Goal: Task Accomplishment & Management: Use online tool/utility

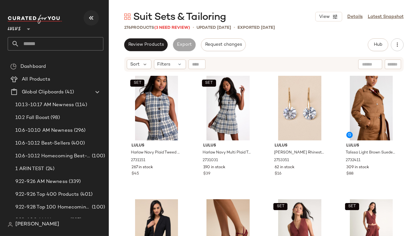
click at [91, 15] on icon "button" at bounding box center [91, 18] width 8 height 8
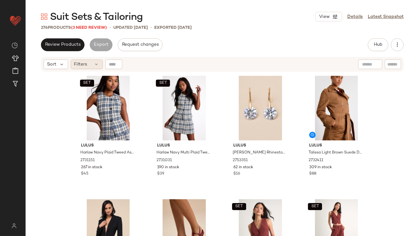
click at [85, 66] on span "Filters" at bounding box center [80, 64] width 13 height 7
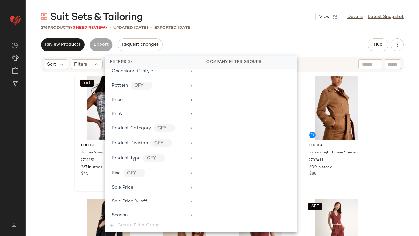
scroll to position [521, 0]
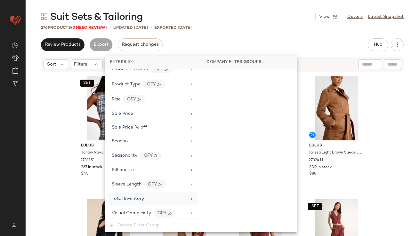
click at [126, 193] on div "Total Inventory" at bounding box center [153, 199] width 91 height 12
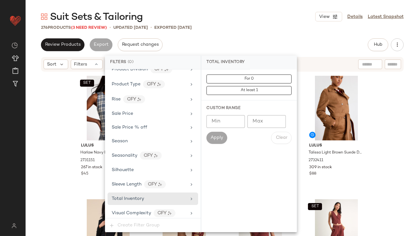
click at [260, 121] on input "Max" at bounding box center [267, 121] width 38 height 13
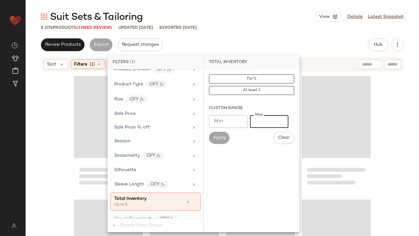
type input "*"
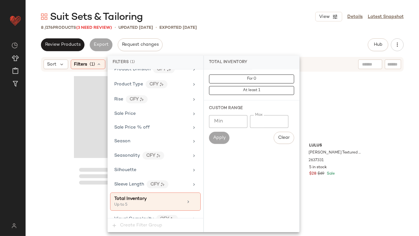
click at [253, 16] on div "Suit Sets & Tailoring View Details Latest Snapshot" at bounding box center [223, 16] width 394 height 13
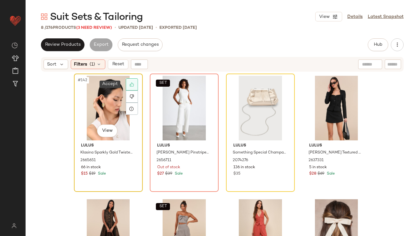
click at [131, 86] on icon at bounding box center [132, 84] width 4 height 4
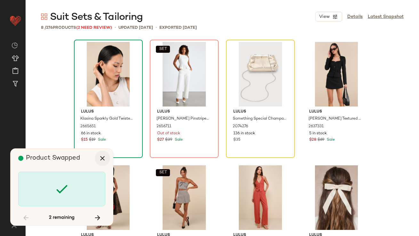
click at [104, 160] on icon "button" at bounding box center [103, 159] width 8 height 8
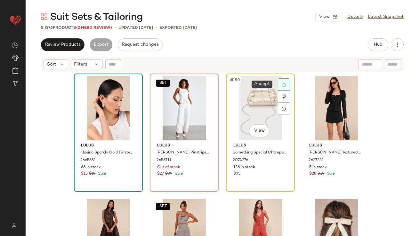
click at [283, 82] on div at bounding box center [284, 84] width 12 height 12
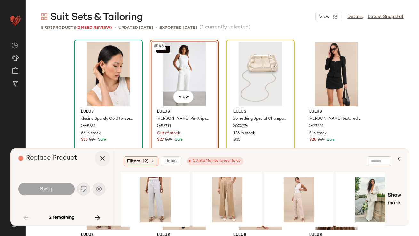
click at [102, 159] on icon "button" at bounding box center [103, 159] width 8 height 8
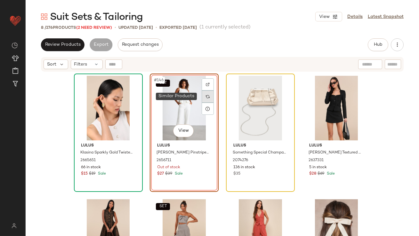
click at [209, 96] on div at bounding box center [208, 97] width 12 height 12
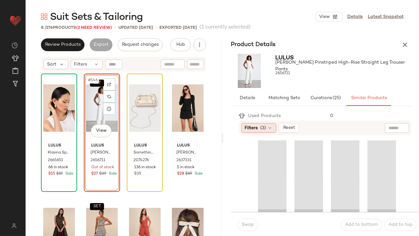
click at [267, 130] on div "Filters (3)" at bounding box center [259, 128] width 35 height 10
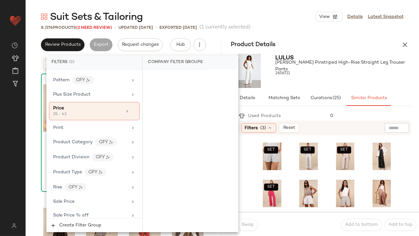
scroll to position [552, 0]
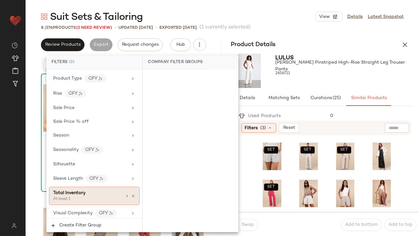
click at [104, 193] on div "Total Inventory" at bounding box center [87, 193] width 69 height 7
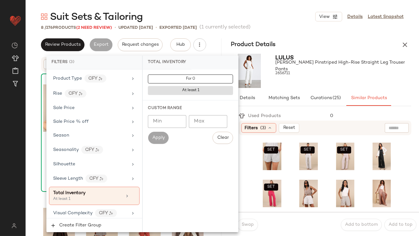
click at [173, 119] on input "Min" at bounding box center [167, 121] width 38 height 13
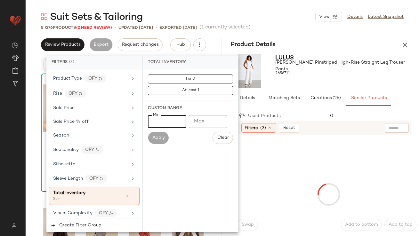
type input "**"
click at [334, 72] on div "2656711" at bounding box center [344, 73] width 136 height 9
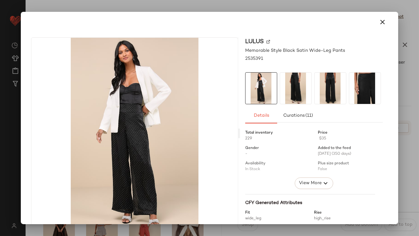
click at [303, 87] on img at bounding box center [295, 88] width 31 height 31
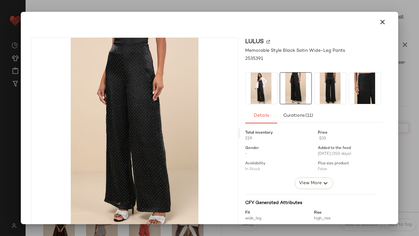
click at [325, 87] on img at bounding box center [330, 88] width 31 height 31
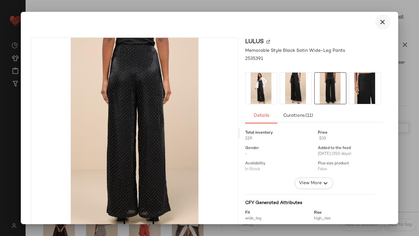
click at [382, 16] on button "button" at bounding box center [382, 21] width 15 height 15
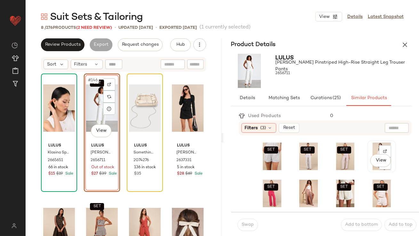
click at [370, 151] on div "View" at bounding box center [382, 157] width 24 height 28
click at [246, 224] on span "Swap" at bounding box center [248, 225] width 12 height 5
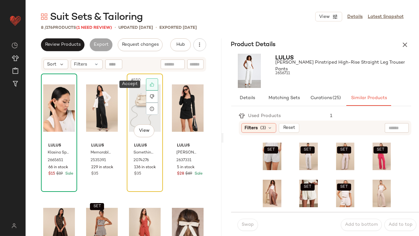
click at [150, 83] on icon at bounding box center [152, 85] width 4 height 4
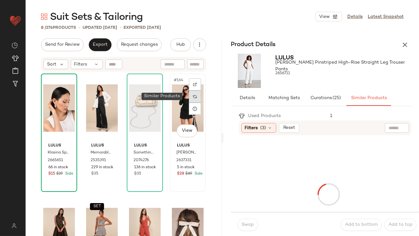
click at [190, 94] on div at bounding box center [195, 97] width 12 height 12
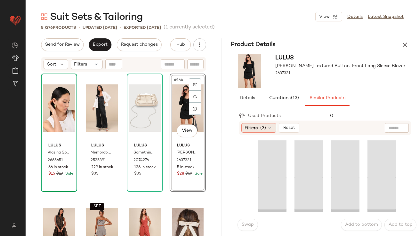
click at [255, 127] on span "Filters" at bounding box center [251, 128] width 13 height 7
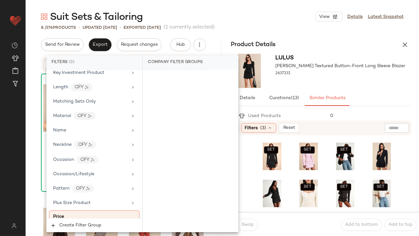
scroll to position [552, 0]
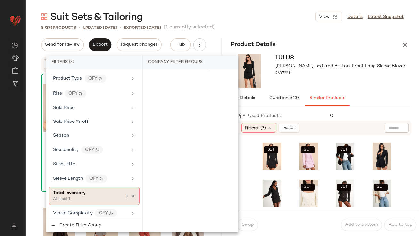
click at [80, 197] on div "At least 1" at bounding box center [85, 200] width 64 height 6
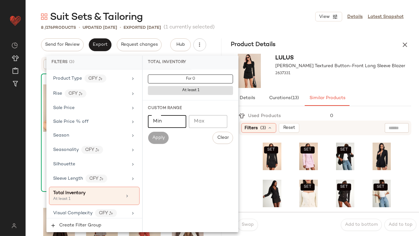
click at [167, 123] on input "Min" at bounding box center [167, 121] width 38 height 13
type input "**"
click at [313, 76] on div "2637331" at bounding box center [341, 73] width 130 height 9
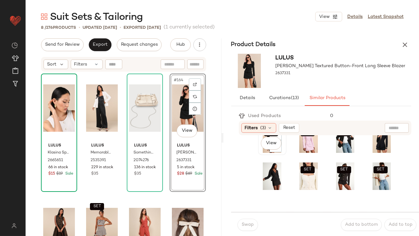
scroll to position [18, 0]
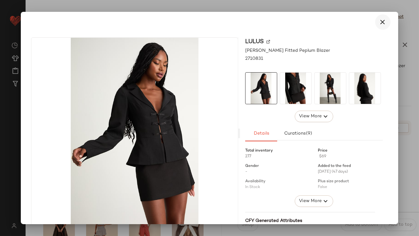
click at [384, 21] on button "button" at bounding box center [382, 21] width 15 height 15
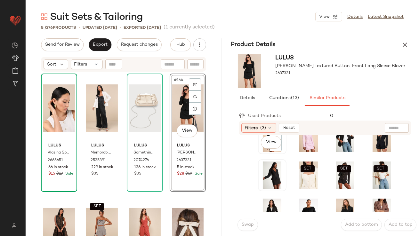
click at [260, 138] on div "SET View" at bounding box center [272, 138] width 27 height 31
click at [261, 170] on div "View" at bounding box center [272, 176] width 24 height 28
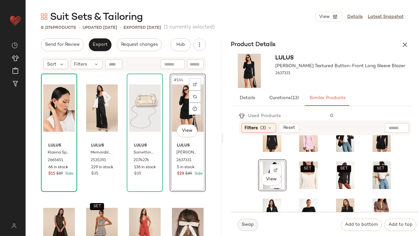
click at [246, 222] on button "Swap" at bounding box center [248, 225] width 21 height 12
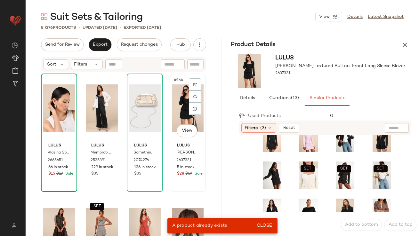
click at [175, 98] on div "#164 View" at bounding box center [188, 108] width 32 height 65
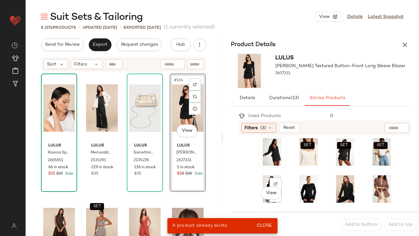
scroll to position [65, 0]
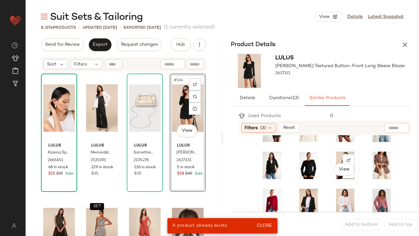
click at [334, 154] on div "View" at bounding box center [345, 166] width 24 height 28
click at [265, 220] on button "Close" at bounding box center [264, 226] width 21 height 12
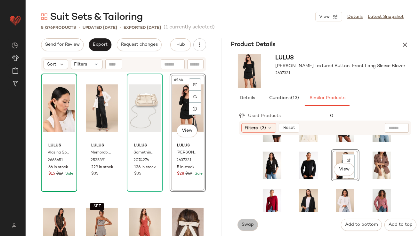
click at [246, 225] on span "Swap" at bounding box center [248, 225] width 12 height 5
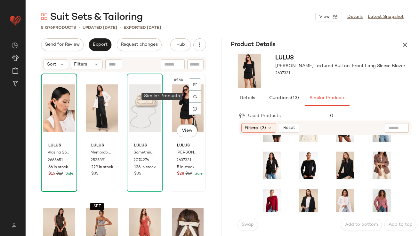
click at [179, 95] on div "#164 View" at bounding box center [188, 108] width 32 height 65
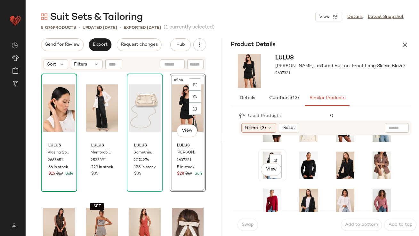
click at [265, 154] on div "View" at bounding box center [272, 166] width 24 height 28
click at [245, 224] on span "Swap" at bounding box center [248, 225] width 12 height 5
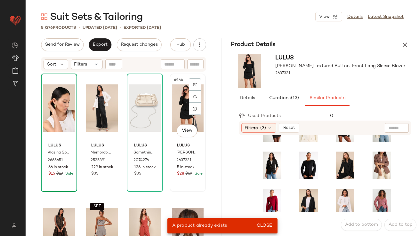
click at [178, 98] on div "#164 View" at bounding box center [188, 108] width 32 height 65
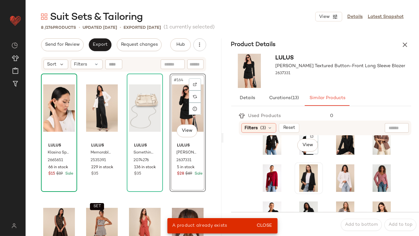
scroll to position [98, 0]
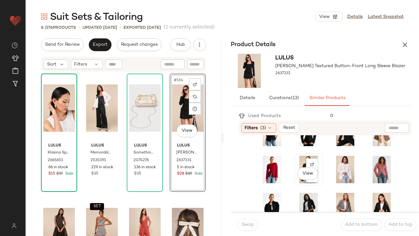
click at [300, 160] on div "View" at bounding box center [309, 170] width 24 height 28
click at [245, 222] on button "Swap" at bounding box center [248, 225] width 21 height 12
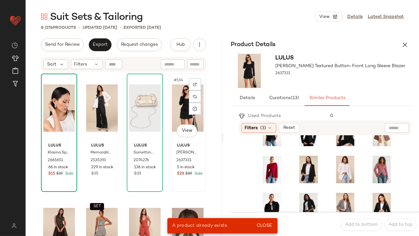
click at [177, 98] on div "#164 View" at bounding box center [188, 108] width 32 height 65
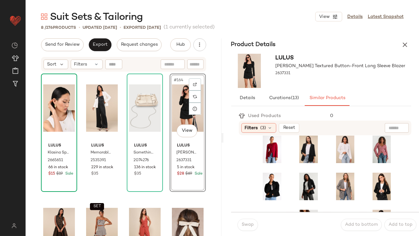
scroll to position [119, 0]
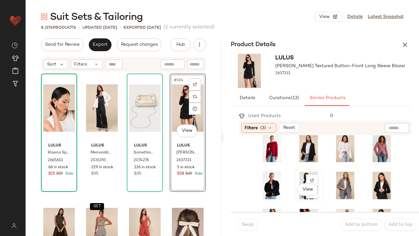
click at [297, 174] on div "View" at bounding box center [309, 186] width 24 height 28
click at [250, 228] on button "Swap" at bounding box center [248, 225] width 21 height 12
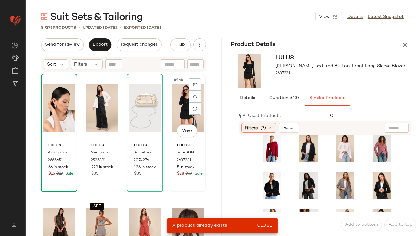
click at [181, 100] on div "#164 View" at bounding box center [188, 108] width 32 height 65
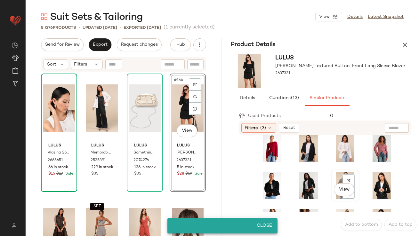
click at [333, 178] on div "View" at bounding box center [345, 186] width 24 height 28
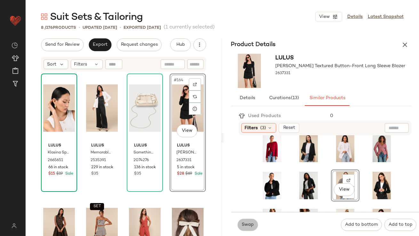
click at [251, 224] on span "Swap" at bounding box center [248, 225] width 12 height 5
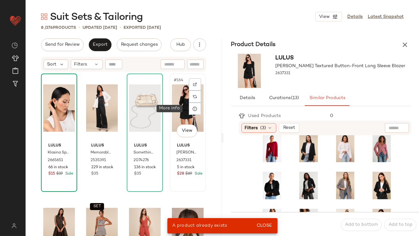
click at [181, 103] on div "#164 View" at bounding box center [188, 108] width 32 height 65
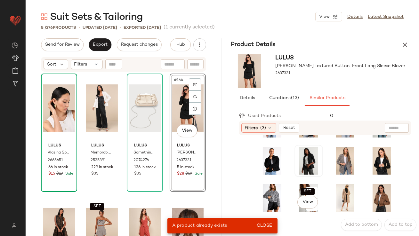
scroll to position [163, 0]
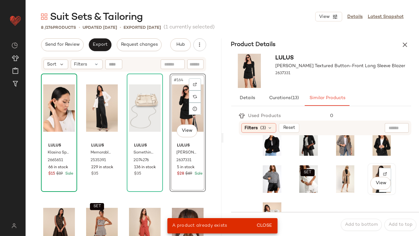
click at [370, 171] on div "View" at bounding box center [382, 180] width 24 height 28
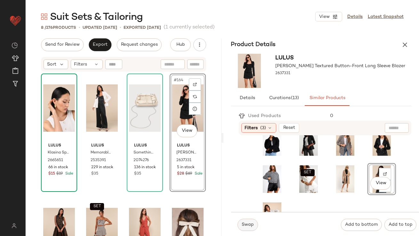
click at [253, 221] on button "Swap" at bounding box center [248, 225] width 21 height 12
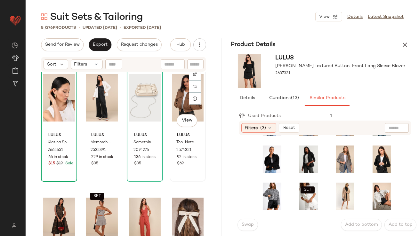
scroll to position [9, 0]
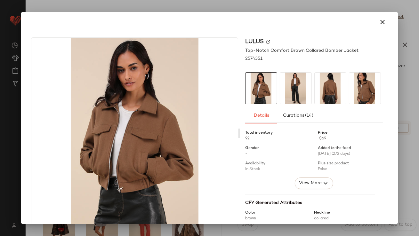
click at [295, 93] on img at bounding box center [295, 88] width 31 height 31
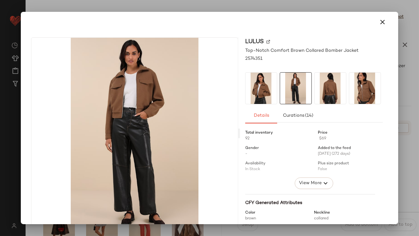
click at [324, 90] on img at bounding box center [330, 88] width 31 height 31
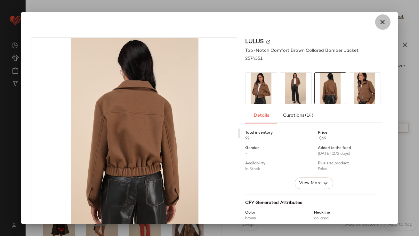
click at [382, 20] on icon "button" at bounding box center [383, 22] width 8 height 8
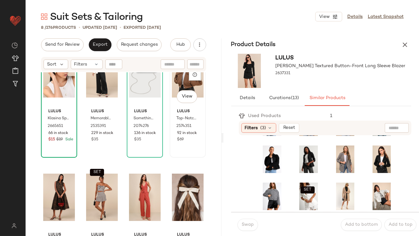
scroll to position [62, 0]
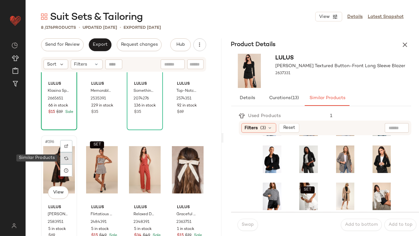
click at [64, 159] on img at bounding box center [66, 159] width 4 height 4
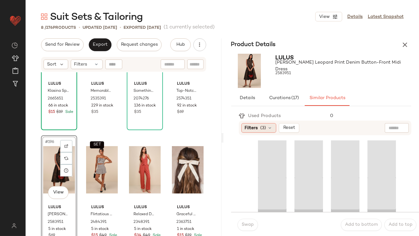
click at [254, 123] on div "Filters (3)" at bounding box center [259, 128] width 35 height 10
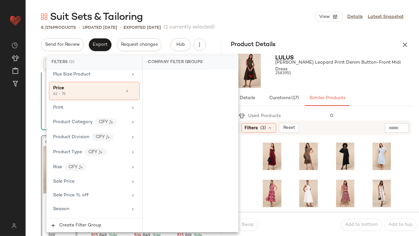
scroll to position [552, 0]
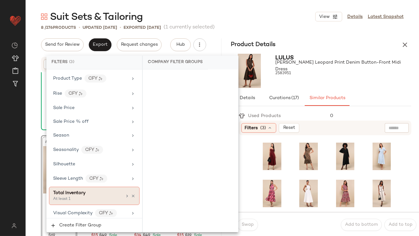
click at [82, 191] on span "Total Inventory" at bounding box center [69, 193] width 32 height 5
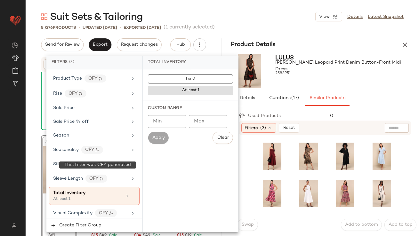
click at [169, 124] on input "Min" at bounding box center [167, 121] width 38 height 13
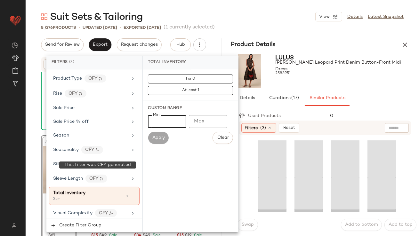
type input "**"
click at [357, 83] on div "Lulus Levon Brown Leopard Print Denim Button-Front Midi Dress 2583951" at bounding box center [344, 71] width 136 height 34
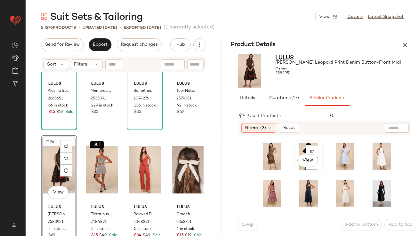
click at [297, 147] on div "View" at bounding box center [309, 157] width 24 height 28
click at [252, 218] on div "Swap Add to bottom Add to top" at bounding box center [325, 224] width 188 height 25
click at [245, 223] on span "Swap" at bounding box center [248, 225] width 12 height 5
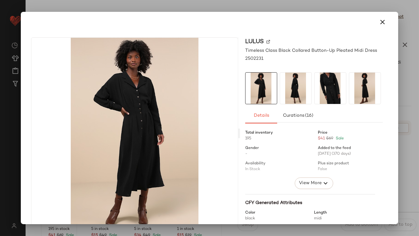
click at [299, 81] on img at bounding box center [295, 88] width 31 height 31
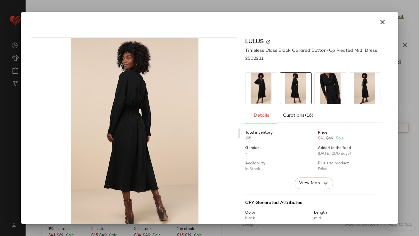
click at [339, 76] on img at bounding box center [330, 88] width 31 height 31
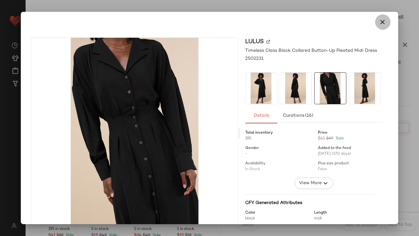
click at [379, 20] on icon "button" at bounding box center [383, 22] width 8 height 8
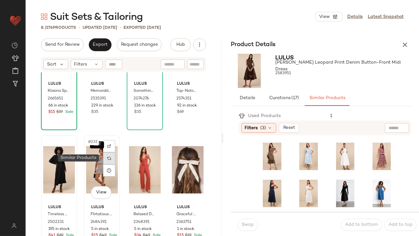
click at [110, 156] on div at bounding box center [109, 158] width 12 height 12
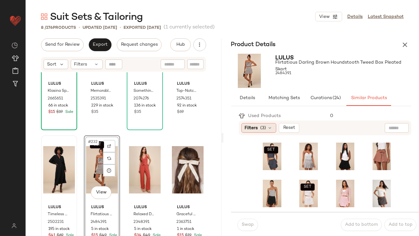
click at [260, 126] on div "Filters (3)" at bounding box center [259, 128] width 35 height 10
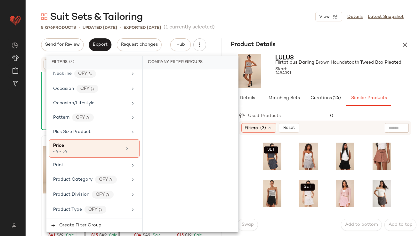
scroll to position [552, 0]
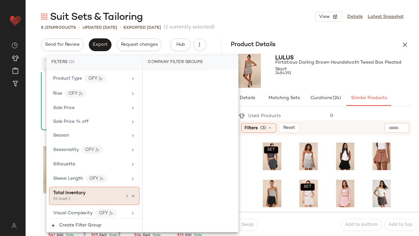
click at [97, 198] on div "At least 1" at bounding box center [85, 200] width 64 height 6
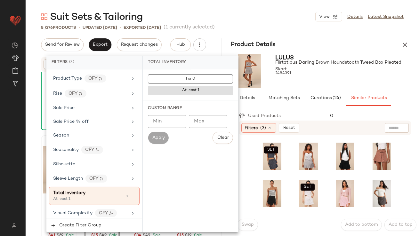
click at [164, 118] on input "Min" at bounding box center [167, 121] width 38 height 13
type input "**"
click at [357, 69] on span "Flirtatious Darling Brown Houndstooth Tweed Box Pleated Skort" at bounding box center [338, 65] width 125 height 13
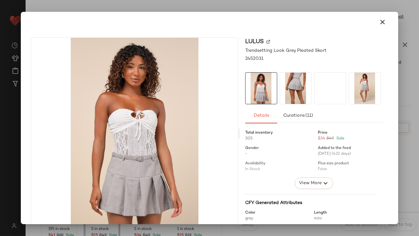
click at [291, 92] on img at bounding box center [295, 88] width 31 height 31
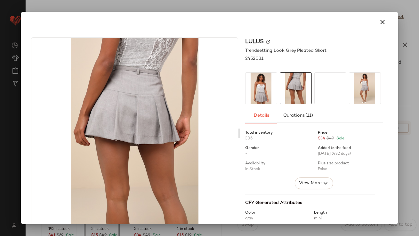
click at [330, 94] on img at bounding box center [330, 88] width 31 height 31
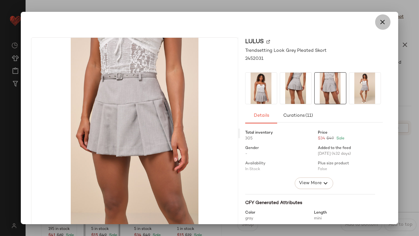
click at [382, 18] on icon "button" at bounding box center [383, 22] width 8 height 8
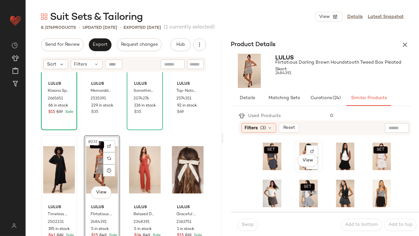
click at [301, 145] on div "View" at bounding box center [309, 157] width 24 height 28
click at [250, 223] on span "Swap" at bounding box center [248, 225] width 12 height 5
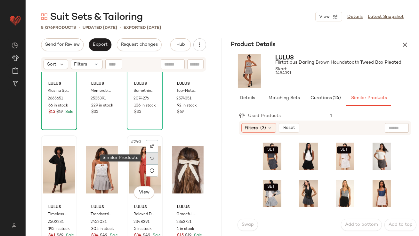
click at [153, 158] on div at bounding box center [152, 158] width 12 height 12
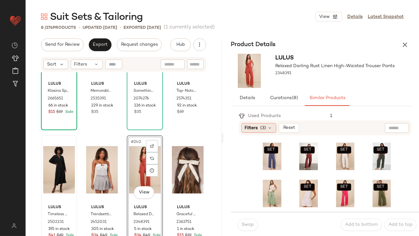
click at [261, 128] on span "(3)" at bounding box center [264, 128] width 6 height 7
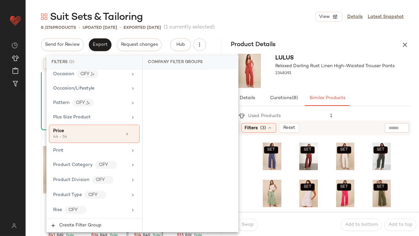
scroll to position [552, 0]
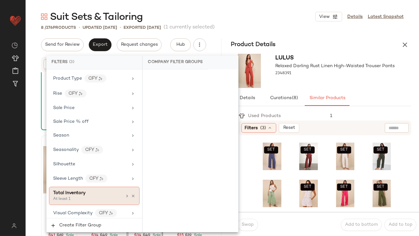
click at [92, 193] on div "Total Inventory" at bounding box center [87, 193] width 69 height 7
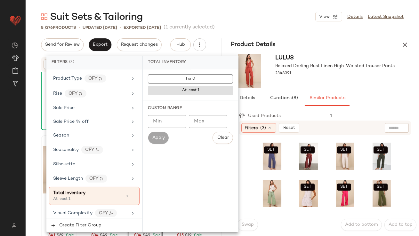
click at [183, 120] on input "Min" at bounding box center [167, 121] width 38 height 13
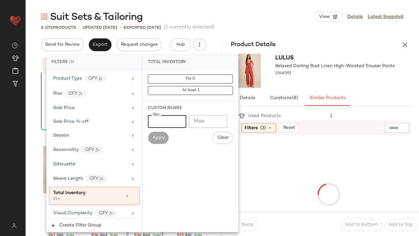
type input "**"
click at [370, 78] on div at bounding box center [335, 79] width 119 height 5
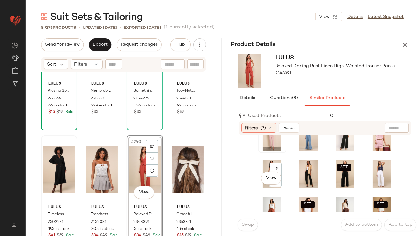
scroll to position [41, 0]
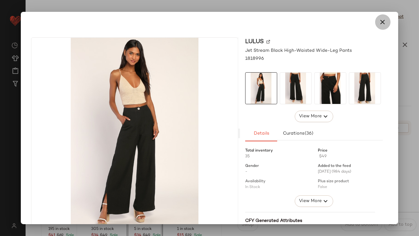
click at [382, 21] on icon "button" at bounding box center [383, 22] width 8 height 8
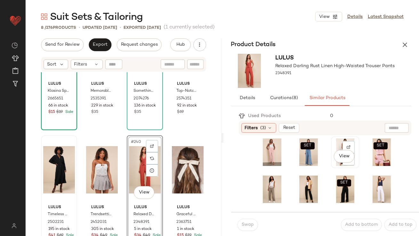
click at [333, 143] on div "View" at bounding box center [345, 153] width 24 height 28
click at [247, 228] on button "Swap" at bounding box center [248, 225] width 21 height 12
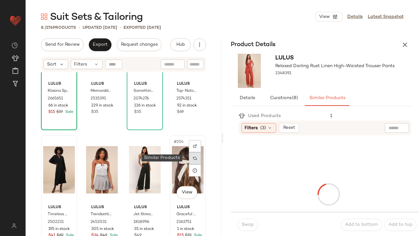
click at [194, 155] on div at bounding box center [195, 158] width 12 height 12
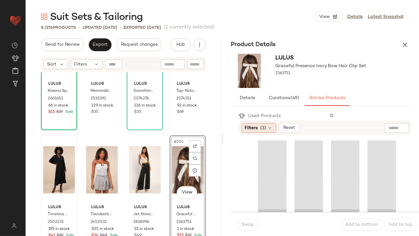
click at [245, 129] on span "Filters" at bounding box center [251, 128] width 13 height 7
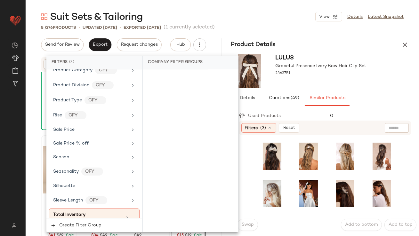
scroll to position [552, 0]
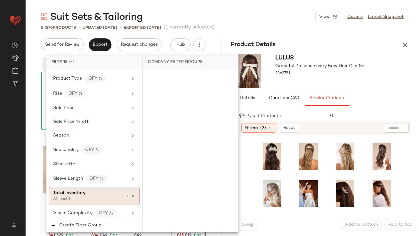
click at [89, 197] on div "At least 1" at bounding box center [85, 200] width 64 height 6
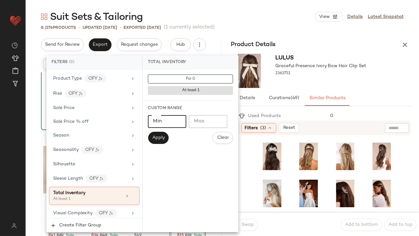
type input "**"
click at [178, 122] on input "**" at bounding box center [167, 121] width 38 height 13
type input "**"
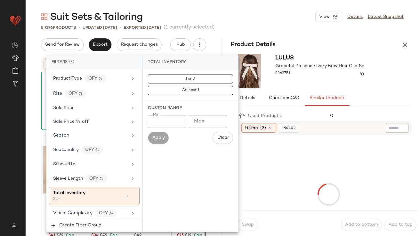
click at [319, 72] on div "2363751" at bounding box center [321, 73] width 91 height 9
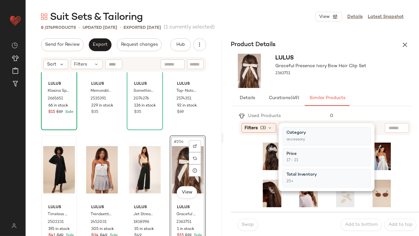
click at [321, 80] on div at bounding box center [321, 79] width 91 height 5
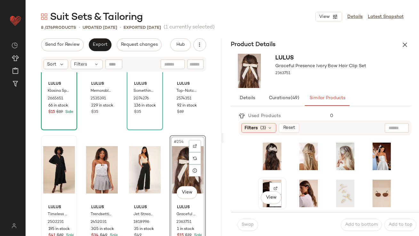
scroll to position [4, 0]
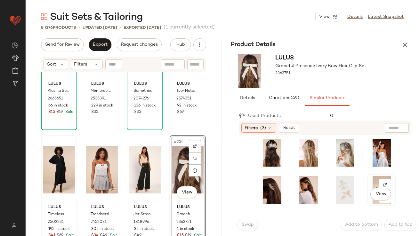
click at [370, 178] on div "View" at bounding box center [382, 191] width 24 height 28
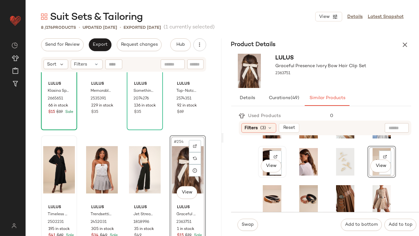
scroll to position [84, 0]
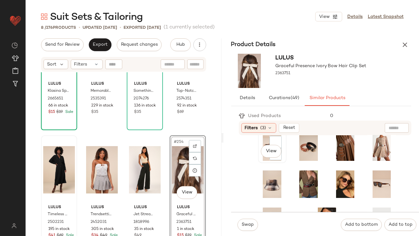
click at [263, 135] on div "Used Products 0 Filters (3) Reset View View" at bounding box center [329, 161] width 181 height 101
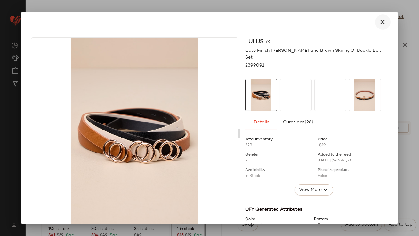
click at [381, 17] on button "button" at bounding box center [382, 21] width 15 height 15
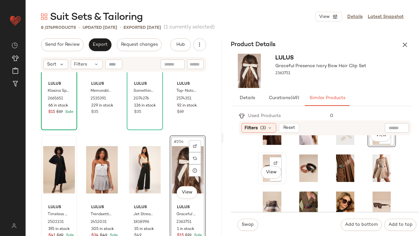
click at [267, 156] on div "View" at bounding box center [272, 169] width 24 height 28
click at [244, 223] on span "Swap" at bounding box center [248, 225] width 12 height 5
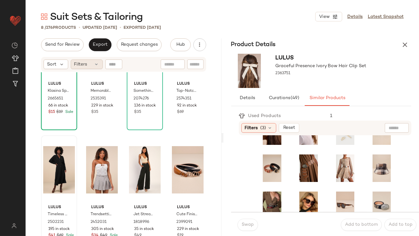
click at [93, 67] on div "Filters" at bounding box center [87, 65] width 32 height 10
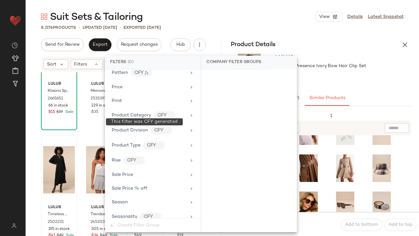
scroll to position [521, 0]
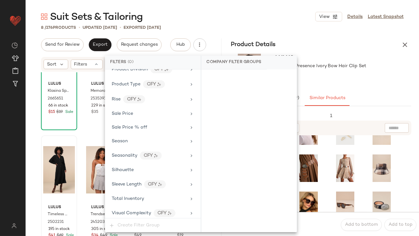
click at [371, 46] on div "Product Details" at bounding box center [322, 44] width 196 height 13
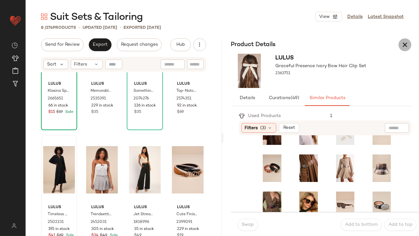
click at [408, 45] on icon "button" at bounding box center [405, 45] width 8 height 8
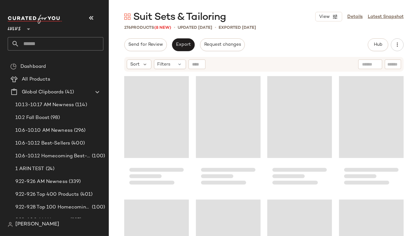
click at [87, 21] on button "button" at bounding box center [91, 17] width 15 height 15
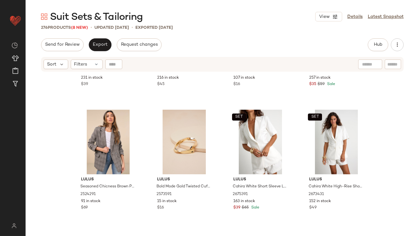
scroll to position [370, 0]
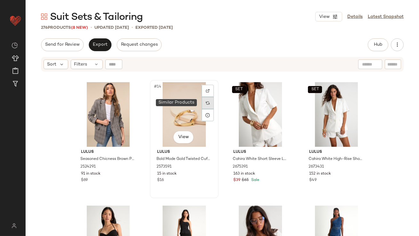
click at [205, 99] on div at bounding box center [208, 103] width 12 height 12
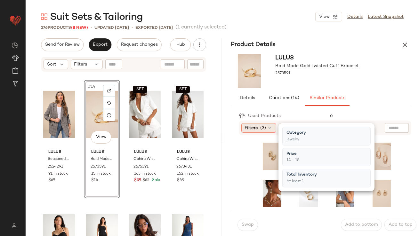
click at [257, 124] on div "Filters (3)" at bounding box center [259, 128] width 35 height 10
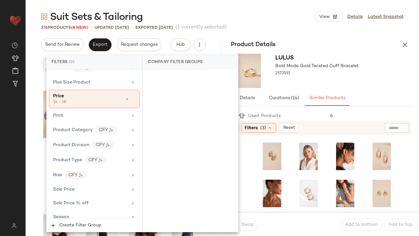
scroll to position [552, 0]
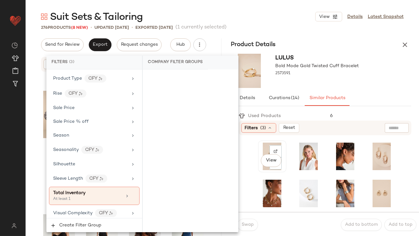
click at [263, 148] on div "View" at bounding box center [272, 157] width 24 height 28
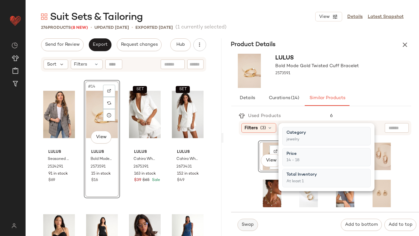
click at [250, 225] on span "Swap" at bounding box center [248, 225] width 12 height 5
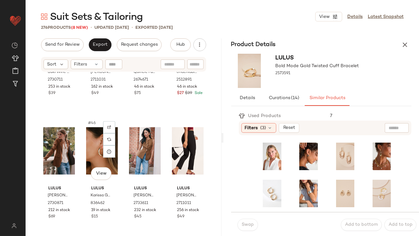
scroll to position [1346, 0]
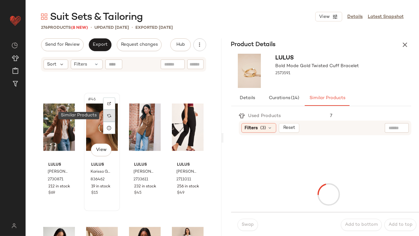
click at [110, 112] on div at bounding box center [109, 116] width 12 height 12
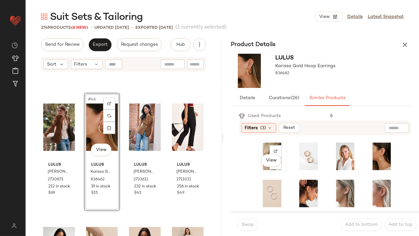
click at [266, 150] on div "View" at bounding box center [272, 157] width 24 height 28
click at [250, 224] on span "Swap" at bounding box center [248, 225] width 12 height 5
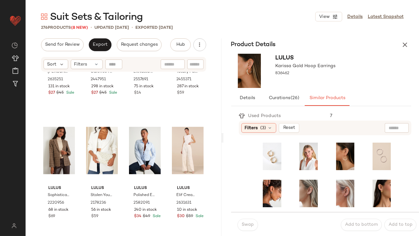
scroll to position [1683, 0]
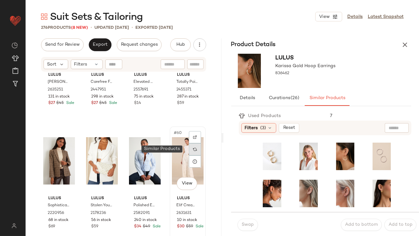
click at [194, 151] on div at bounding box center [195, 150] width 12 height 12
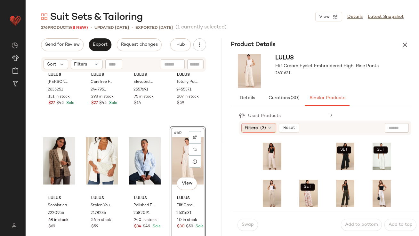
click at [262, 129] on span "(3)" at bounding box center [264, 128] width 6 height 7
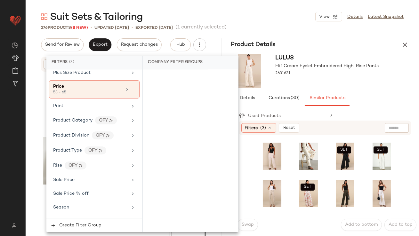
scroll to position [526, 0]
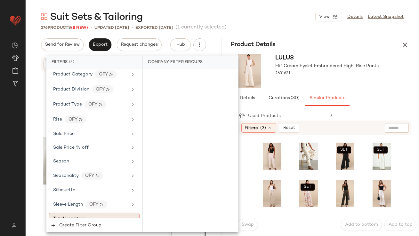
click at [75, 216] on div "Total Inventory" at bounding box center [69, 219] width 32 height 7
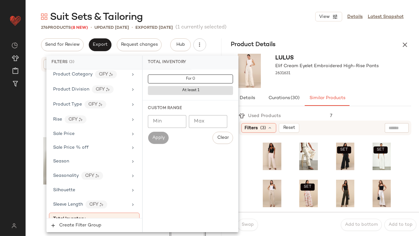
click at [162, 117] on input "Min" at bounding box center [167, 121] width 38 height 13
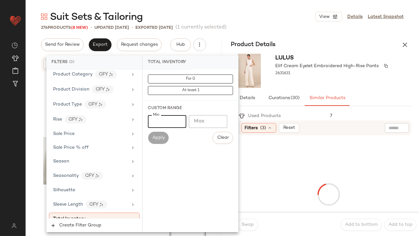
type input "**"
click at [332, 77] on div "2631631" at bounding box center [333, 73] width 115 height 9
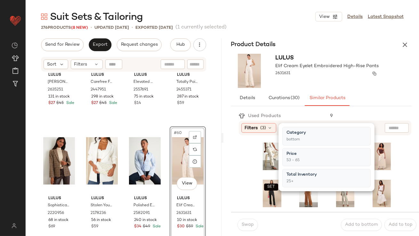
click at [332, 77] on div "2631631" at bounding box center [327, 73] width 103 height 9
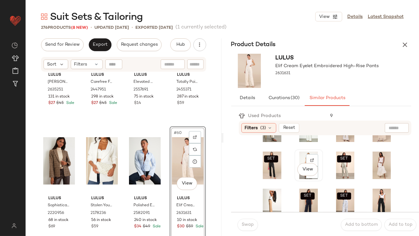
scroll to position [29, 0]
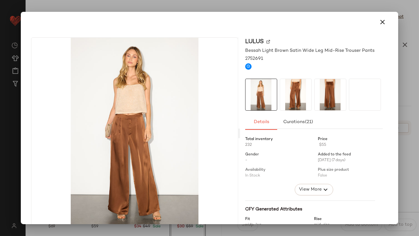
click at [380, 16] on button "button" at bounding box center [382, 21] width 15 height 15
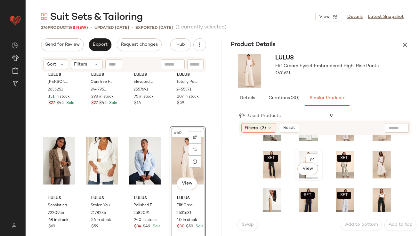
click at [300, 155] on div "View" at bounding box center [309, 165] width 24 height 28
click at [253, 224] on span "Swap" at bounding box center [248, 225] width 12 height 5
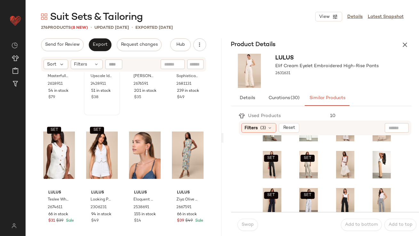
scroll to position [2930, 0]
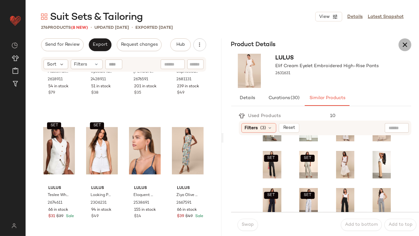
click at [399, 45] on button "button" at bounding box center [405, 44] width 13 height 13
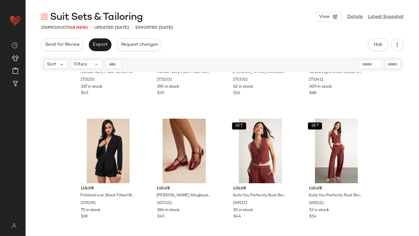
scroll to position [0, 0]
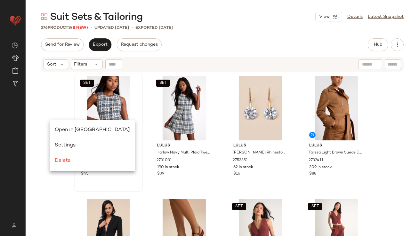
click at [56, 126] on div "Open in [GEOGRAPHIC_DATA]" at bounding box center [93, 130] width 86 height 15
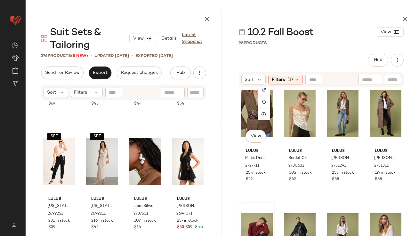
scroll to position [261, 0]
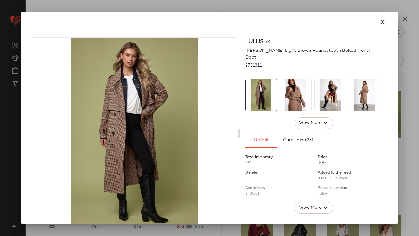
click at [294, 95] on img at bounding box center [295, 94] width 31 height 31
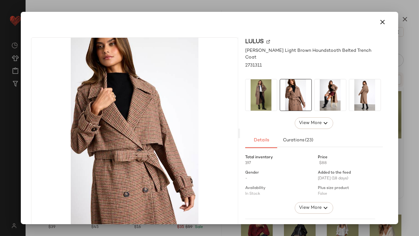
click at [318, 95] on img at bounding box center [330, 94] width 31 height 31
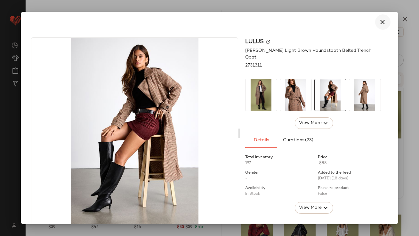
click at [382, 22] on icon "button" at bounding box center [383, 22] width 8 height 8
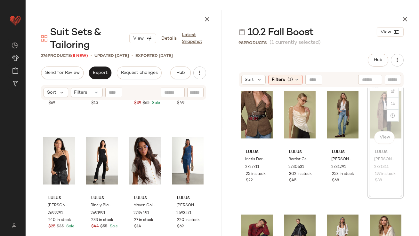
scroll to position [261, 0]
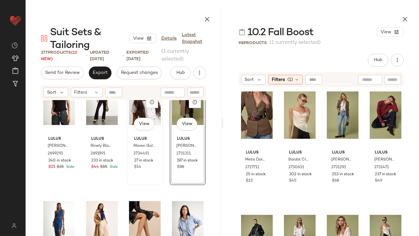
scroll to position [570, 0]
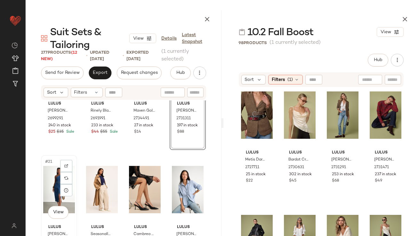
click at [53, 184] on div "#21 View" at bounding box center [59, 190] width 32 height 65
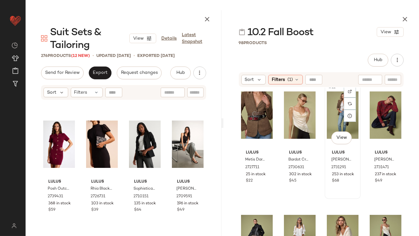
scroll to position [260, 0]
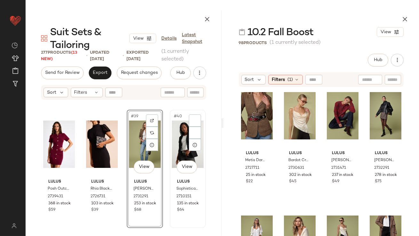
click at [173, 145] on div "#40 View" at bounding box center [188, 144] width 32 height 65
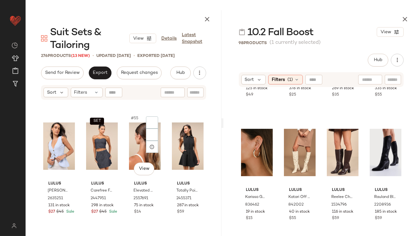
scroll to position [1595, 0]
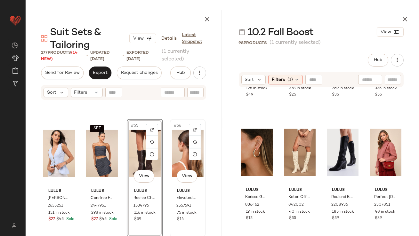
click at [172, 155] on div "#56 View" at bounding box center [188, 153] width 32 height 65
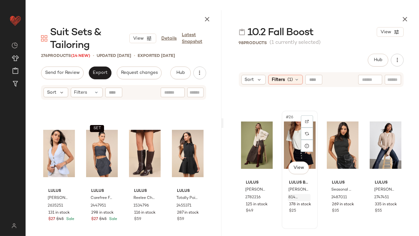
scroll to position [726, 0]
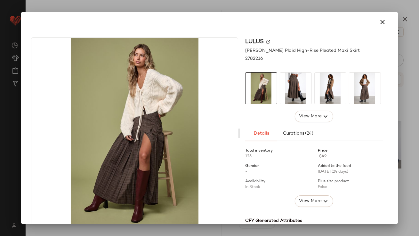
click at [288, 103] on img at bounding box center [295, 88] width 31 height 31
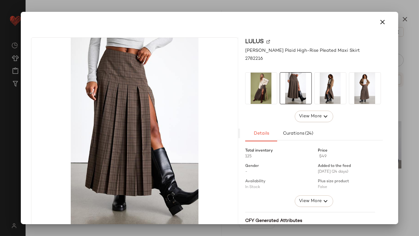
click at [320, 84] on img at bounding box center [330, 88] width 31 height 31
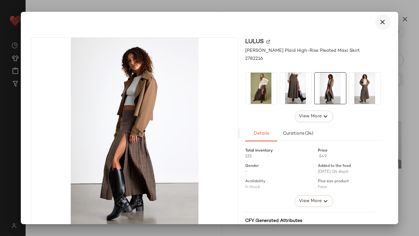
click at [385, 23] on button "button" at bounding box center [382, 21] width 15 height 15
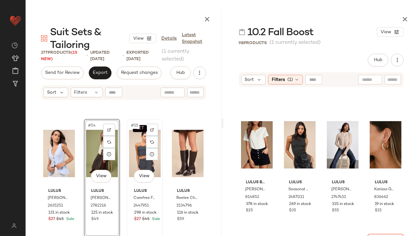
click at [135, 152] on div "SET #55 View" at bounding box center [145, 153] width 32 height 65
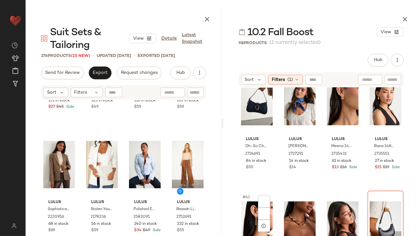
scroll to position [1206, 0]
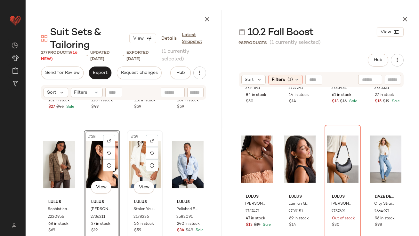
click at [131, 164] on div "#59 View" at bounding box center [145, 165] width 32 height 65
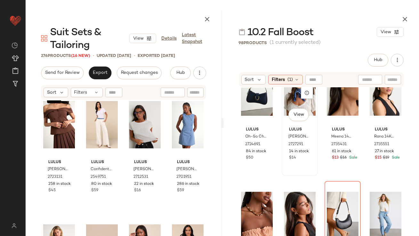
scroll to position [1105, 0]
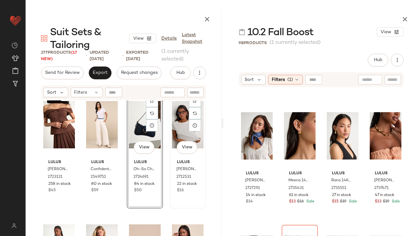
click at [174, 120] on div "#64 View" at bounding box center [188, 125] width 32 height 65
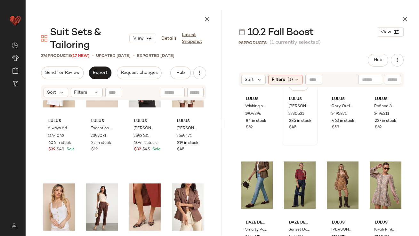
scroll to position [110, 0]
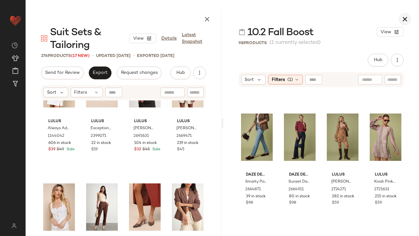
click at [405, 21] on icon "button" at bounding box center [405, 19] width 8 height 8
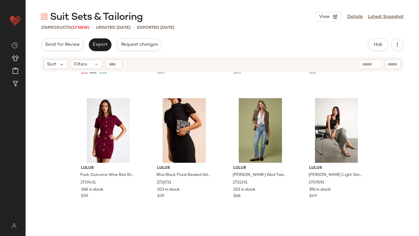
scroll to position [1113, 0]
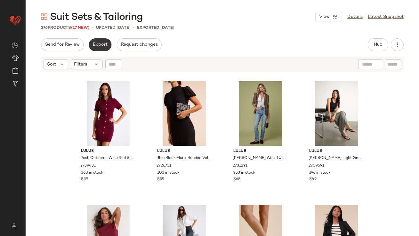
click at [105, 46] on span "Export" at bounding box center [100, 44] width 15 height 5
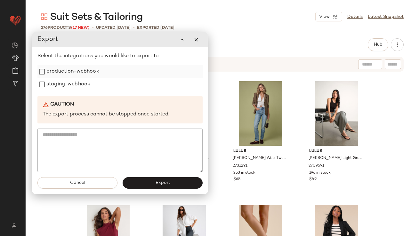
click at [79, 70] on label "production-webhook" at bounding box center [72, 71] width 53 height 13
click at [79, 90] on label "staging-webhook" at bounding box center [68, 84] width 44 height 13
click at [150, 185] on button "Export" at bounding box center [163, 183] width 80 height 12
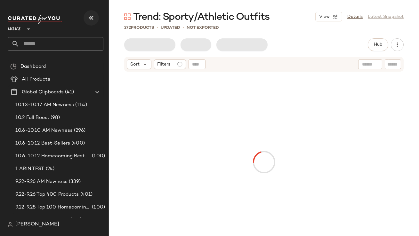
click at [94, 20] on icon "button" at bounding box center [91, 18] width 8 height 8
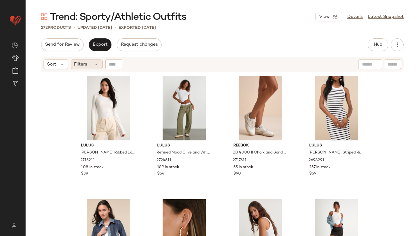
click at [94, 65] on div "Filters" at bounding box center [87, 65] width 32 height 10
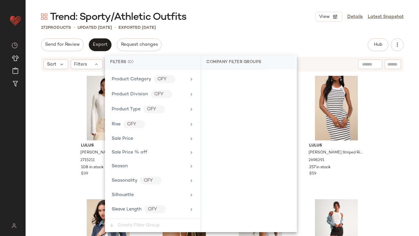
scroll to position [521, 0]
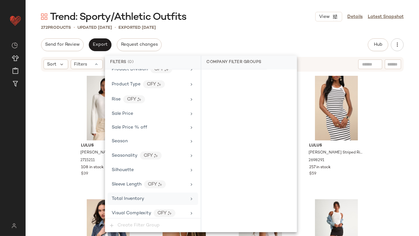
click at [133, 197] on span "Total Inventory" at bounding box center [128, 199] width 32 height 5
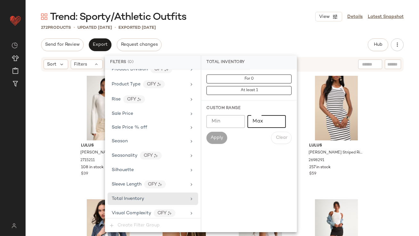
click at [253, 123] on input "Max" at bounding box center [267, 121] width 38 height 13
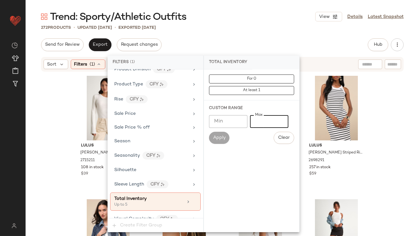
type input "*"
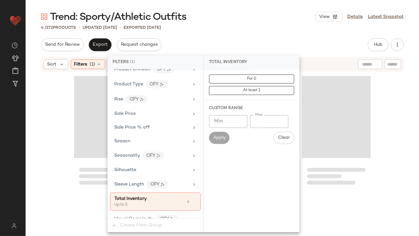
click at [260, 37] on div "Trend: Sporty/Athletic Outfits View Details Latest Snapshot 4 / 272 Products • …" at bounding box center [223, 123] width 394 height 226
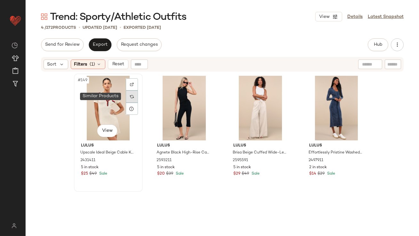
click at [130, 96] on img at bounding box center [132, 97] width 4 height 4
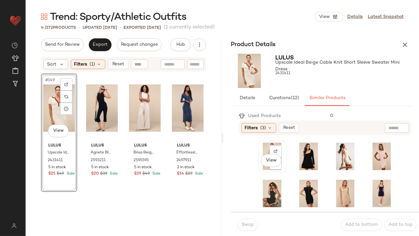
click at [261, 147] on div "View" at bounding box center [272, 157] width 24 height 28
click at [247, 221] on button "Swap" at bounding box center [248, 225] width 21 height 12
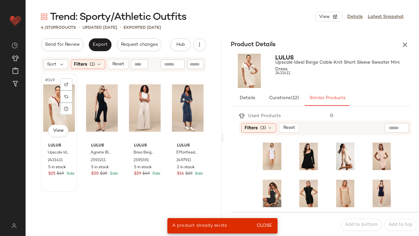
click at [45, 88] on div "#149 View" at bounding box center [59, 108] width 32 height 65
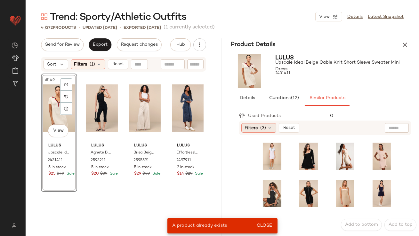
click at [261, 127] on span "(3)" at bounding box center [264, 128] width 6 height 7
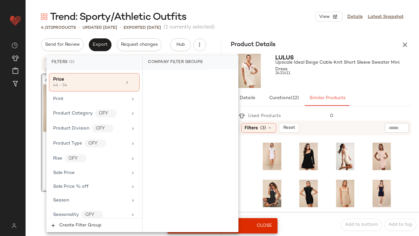
scroll to position [552, 0]
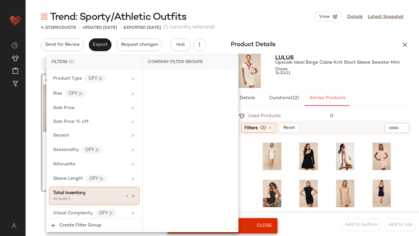
click at [84, 198] on div "At least 1" at bounding box center [85, 200] width 64 height 6
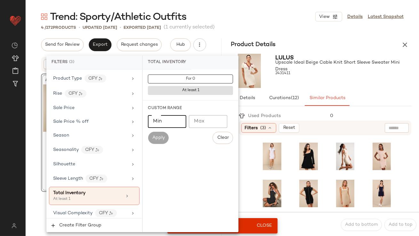
click at [170, 127] on input "Min" at bounding box center [167, 121] width 38 height 13
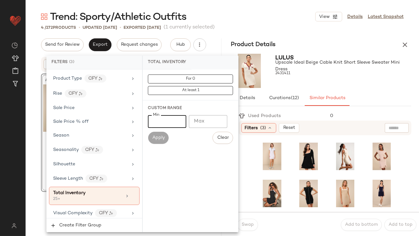
type input "**"
click at [338, 72] on span "Upscale Ideal Beige Cable Knit Short Sleeve Sweater Mini Dress" at bounding box center [344, 65] width 136 height 13
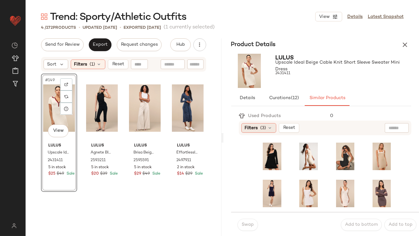
click at [252, 124] on div "Filters (3)" at bounding box center [259, 128] width 35 height 10
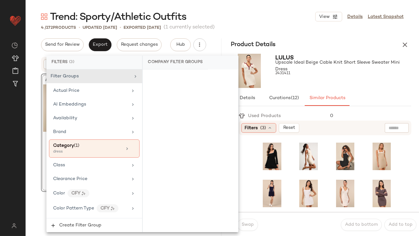
click at [253, 124] on div "Filters (3)" at bounding box center [259, 128] width 35 height 10
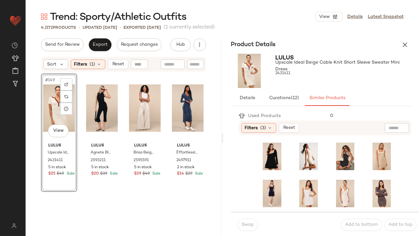
scroll to position [3, 0]
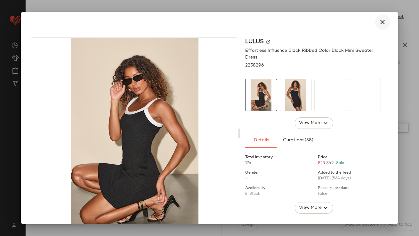
click at [383, 20] on button "button" at bounding box center [382, 21] width 15 height 15
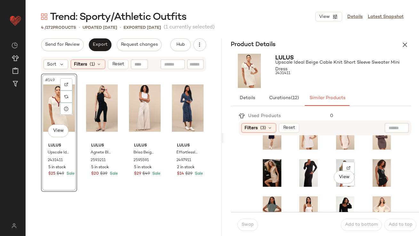
scroll to position [40, 0]
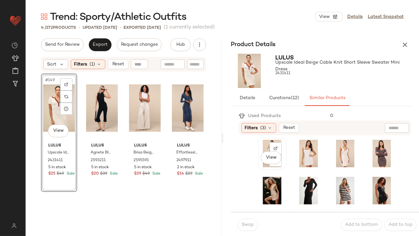
click at [263, 146] on div "View" at bounding box center [272, 154] width 24 height 28
click at [252, 225] on span "Swap" at bounding box center [248, 225] width 12 height 5
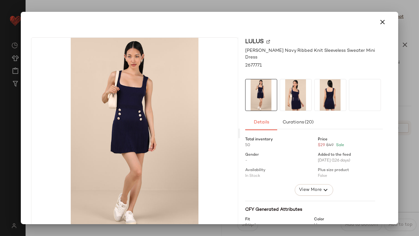
click at [301, 82] on img at bounding box center [295, 94] width 31 height 31
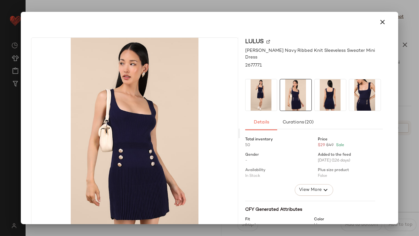
click at [347, 82] on div at bounding box center [314, 95] width 138 height 32
click at [355, 79] on img at bounding box center [364, 94] width 31 height 31
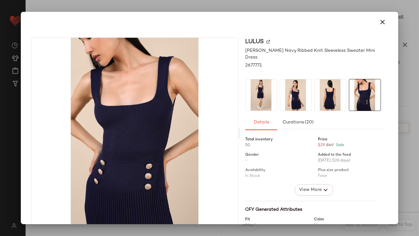
click at [379, 24] on icon "button" at bounding box center [383, 22] width 8 height 8
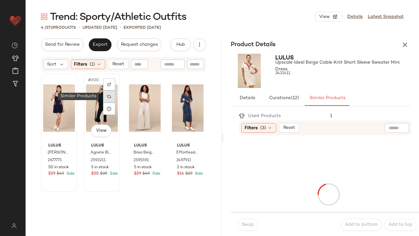
click at [111, 99] on div at bounding box center [109, 97] width 12 height 12
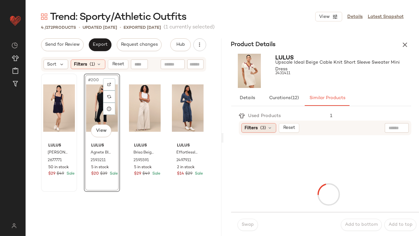
click at [271, 128] on icon at bounding box center [270, 128] width 5 height 5
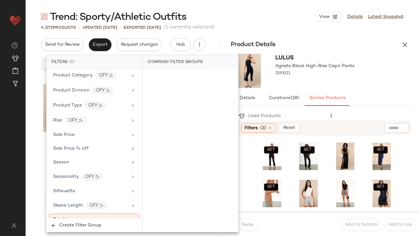
scroll to position [552, 0]
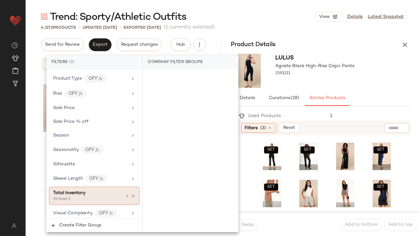
click at [79, 197] on div "At least 1" at bounding box center [85, 200] width 64 height 6
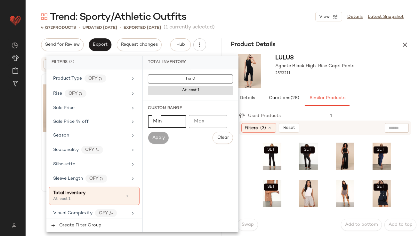
click at [167, 119] on input "Min" at bounding box center [167, 121] width 38 height 13
type input "**"
click at [329, 78] on div at bounding box center [315, 79] width 79 height 5
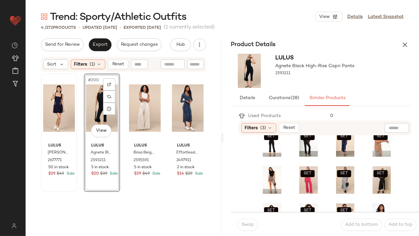
scroll to position [14, 0]
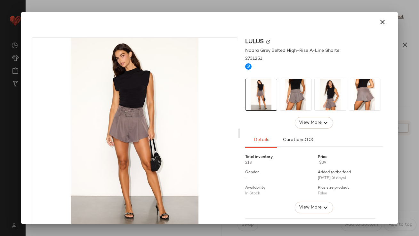
click at [381, 24] on icon "button" at bounding box center [383, 22] width 8 height 8
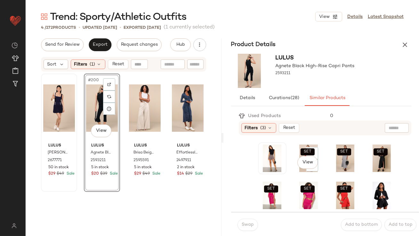
scroll to position [115, 0]
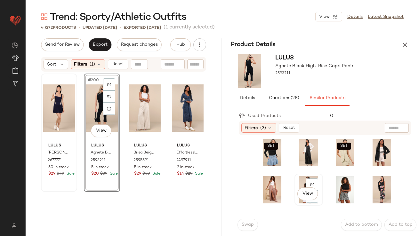
click at [300, 179] on div "View" at bounding box center [309, 190] width 24 height 28
click at [246, 230] on button "Swap" at bounding box center [248, 225] width 21 height 12
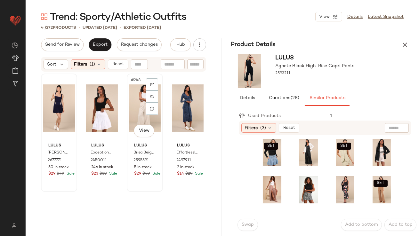
click at [130, 109] on div "#248 View" at bounding box center [145, 108] width 32 height 65
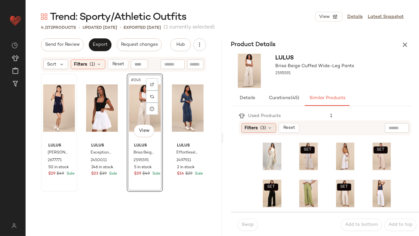
click at [248, 130] on span "Filters" at bounding box center [251, 128] width 13 height 7
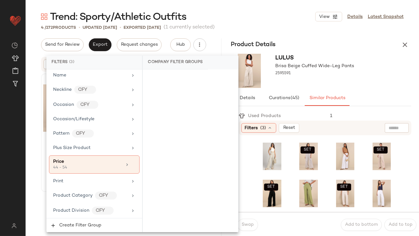
scroll to position [552, 0]
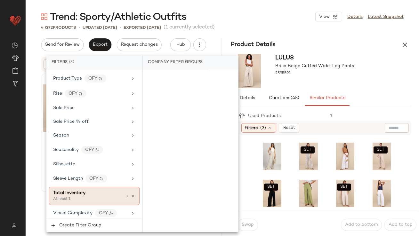
click at [72, 191] on span "Total Inventory" at bounding box center [69, 193] width 32 height 5
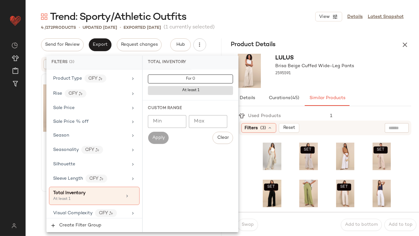
click at [165, 118] on input "Min" at bounding box center [167, 121] width 38 height 13
type input "**"
click at [342, 70] on div "2595591" at bounding box center [315, 73] width 79 height 9
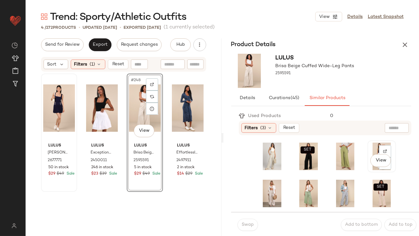
click at [370, 143] on div "View" at bounding box center [382, 157] width 24 height 28
click at [244, 230] on button "Swap" at bounding box center [248, 225] width 21 height 12
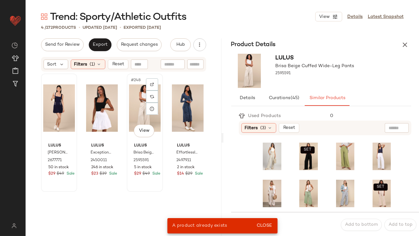
click at [133, 106] on div "#248 View" at bounding box center [145, 108] width 32 height 65
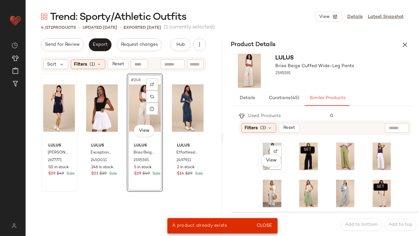
click at [264, 148] on div "View" at bounding box center [272, 157] width 24 height 28
click at [263, 226] on span "Close" at bounding box center [265, 226] width 16 height 5
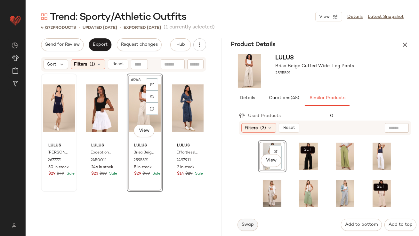
click at [252, 226] on span "Swap" at bounding box center [248, 225] width 12 height 5
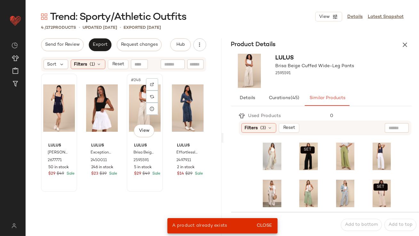
click at [143, 107] on div "#248 View" at bounding box center [145, 108] width 32 height 65
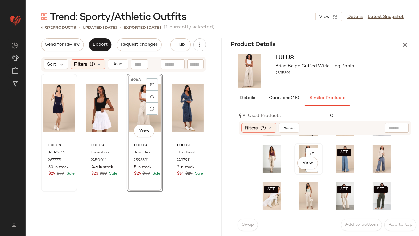
scroll to position [109, 0]
click at [370, 146] on div "View" at bounding box center [382, 159] width 24 height 28
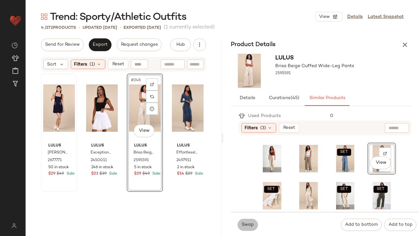
click at [246, 226] on span "Swap" at bounding box center [248, 225] width 12 height 5
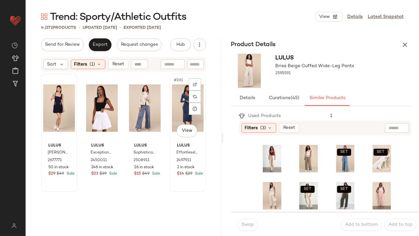
click at [179, 95] on div "#261 View" at bounding box center [188, 108] width 32 height 65
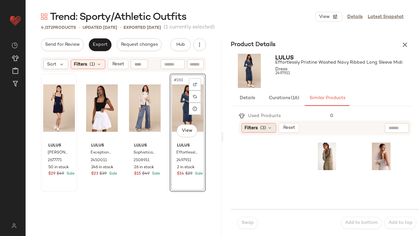
click at [255, 124] on div "Filters (3)" at bounding box center [259, 128] width 35 height 10
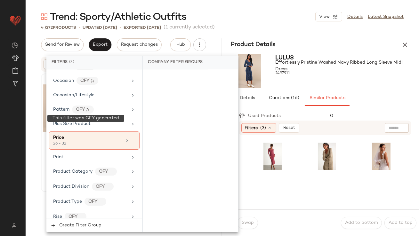
scroll to position [552, 0]
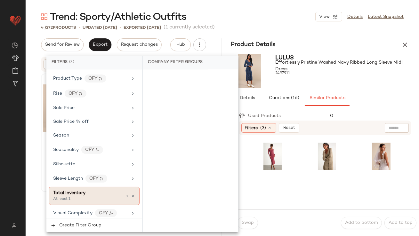
click at [92, 191] on div "Total Inventory" at bounding box center [87, 193] width 69 height 7
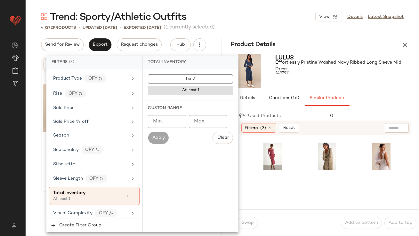
click at [167, 123] on input "Min" at bounding box center [167, 121] width 38 height 13
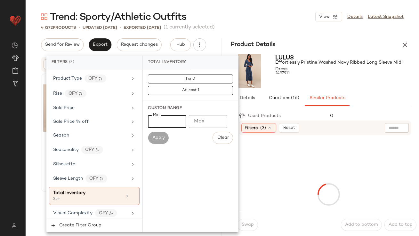
type input "**"
click at [335, 78] on div at bounding box center [344, 79] width 136 height 5
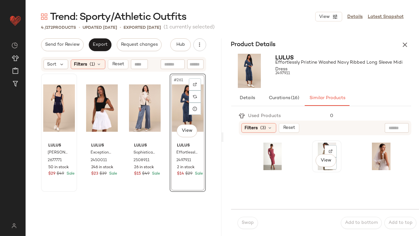
click at [319, 147] on div "View" at bounding box center [327, 157] width 25 height 28
click at [246, 224] on span "Swap" at bounding box center [248, 223] width 12 height 5
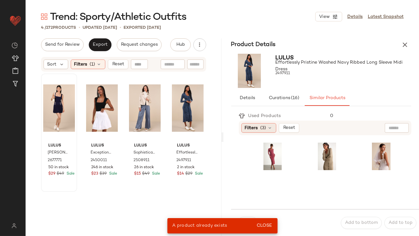
click at [258, 128] on div "Filters (3)" at bounding box center [259, 128] width 35 height 10
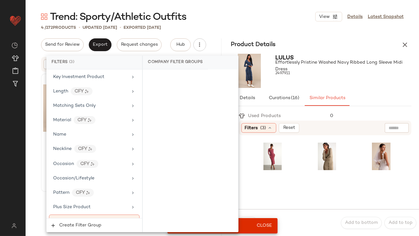
scroll to position [471, 0]
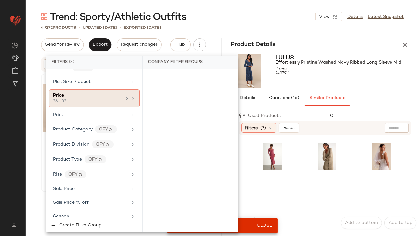
click at [131, 96] on icon at bounding box center [133, 98] width 4 height 4
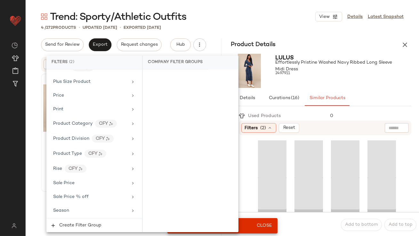
click at [318, 73] on div "2497911" at bounding box center [344, 73] width 136 height 9
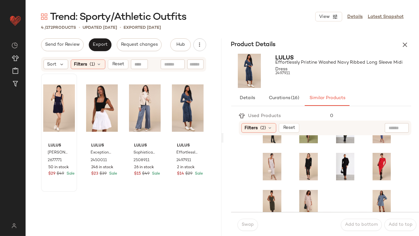
scroll to position [148, 0]
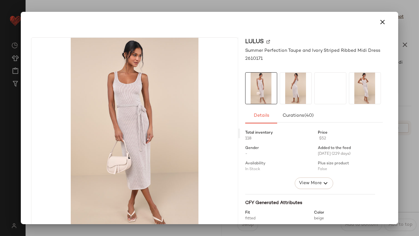
click at [0, 0] on img at bounding box center [0, 0] width 0 height 0
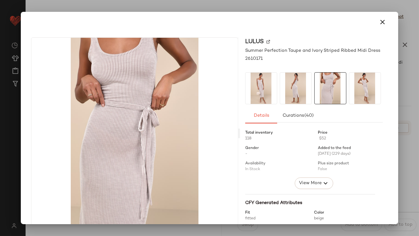
click at [349, 86] on img at bounding box center [364, 88] width 31 height 31
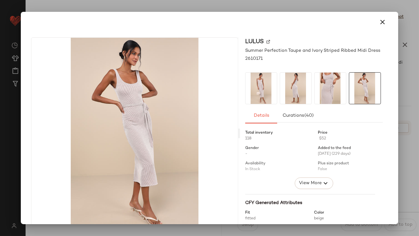
click at [380, 23] on icon "button" at bounding box center [383, 22] width 8 height 8
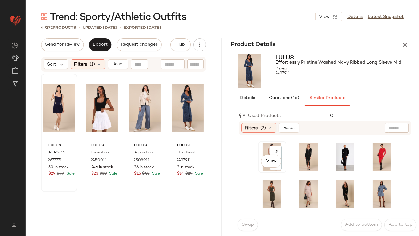
click at [265, 150] on div "View" at bounding box center [272, 158] width 24 height 28
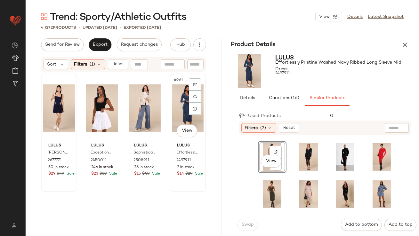
click at [172, 106] on div "#261 View" at bounding box center [188, 108] width 32 height 65
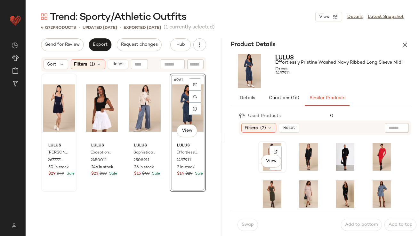
click at [264, 146] on div "View" at bounding box center [272, 158] width 24 height 28
click at [245, 223] on span "Swap" at bounding box center [248, 225] width 12 height 5
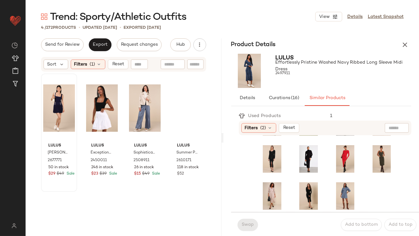
scroll to position [146, 0]
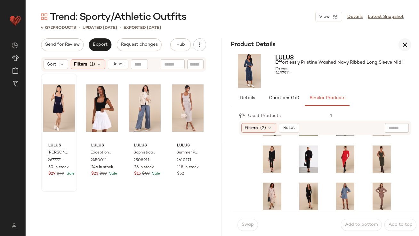
click at [403, 46] on icon "button" at bounding box center [405, 45] width 8 height 8
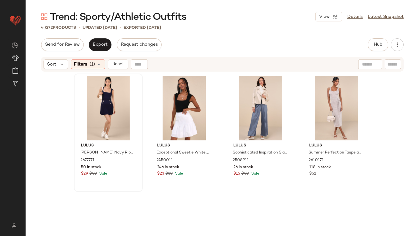
click at [95, 71] on div "Sort Filters (1) Reset" at bounding box center [222, 64] width 363 height 15
click at [95, 70] on div "Sort Filters (1) Reset" at bounding box center [222, 64] width 363 height 15
click at [95, 68] on div "Filters (1)" at bounding box center [88, 65] width 35 height 10
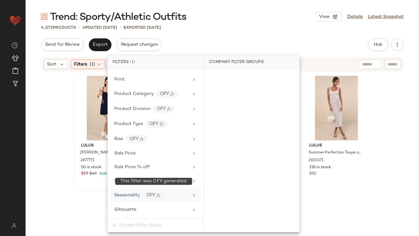
scroll to position [527, 0]
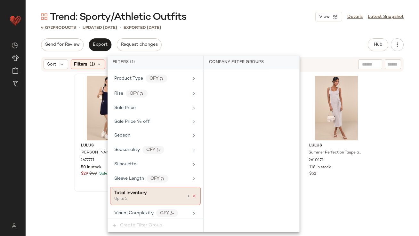
click at [192, 194] on icon at bounding box center [194, 196] width 4 height 4
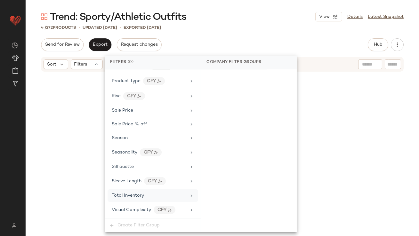
scroll to position [521, 0]
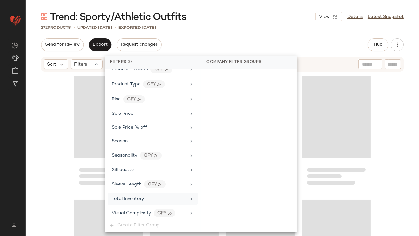
click at [226, 32] on div "Trend: Sporty/Athletic Outfits View Details Latest Snapshot 272 Products • upda…" at bounding box center [223, 123] width 394 height 226
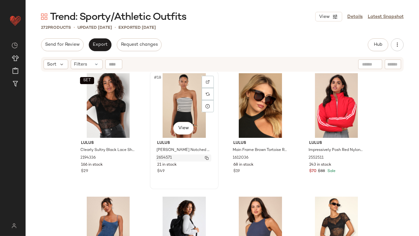
scroll to position [497, 0]
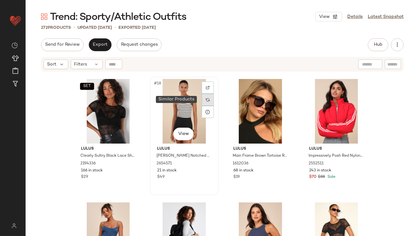
click at [204, 98] on div at bounding box center [208, 100] width 12 height 12
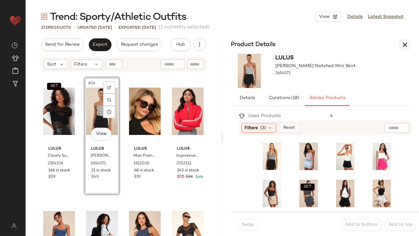
click at [405, 40] on button "button" at bounding box center [405, 44] width 13 height 13
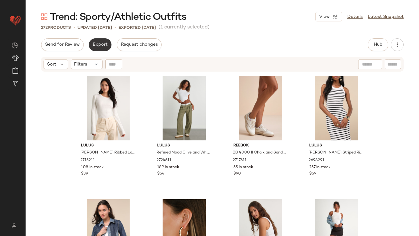
click at [102, 47] on span "Export" at bounding box center [100, 44] width 15 height 5
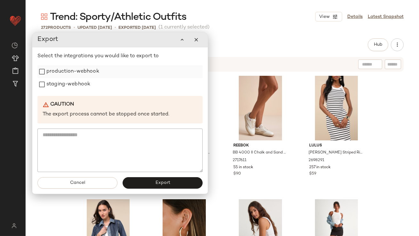
click at [85, 76] on label "production-webhook" at bounding box center [72, 71] width 53 height 13
click at [84, 90] on label "staging-webhook" at bounding box center [68, 84] width 44 height 13
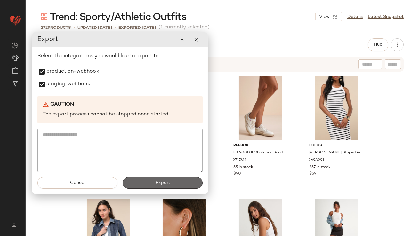
click at [138, 182] on button "Export" at bounding box center [163, 183] width 80 height 12
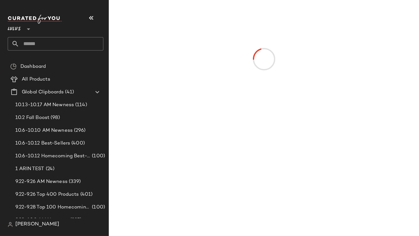
click at [93, 18] on icon "button" at bounding box center [91, 18] width 8 height 8
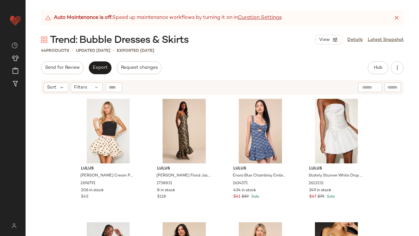
click at [398, 19] on icon at bounding box center [397, 18] width 6 height 6
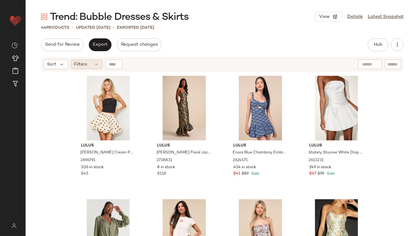
click at [87, 67] on div "Filters" at bounding box center [87, 65] width 32 height 10
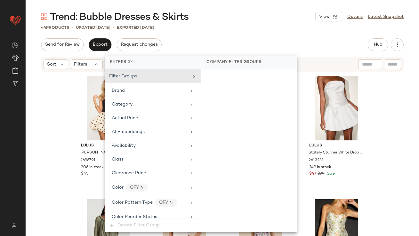
scroll to position [506, 0]
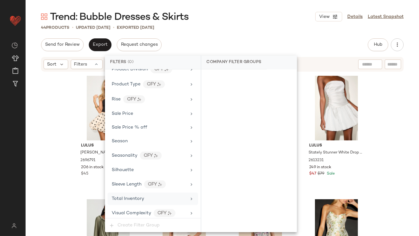
click at [130, 197] on span "Total Inventory" at bounding box center [128, 199] width 32 height 5
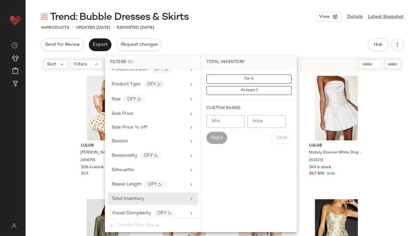
click at [262, 123] on input "Max" at bounding box center [267, 121] width 38 height 13
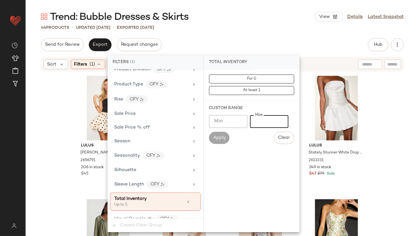
type input "*"
click at [260, 41] on div "Send for Review Export Request changes Hub Send for Review External Review Inte…" at bounding box center [222, 44] width 363 height 13
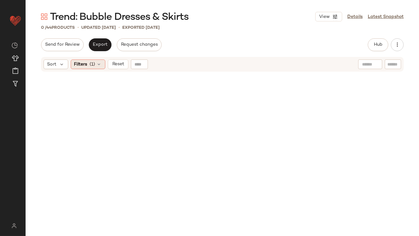
click at [88, 66] on div "Filters (1)" at bounding box center [88, 65] width 35 height 10
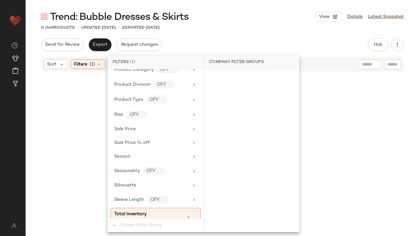
scroll to position [512, 0]
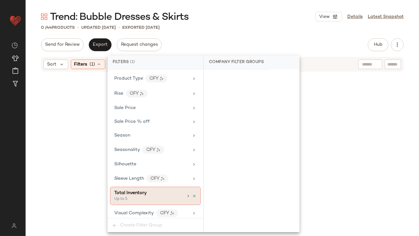
click at [154, 197] on div "Up to 5" at bounding box center [146, 200] width 64 height 6
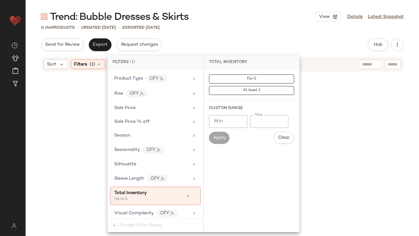
click at [253, 122] on input "*" at bounding box center [269, 121] width 38 height 13
type input "**"
click at [275, 41] on div "Send for Review Export Request changes Hub Send for Review External Review Inte…" at bounding box center [222, 44] width 363 height 13
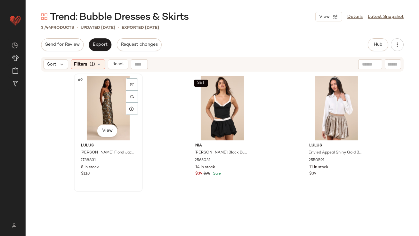
click at [97, 100] on div "#2 View" at bounding box center [108, 108] width 64 height 65
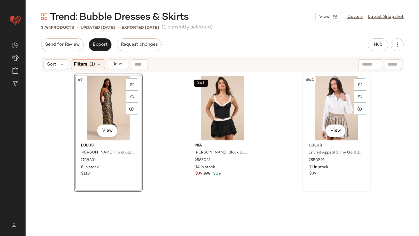
click at [333, 102] on div "#44 View" at bounding box center [337, 108] width 64 height 65
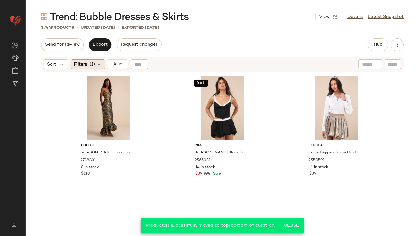
click at [93, 64] on span "(1)" at bounding box center [92, 64] width 5 height 7
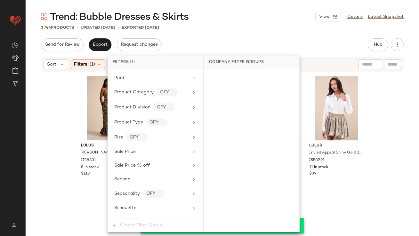
scroll to position [512, 0]
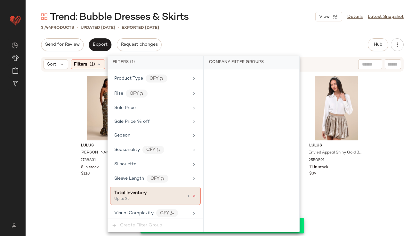
click at [192, 194] on icon at bounding box center [194, 196] width 4 height 4
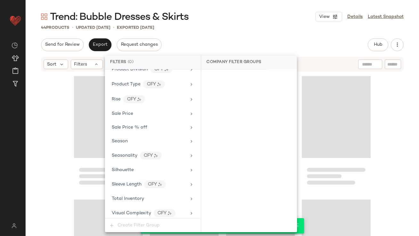
click at [246, 18] on div "Trend: Bubble Dresses & Skirts View Details Latest Snapshot" at bounding box center [223, 16] width 394 height 13
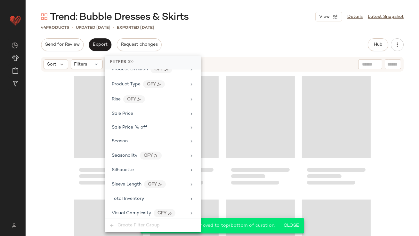
scroll to position [1180, 0]
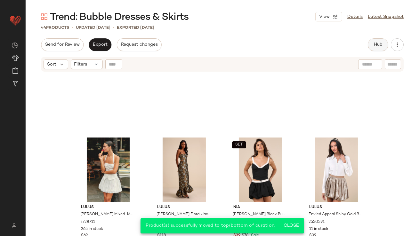
click at [372, 41] on button "Hub" at bounding box center [378, 44] width 21 height 13
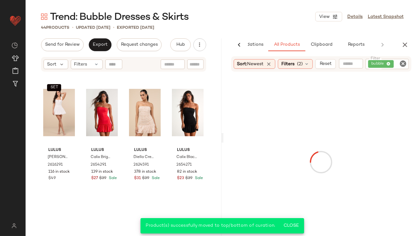
scroll to position [0, 0]
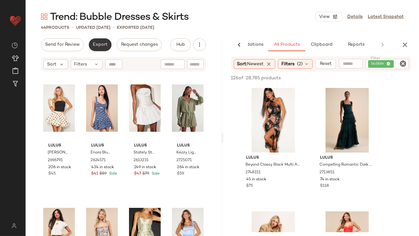
click at [100, 47] on button "Export" at bounding box center [100, 44] width 23 height 13
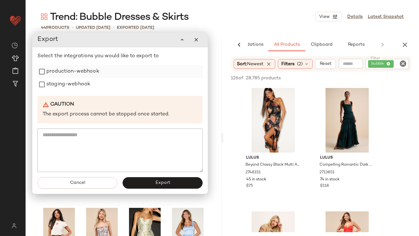
click at [91, 71] on label "production-webhook" at bounding box center [72, 71] width 53 height 13
click at [89, 83] on label "staging-webhook" at bounding box center [68, 84] width 44 height 13
click at [158, 179] on button "Export" at bounding box center [163, 183] width 80 height 12
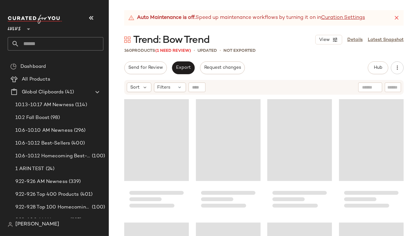
click at [94, 18] on icon "button" at bounding box center [91, 18] width 8 height 8
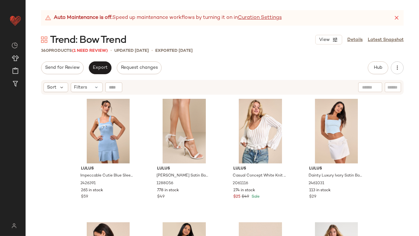
click at [401, 17] on div "Auto Maintenance is off. Speed up maintenance workflows by turning it on in Cur…" at bounding box center [222, 17] width 363 height 15
click at [400, 17] on div "Auto Maintenance is off. Speed up maintenance workflows by turning it on in Cur…" at bounding box center [222, 17] width 363 height 15
click at [398, 17] on icon at bounding box center [397, 18] width 6 height 6
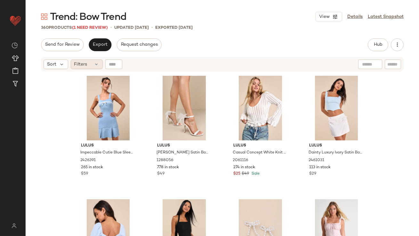
click at [89, 64] on div "Filters" at bounding box center [87, 65] width 32 height 10
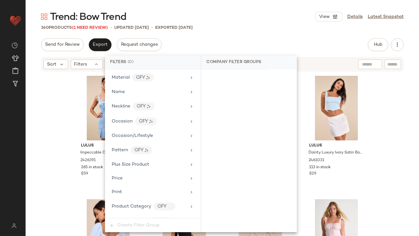
scroll to position [535, 0]
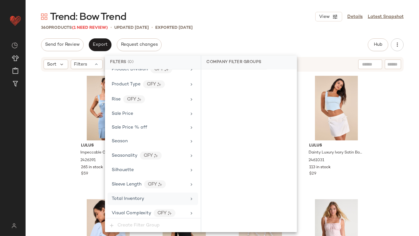
click at [129, 200] on div "Total Inventory" at bounding box center [153, 199] width 91 height 12
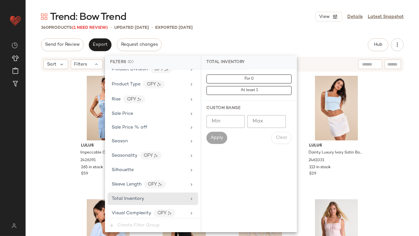
click at [251, 122] on input "Max" at bounding box center [267, 121] width 38 height 13
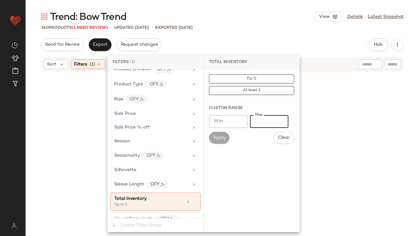
type input "*"
click at [262, 28] on div "360 Products (1 Need Review) • updated Oct 9th • Exported Oct 9th" at bounding box center [223, 27] width 394 height 6
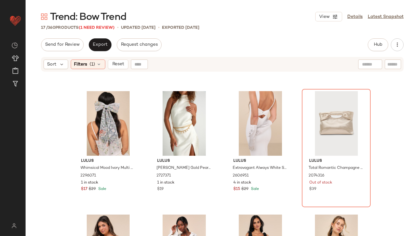
scroll to position [0, 0]
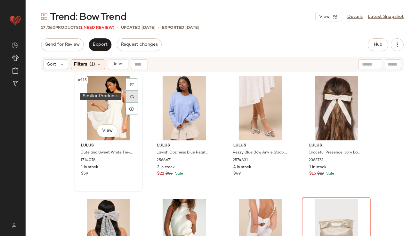
click at [130, 97] on img at bounding box center [132, 97] width 4 height 4
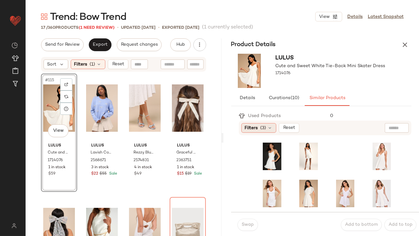
click at [261, 128] on span "(3)" at bounding box center [264, 128] width 6 height 7
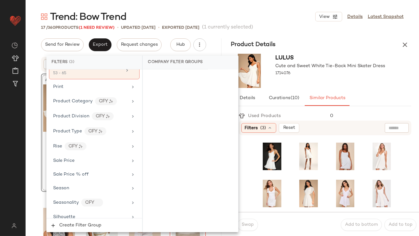
scroll to position [552, 0]
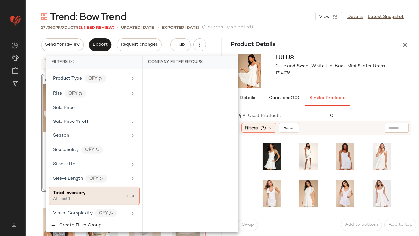
click at [77, 191] on span "Total Inventory" at bounding box center [69, 193] width 32 height 5
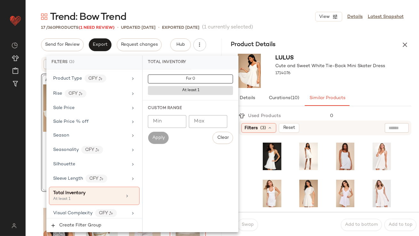
type input "*"
click at [178, 121] on input "*" at bounding box center [167, 121] width 38 height 13
type input "**"
click at [317, 76] on div "1714076" at bounding box center [331, 73] width 110 height 9
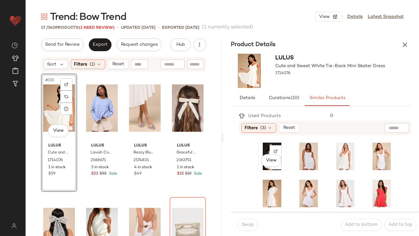
click at [266, 146] on div "View" at bounding box center [272, 157] width 24 height 28
click at [251, 226] on span "Swap" at bounding box center [248, 225] width 12 height 5
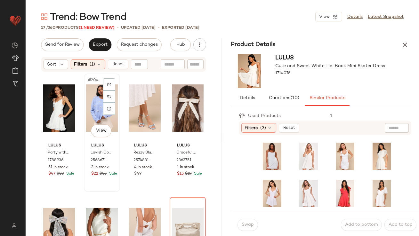
click at [94, 106] on div "#204 View" at bounding box center [102, 108] width 32 height 65
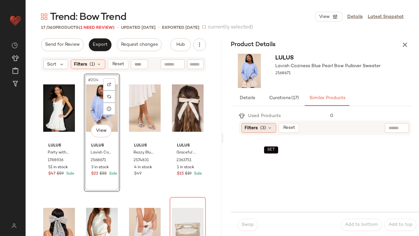
click at [265, 129] on span "(3)" at bounding box center [264, 128] width 6 height 7
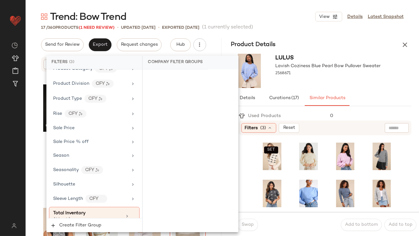
scroll to position [552, 0]
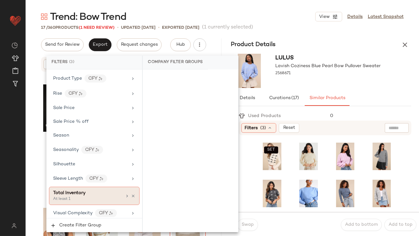
click at [82, 197] on div "At least 1" at bounding box center [85, 200] width 64 height 6
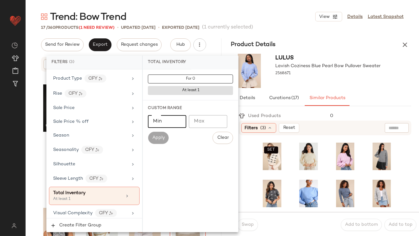
click at [176, 126] on input "Min" at bounding box center [167, 121] width 38 height 13
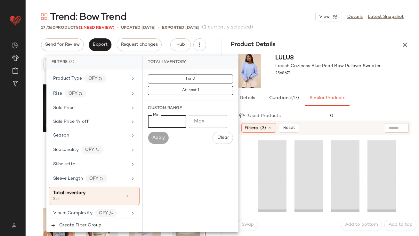
type input "**"
click at [376, 80] on div at bounding box center [328, 79] width 105 height 5
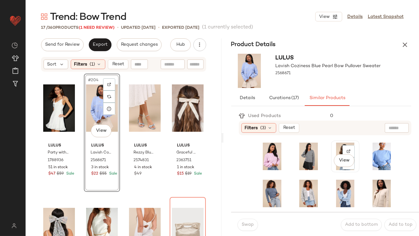
click at [336, 144] on div "View" at bounding box center [345, 157] width 24 height 28
click at [254, 224] on button "Swap" at bounding box center [248, 225] width 21 height 12
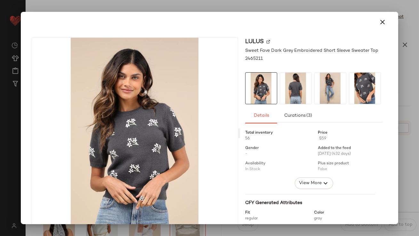
click at [291, 88] on img at bounding box center [295, 88] width 31 height 31
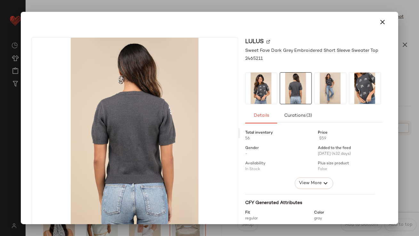
click at [344, 80] on div at bounding box center [331, 88] width 32 height 32
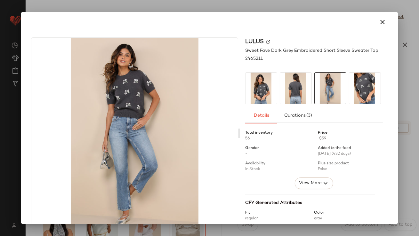
click at [379, 19] on icon "button" at bounding box center [383, 22] width 8 height 8
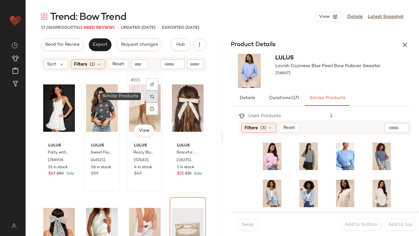
click at [150, 97] on img at bounding box center [152, 97] width 4 height 4
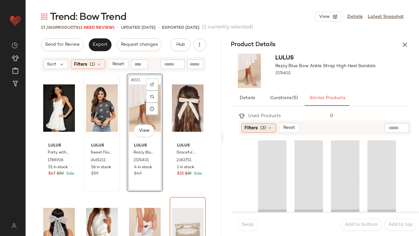
click at [268, 124] on div "Filters (3)" at bounding box center [259, 128] width 35 height 10
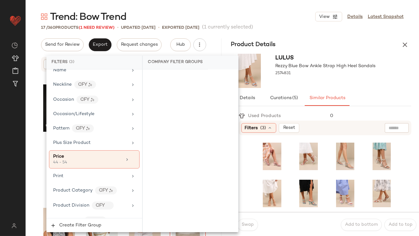
scroll to position [552, 0]
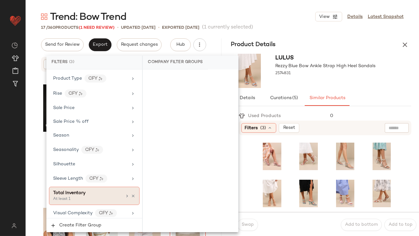
click at [93, 192] on div "Total Inventory" at bounding box center [87, 193] width 69 height 7
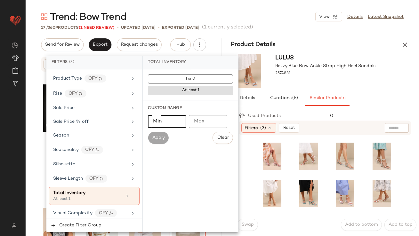
click at [183, 120] on input "Min" at bounding box center [167, 121] width 38 height 13
type input "**"
click at [320, 78] on div at bounding box center [326, 79] width 100 height 5
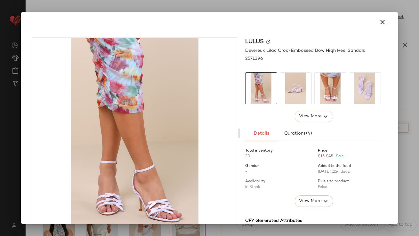
click at [380, 19] on icon "button" at bounding box center [383, 22] width 8 height 8
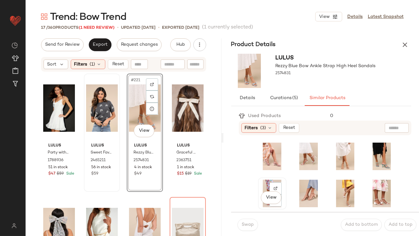
click at [264, 179] on div "View" at bounding box center [272, 193] width 27 height 31
click at [245, 229] on button "Swap" at bounding box center [248, 225] width 21 height 12
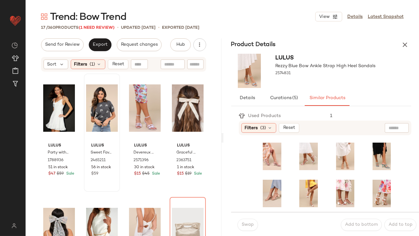
click at [165, 103] on div "Lulus Party with Prosecco Ivory Satin Tie-Back Mini Dress 1788936 51 in stock $…" at bounding box center [123, 164] width 165 height 180
click at [179, 106] on div "#227 View" at bounding box center [188, 108] width 32 height 65
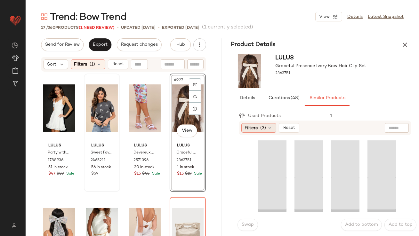
click at [259, 127] on div "Filters (3)" at bounding box center [259, 128] width 35 height 10
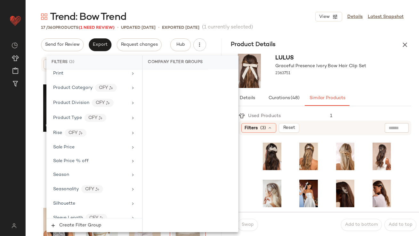
scroll to position [552, 0]
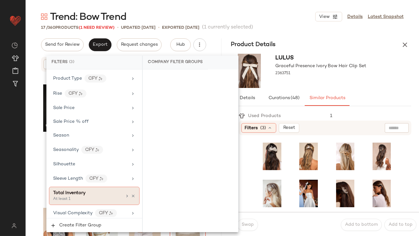
click at [73, 193] on div "Total Inventory" at bounding box center [69, 193] width 32 height 7
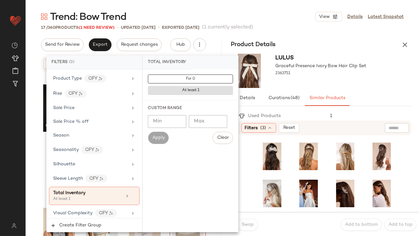
click at [163, 123] on input "Min" at bounding box center [167, 121] width 38 height 13
type input "**"
click at [330, 79] on div at bounding box center [321, 79] width 91 height 5
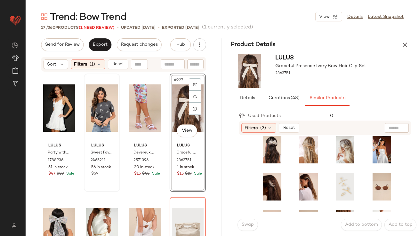
scroll to position [0, 0]
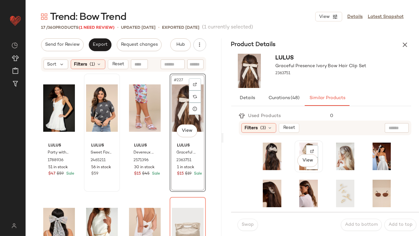
click at [297, 145] on div "View" at bounding box center [309, 157] width 24 height 28
click at [252, 226] on span "Swap" at bounding box center [248, 225] width 12 height 5
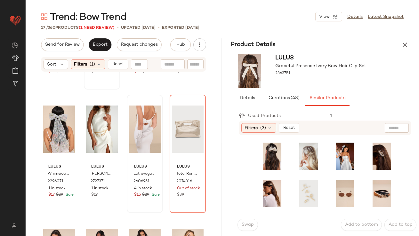
scroll to position [104, 0]
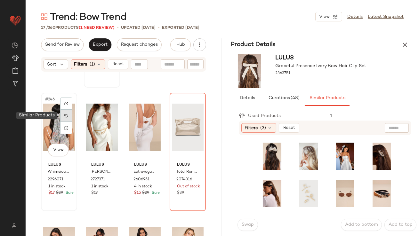
click at [67, 113] on div at bounding box center [66, 116] width 12 height 12
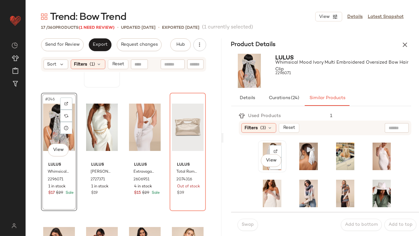
click at [264, 144] on div "View" at bounding box center [272, 157] width 24 height 28
click at [252, 224] on span "Swap" at bounding box center [248, 225] width 12 height 5
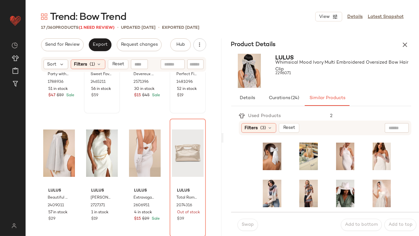
scroll to position [121, 0]
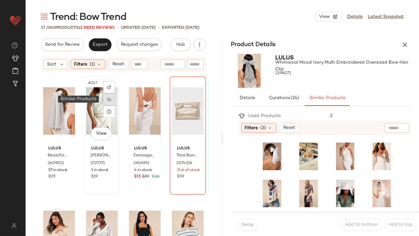
click at [107, 98] on img at bounding box center [109, 100] width 4 height 4
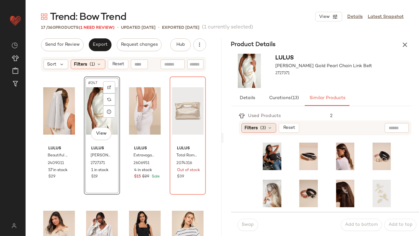
click at [262, 127] on span "(3)" at bounding box center [264, 128] width 6 height 7
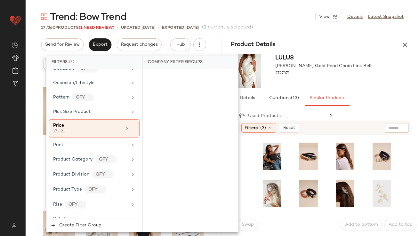
scroll to position [552, 0]
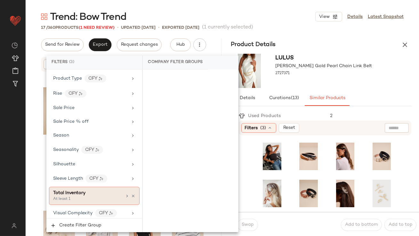
click at [93, 190] on div "Total Inventory" at bounding box center [87, 193] width 69 height 7
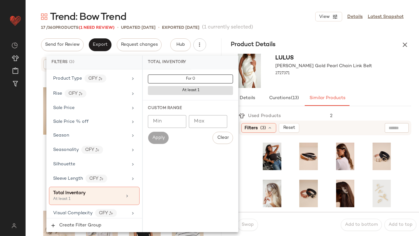
click at [174, 122] on input "Min" at bounding box center [167, 121] width 38 height 13
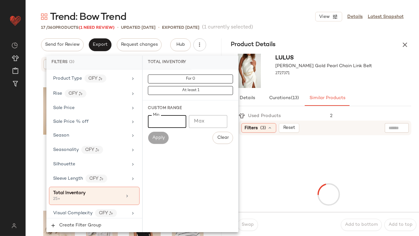
type input "**"
click at [370, 88] on div "Lulus Ishani Gold Pearl Chain Link Belt 2727371" at bounding box center [322, 70] width 196 height 39
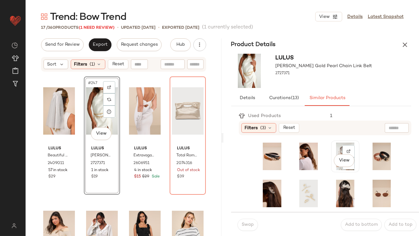
click at [333, 145] on div "View" at bounding box center [345, 157] width 24 height 28
click at [243, 227] on span "Swap" at bounding box center [248, 225] width 12 height 5
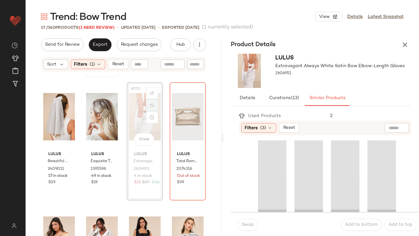
scroll to position [109, 0]
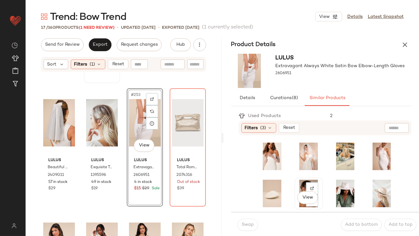
click at [297, 186] on div "View" at bounding box center [309, 194] width 24 height 28
click at [243, 223] on span "Swap" at bounding box center [248, 225] width 12 height 5
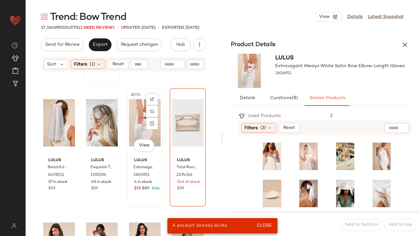
click at [130, 106] on div "#253 View" at bounding box center [145, 123] width 32 height 65
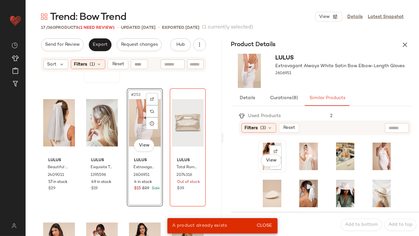
click at [264, 151] on div "View" at bounding box center [272, 157] width 24 height 28
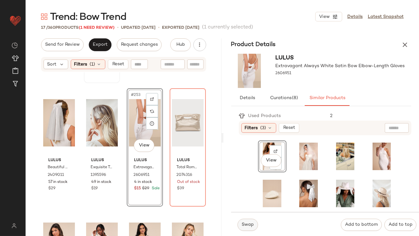
click at [248, 226] on span "Swap" at bounding box center [248, 225] width 12 height 5
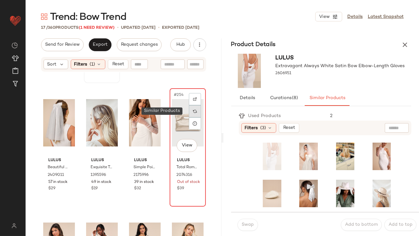
click at [194, 111] on div at bounding box center [195, 111] width 12 height 12
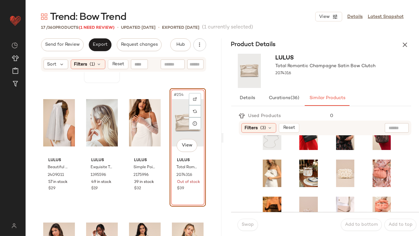
scroll to position [21, 0]
click at [297, 162] on div "View" at bounding box center [309, 174] width 24 height 28
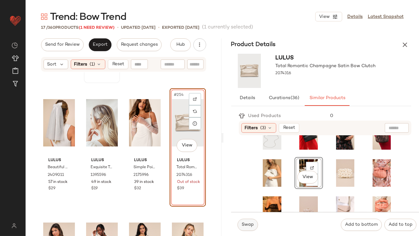
click at [248, 223] on span "Swap" at bounding box center [248, 225] width 12 height 5
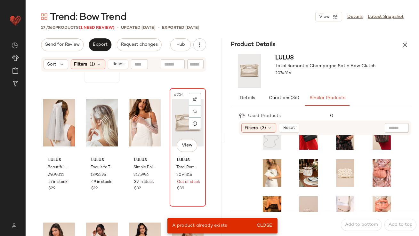
click at [174, 112] on div "#254 View" at bounding box center [188, 123] width 32 height 65
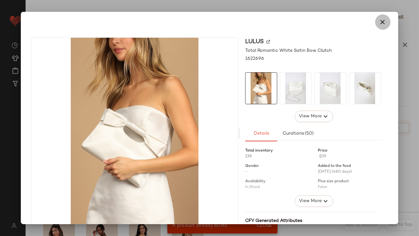
click at [384, 18] on button "button" at bounding box center [382, 21] width 15 height 15
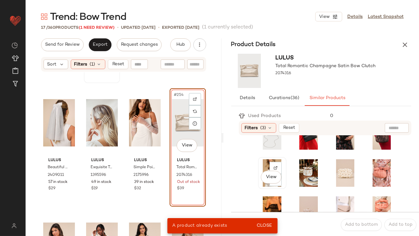
click at [265, 162] on div "View" at bounding box center [272, 174] width 24 height 28
click at [260, 226] on span "Close" at bounding box center [265, 226] width 16 height 5
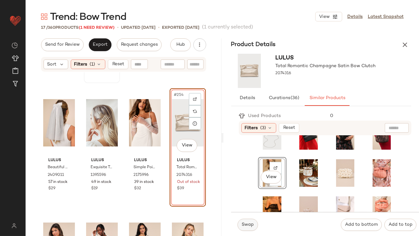
click at [246, 225] on span "Swap" at bounding box center [248, 225] width 12 height 5
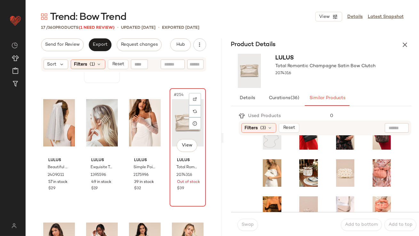
click at [183, 131] on div "#254 View" at bounding box center [188, 123] width 32 height 65
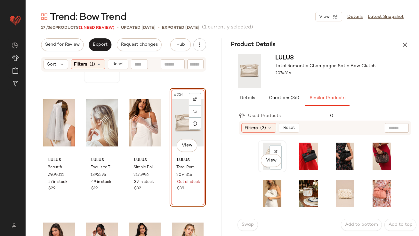
click at [266, 148] on div "View" at bounding box center [272, 157] width 24 height 28
click at [252, 222] on button "Swap" at bounding box center [248, 225] width 21 height 12
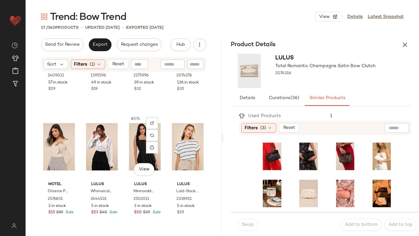
scroll to position [200, 0]
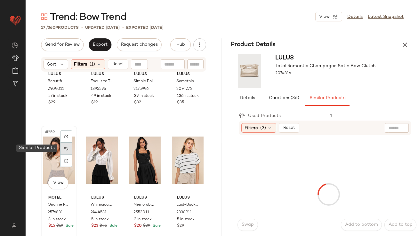
click at [66, 147] on img at bounding box center [66, 149] width 4 height 4
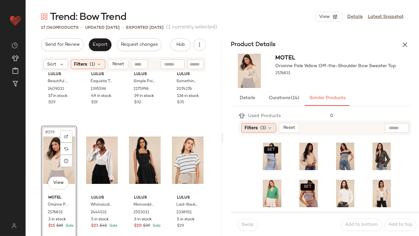
click at [266, 126] on span "(3)" at bounding box center [264, 128] width 6 height 7
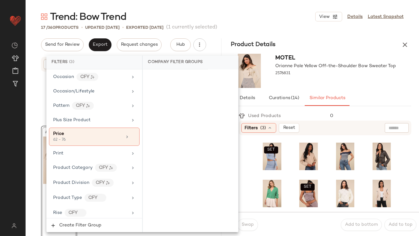
scroll to position [552, 0]
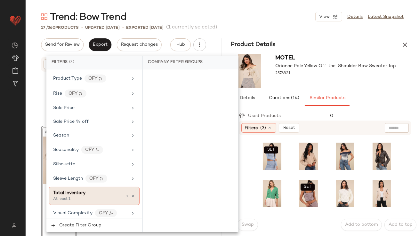
click at [98, 190] on div "Total Inventory" at bounding box center [87, 193] width 69 height 7
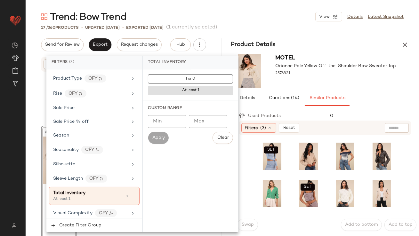
scroll to position [4, 0]
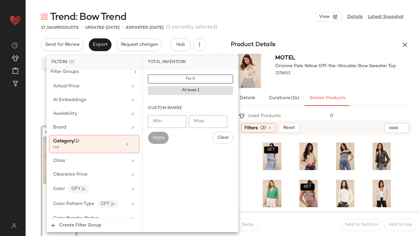
click at [368, 95] on div "Details Curations (14) Similar Products" at bounding box center [321, 98] width 181 height 15
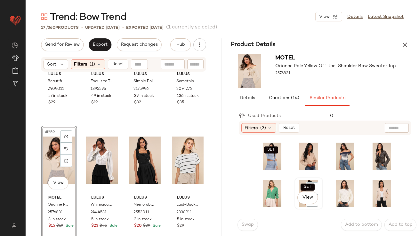
click at [297, 188] on div "SET View" at bounding box center [309, 194] width 24 height 28
click at [244, 225] on span "Swap" at bounding box center [248, 225] width 12 height 5
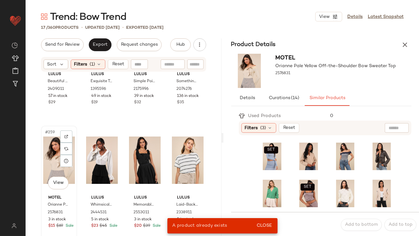
click at [54, 162] on div "#259 View" at bounding box center [59, 160] width 32 height 65
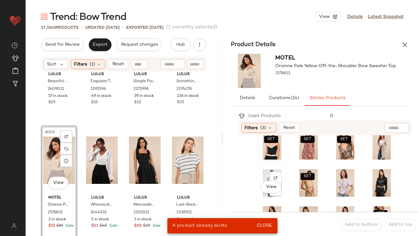
scroll to position [90, 0]
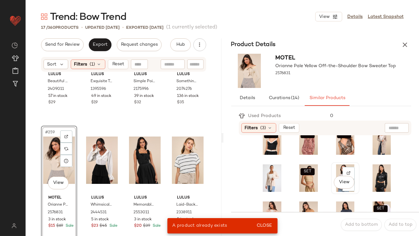
click at [333, 169] on div "View" at bounding box center [345, 179] width 24 height 28
click at [262, 228] on span "Close" at bounding box center [265, 226] width 16 height 5
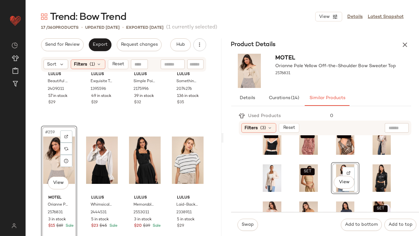
click at [258, 228] on div "Swap Add to bottom Add to top" at bounding box center [325, 224] width 188 height 25
click at [249, 226] on span "Swap" at bounding box center [248, 225] width 12 height 5
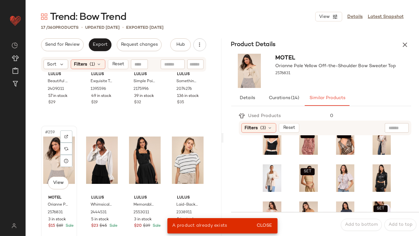
click at [50, 157] on div "#259 View" at bounding box center [59, 160] width 32 height 65
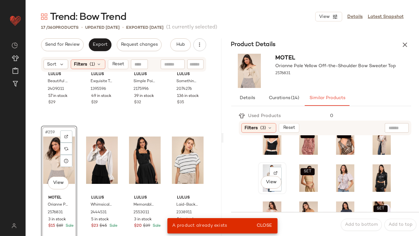
click at [268, 172] on div "View" at bounding box center [272, 179] width 24 height 28
click at [261, 228] on span "Close" at bounding box center [265, 226] width 16 height 5
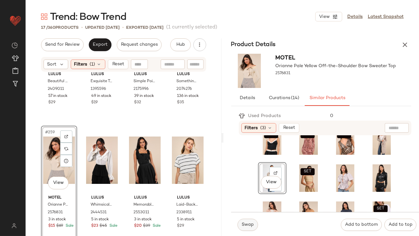
click at [246, 228] on button "Swap" at bounding box center [248, 225] width 21 height 12
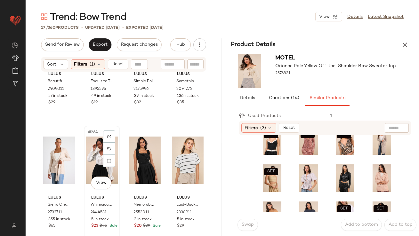
click at [96, 161] on div "#264 View" at bounding box center [102, 160] width 32 height 65
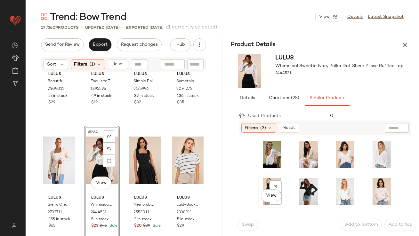
scroll to position [3, 0]
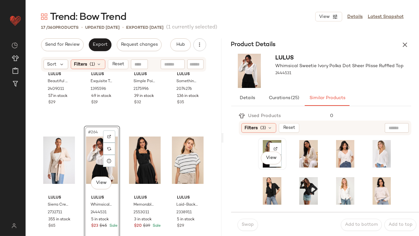
click at [269, 146] on div "View" at bounding box center [272, 154] width 24 height 28
click at [248, 231] on button "Swap" at bounding box center [248, 225] width 21 height 12
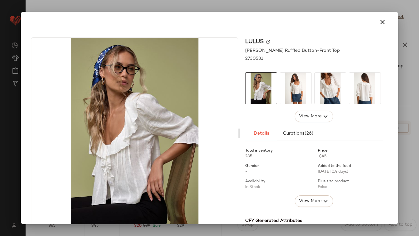
click at [285, 92] on img at bounding box center [295, 88] width 31 height 31
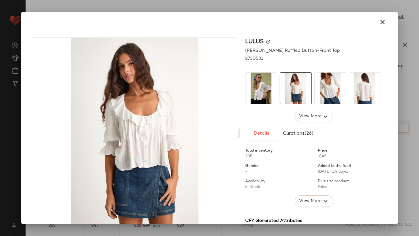
click at [330, 85] on img at bounding box center [330, 88] width 31 height 31
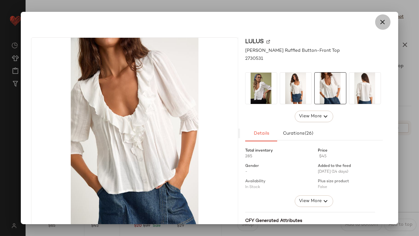
click at [381, 21] on icon "button" at bounding box center [383, 22] width 8 height 8
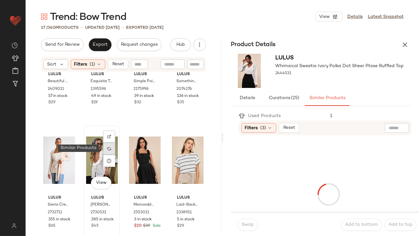
click at [111, 150] on div at bounding box center [109, 149] width 12 height 12
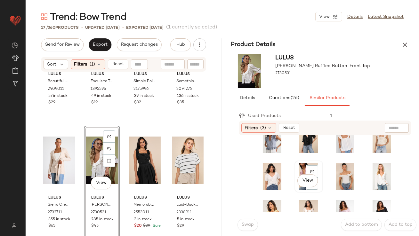
scroll to position [97, 0]
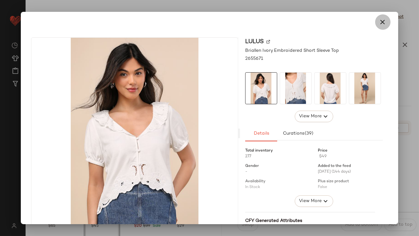
click at [379, 28] on button "button" at bounding box center [382, 21] width 15 height 15
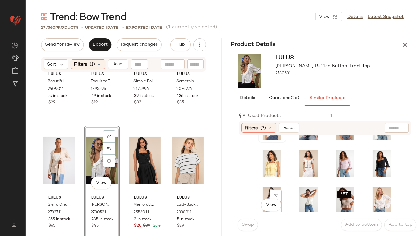
scroll to position [146, 0]
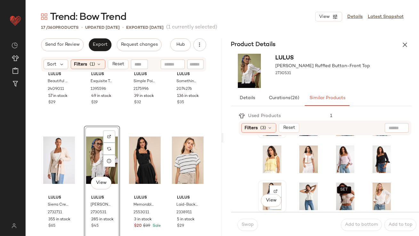
click at [261, 188] on div "View" at bounding box center [272, 197] width 24 height 28
click at [247, 226] on span "Swap" at bounding box center [248, 225] width 12 height 5
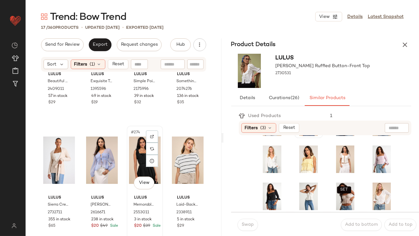
click at [139, 167] on div "#274 View" at bounding box center [145, 160] width 32 height 65
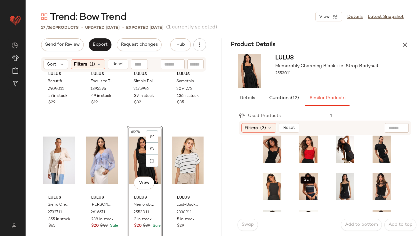
scroll to position [7, 0]
click at [370, 179] on div "View" at bounding box center [382, 187] width 24 height 28
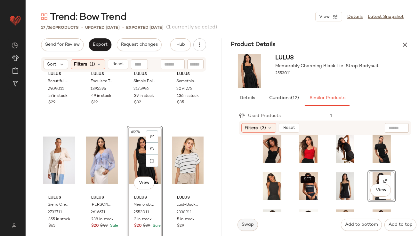
click at [251, 228] on button "Swap" at bounding box center [248, 225] width 21 height 12
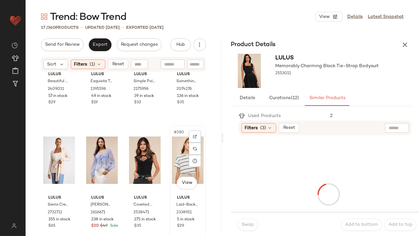
click at [182, 165] on div "#280 View" at bounding box center [188, 160] width 32 height 65
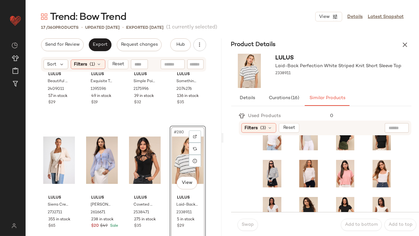
scroll to position [120, 0]
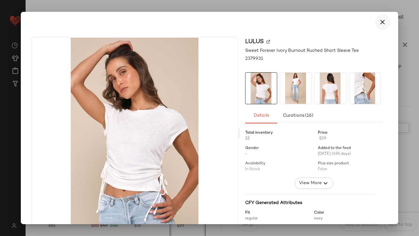
click at [383, 23] on icon "button" at bounding box center [383, 22] width 8 height 8
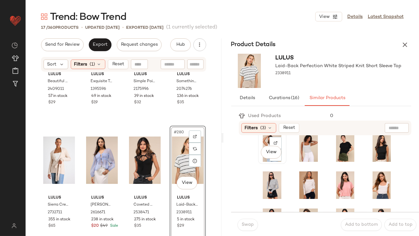
click at [261, 143] on div "View" at bounding box center [272, 149] width 24 height 28
click at [249, 228] on button "Swap" at bounding box center [248, 225] width 21 height 12
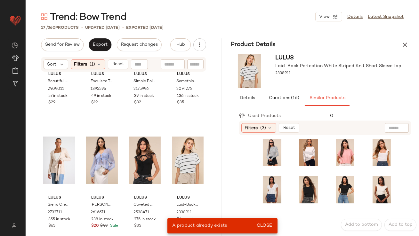
scroll to position [141, 0]
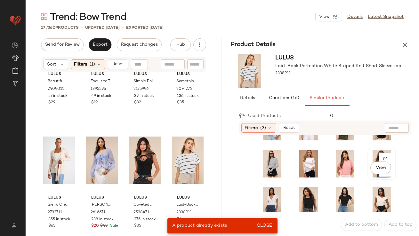
click at [370, 152] on div "View" at bounding box center [382, 164] width 24 height 28
click at [267, 228] on span "Close" at bounding box center [265, 226] width 16 height 5
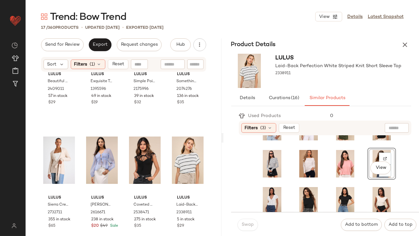
click at [250, 226] on div "Swap" at bounding box center [248, 225] width 21 height 12
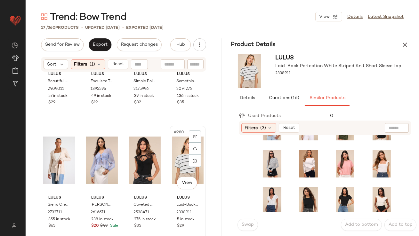
click at [170, 162] on div "#280 View Lulus Laid-Back Perfection White Striped Knit Short Sleeve Top 233891…" at bounding box center [187, 185] width 35 height 117
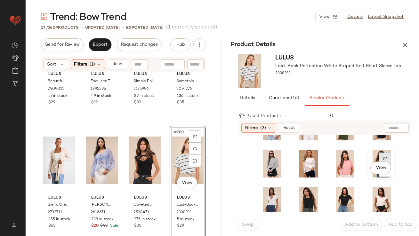
click at [379, 153] on div at bounding box center [385, 159] width 12 height 12
click at [370, 150] on div "View" at bounding box center [382, 164] width 24 height 28
click at [250, 225] on span "Swap" at bounding box center [248, 225] width 12 height 5
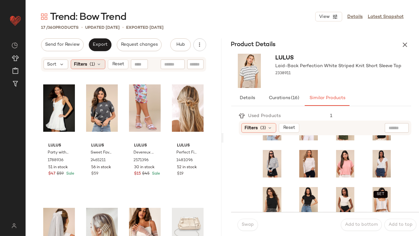
click at [89, 66] on div "Filters (1)" at bounding box center [88, 65] width 35 height 10
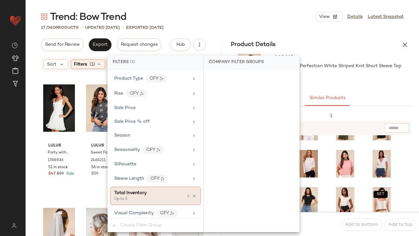
click at [193, 194] on icon at bounding box center [194, 196] width 4 height 4
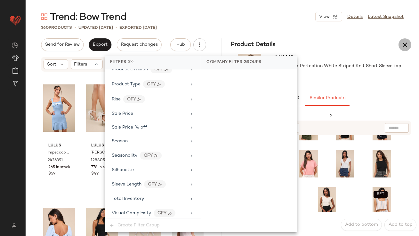
click at [407, 42] on icon "button" at bounding box center [405, 45] width 8 height 8
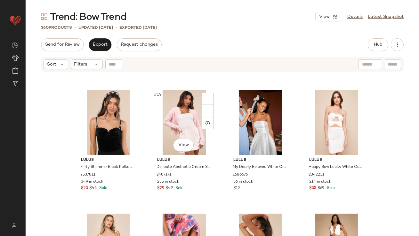
scroll to position [373, 0]
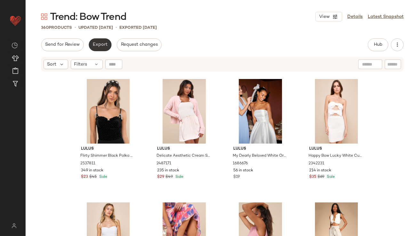
click at [103, 45] on span "Export" at bounding box center [100, 44] width 15 height 5
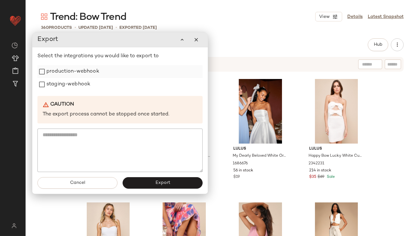
click at [98, 66] on label "production-webhook" at bounding box center [72, 71] width 53 height 13
click at [94, 81] on div "staging-webhook" at bounding box center [119, 84] width 165 height 13
click at [159, 180] on button "Export" at bounding box center [163, 183] width 80 height 12
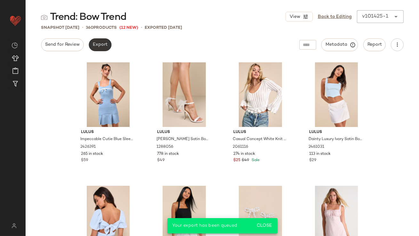
click at [99, 43] on span "Export" at bounding box center [100, 44] width 15 height 5
click at [98, 43] on span "Export" at bounding box center [100, 44] width 15 height 5
click at [321, 17] on link "Back to Editing" at bounding box center [335, 16] width 34 height 7
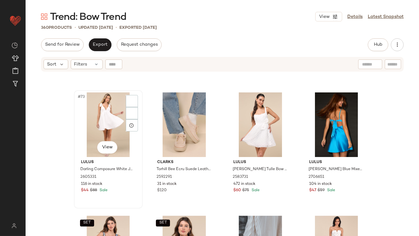
scroll to position [2241, 0]
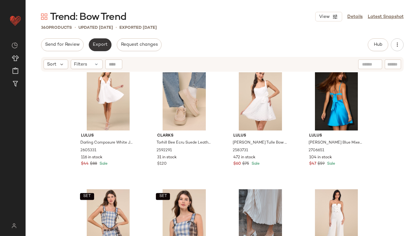
click at [102, 45] on span "Export" at bounding box center [100, 44] width 15 height 5
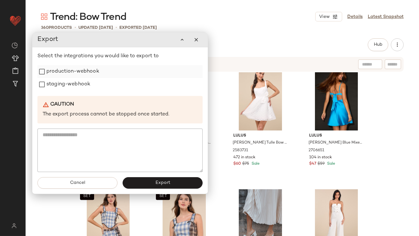
click at [87, 76] on label "production-webhook" at bounding box center [72, 71] width 53 height 13
click at [87, 84] on label "staging-webhook" at bounding box center [68, 84] width 44 height 13
click at [165, 186] on button "Export" at bounding box center [163, 184] width 80 height 12
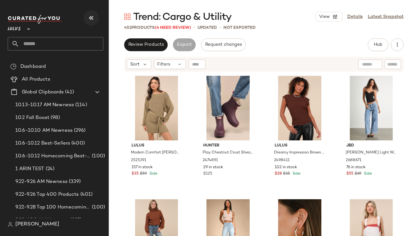
click at [94, 15] on icon "button" at bounding box center [91, 18] width 8 height 8
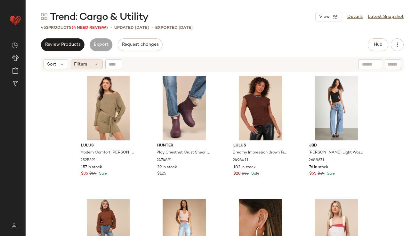
click at [86, 63] on span "Filters" at bounding box center [80, 64] width 13 height 7
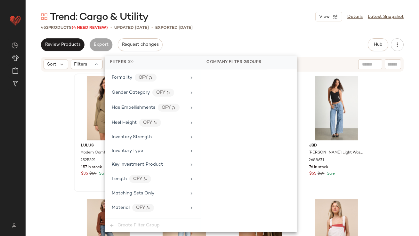
scroll to position [521, 0]
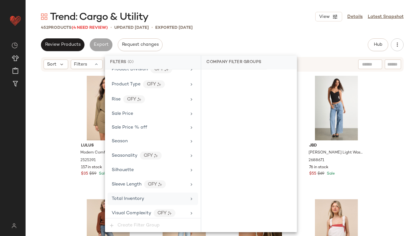
click at [141, 197] on span "Total Inventory" at bounding box center [128, 199] width 32 height 5
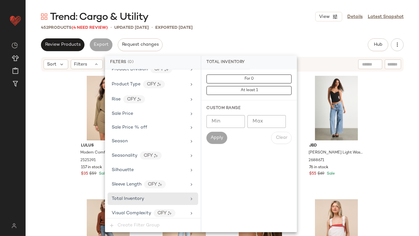
click at [271, 126] on input "Max" at bounding box center [267, 121] width 38 height 13
type input "*"
click at [218, 139] on span "Apply" at bounding box center [216, 138] width 13 height 5
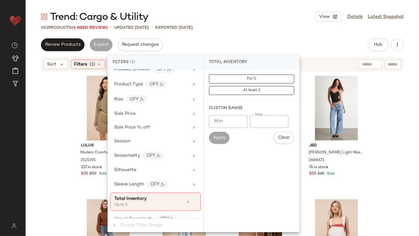
click at [232, 36] on div "Trend: Cargo & Utility View Details Latest Snapshot 452 Products (4 Need Review…" at bounding box center [223, 123] width 394 height 226
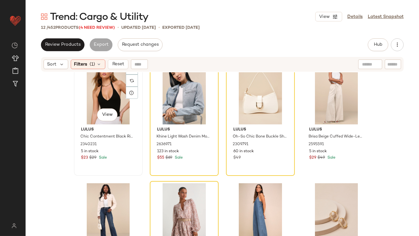
scroll to position [0, 0]
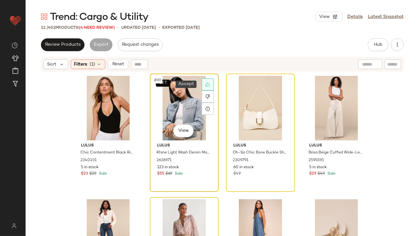
click at [206, 83] on icon at bounding box center [208, 85] width 4 height 4
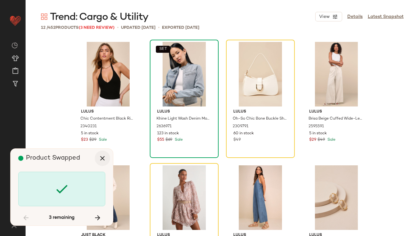
click at [101, 158] on icon "button" at bounding box center [103, 159] width 8 height 8
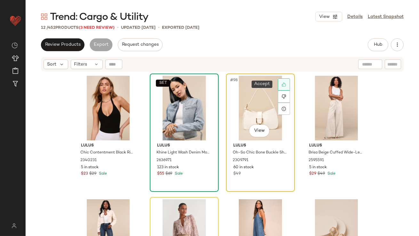
click at [283, 82] on icon at bounding box center [284, 84] width 4 height 4
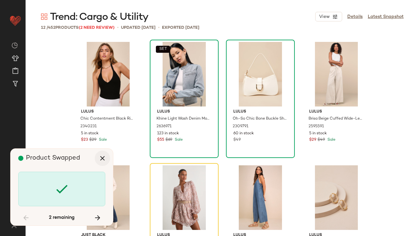
click at [99, 161] on icon "button" at bounding box center [103, 159] width 8 height 8
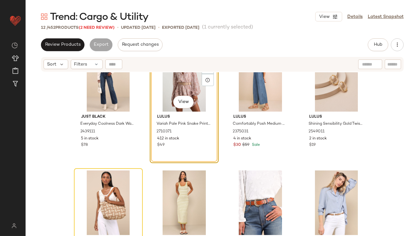
scroll to position [191, 0]
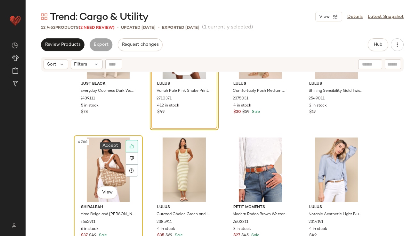
click at [130, 146] on icon at bounding box center [132, 146] width 4 height 4
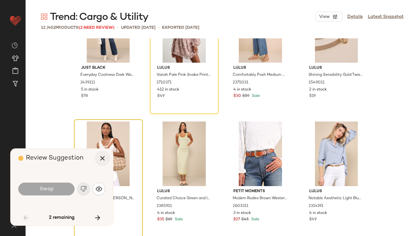
scroll to position [123, 0]
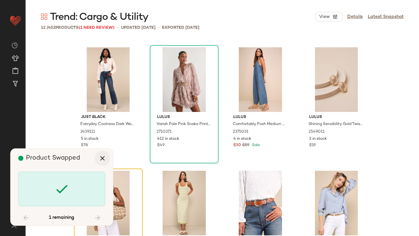
click at [106, 156] on icon "button" at bounding box center [103, 159] width 8 height 8
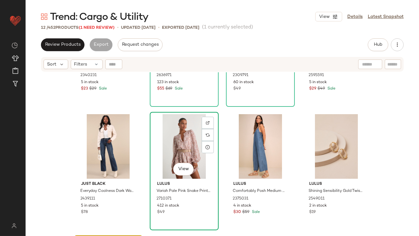
scroll to position [191, 0]
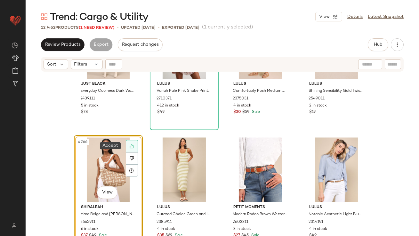
click at [130, 147] on icon at bounding box center [132, 146] width 4 height 4
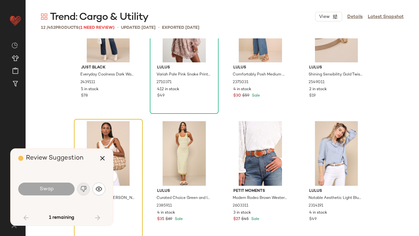
scroll to position [173, 0]
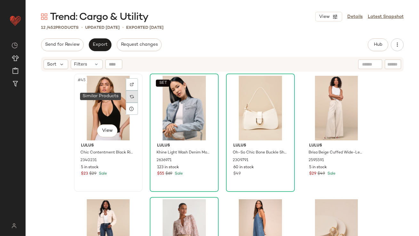
click at [130, 95] on img at bounding box center [132, 97] width 4 height 4
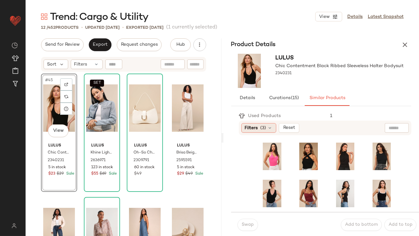
click at [249, 127] on span "Filters" at bounding box center [251, 128] width 13 height 7
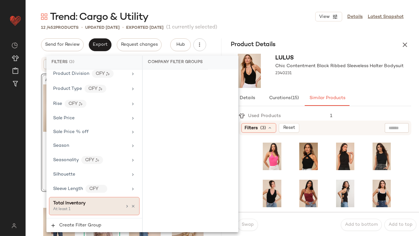
scroll to position [552, 0]
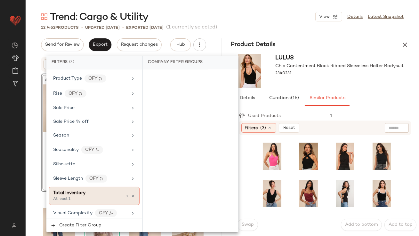
click at [91, 197] on div "At least 1" at bounding box center [85, 200] width 64 height 6
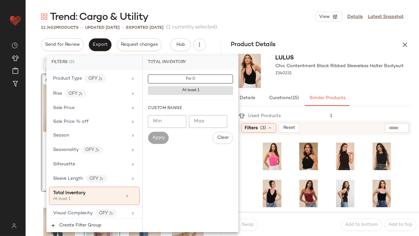
type input "**"
click at [177, 124] on input "**" at bounding box center [167, 121] width 38 height 13
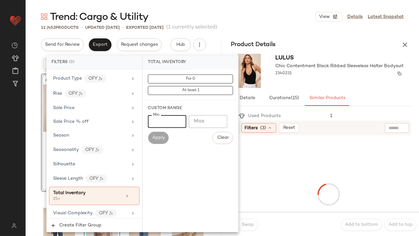
type input "**"
click at [338, 75] on div "2340231" at bounding box center [340, 73] width 128 height 9
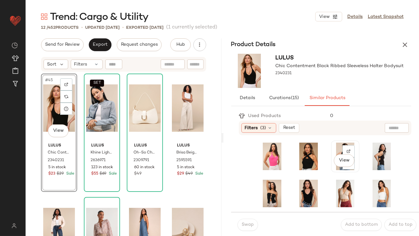
click at [334, 149] on div "View" at bounding box center [345, 157] width 24 height 28
click at [245, 223] on span "Swap" at bounding box center [248, 225] width 12 height 5
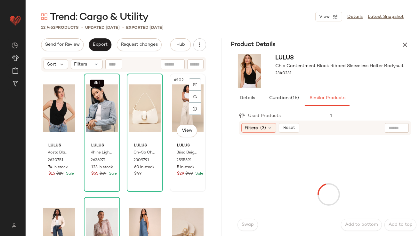
click at [172, 93] on div "#102 View" at bounding box center [188, 108] width 32 height 65
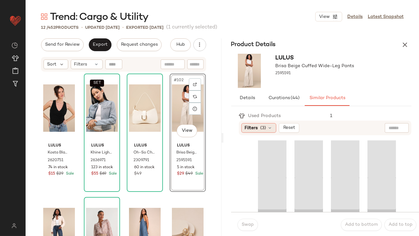
click at [266, 123] on div "Filters (3)" at bounding box center [259, 128] width 35 height 10
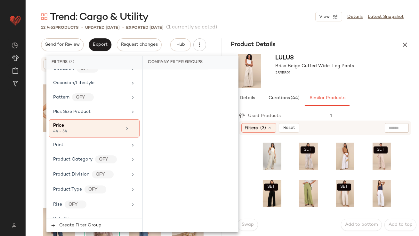
scroll to position [552, 0]
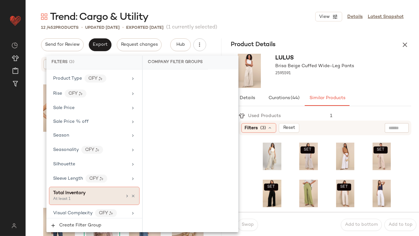
click at [94, 197] on div "At least 1" at bounding box center [85, 200] width 64 height 6
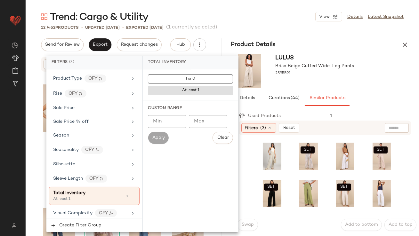
click at [164, 126] on input "Min" at bounding box center [167, 121] width 38 height 13
type input "**"
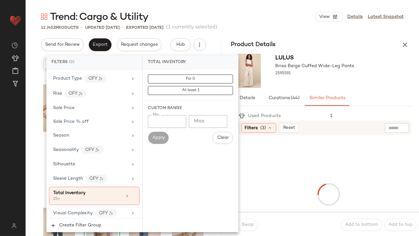
click at [348, 83] on div "Lulus Brisa Beige Cuffed Wide-Leg Pants 2595591" at bounding box center [315, 71] width 79 height 34
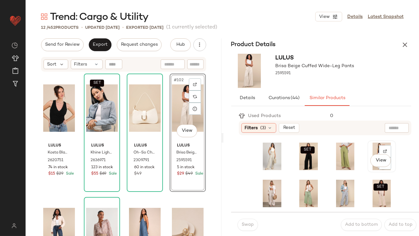
click at [370, 147] on div "View" at bounding box center [382, 157] width 24 height 28
click at [240, 226] on button "Swap" at bounding box center [248, 225] width 21 height 12
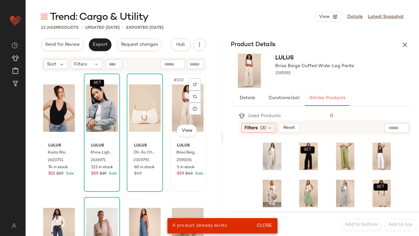
click at [172, 104] on div "#102 View" at bounding box center [188, 108] width 32 height 65
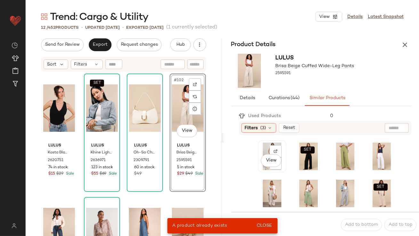
click at [261, 145] on div "View" at bounding box center [272, 157] width 24 height 28
click at [261, 228] on span "Close" at bounding box center [265, 226] width 16 height 5
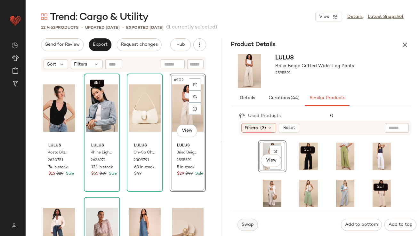
click at [246, 224] on span "Swap" at bounding box center [248, 225] width 12 height 5
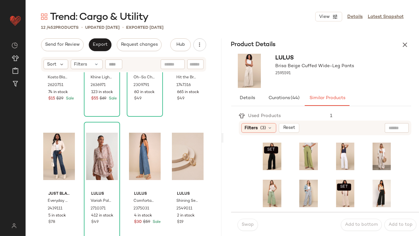
scroll to position [84, 0]
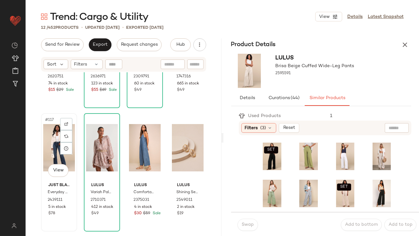
click at [43, 140] on div "#117 View" at bounding box center [59, 148] width 32 height 65
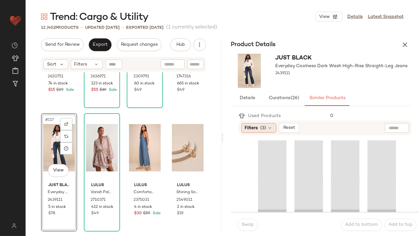
click at [255, 125] on span "Filters" at bounding box center [251, 128] width 13 height 7
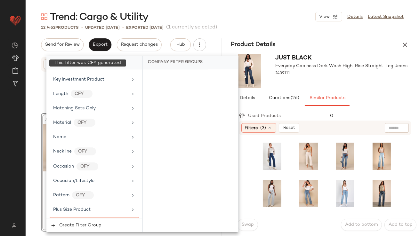
scroll to position [552, 0]
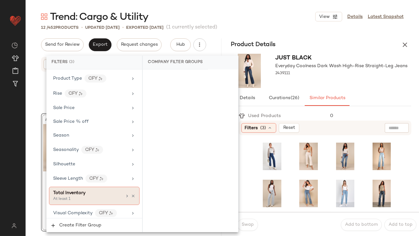
click at [84, 191] on span "Total Inventory" at bounding box center [69, 193] width 32 height 5
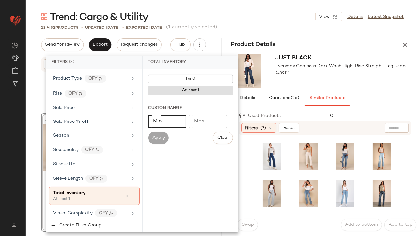
click at [175, 121] on input "Min" at bounding box center [167, 121] width 38 height 13
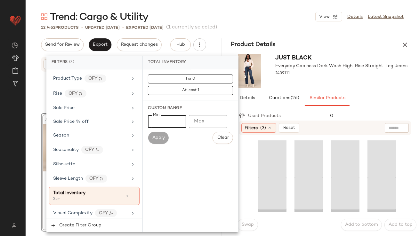
type input "**"
click at [386, 84] on div "Just Black Everyday Coolness Dark Wash High-Rise Straight-Leg Jeans 2439111" at bounding box center [342, 71] width 132 height 34
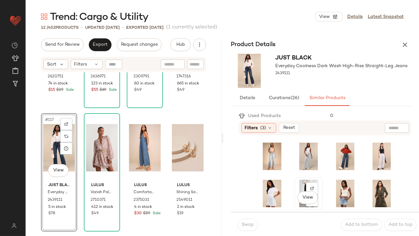
click at [300, 182] on div "View" at bounding box center [309, 194] width 24 height 28
click at [248, 225] on span "Swap" at bounding box center [248, 225] width 12 height 5
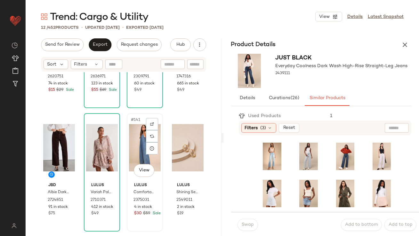
click at [137, 142] on div "#141 View" at bounding box center [145, 148] width 32 height 65
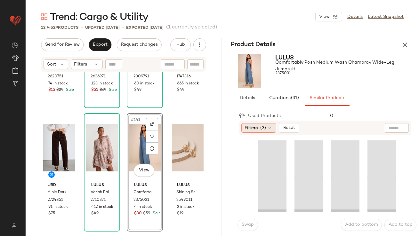
click at [247, 128] on span "Filters" at bounding box center [251, 128] width 13 height 7
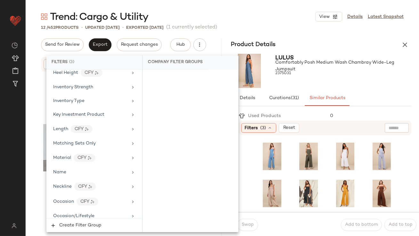
scroll to position [552, 0]
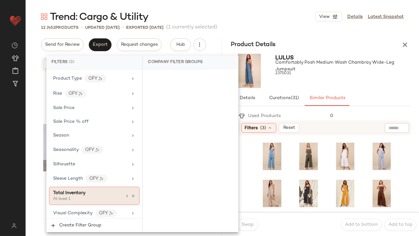
click at [70, 191] on span "Total Inventory" at bounding box center [69, 193] width 32 height 5
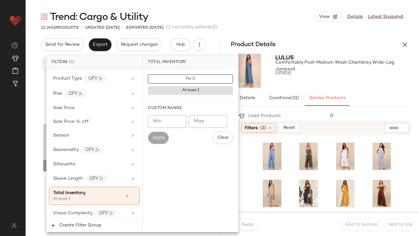
click at [157, 124] on input "Min" at bounding box center [167, 121] width 38 height 13
type input "**"
click at [330, 82] on div "Lulus Comfortably Posh Medium Wash Chambray Wide-Leg Jumpsuit 2375031" at bounding box center [344, 71] width 136 height 34
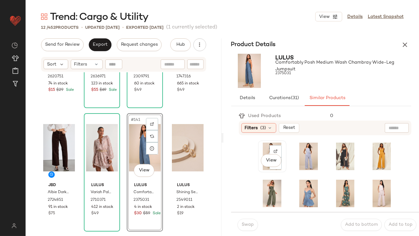
click at [262, 149] on div "View" at bounding box center [272, 157] width 24 height 28
click at [245, 225] on span "Swap" at bounding box center [248, 225] width 12 height 5
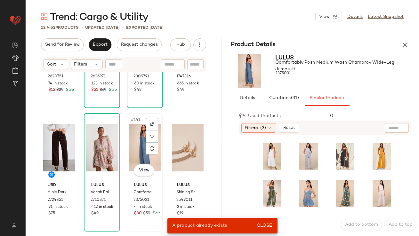
click at [135, 133] on div "#141 View" at bounding box center [145, 148] width 32 height 65
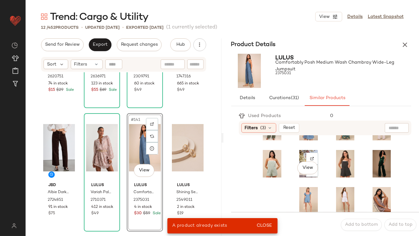
scroll to position [79, 0]
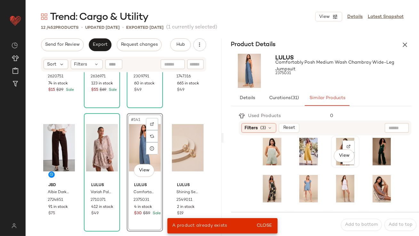
click at [333, 145] on div "View" at bounding box center [345, 152] width 24 height 28
click at [264, 226] on span "Close" at bounding box center [265, 226] width 16 height 5
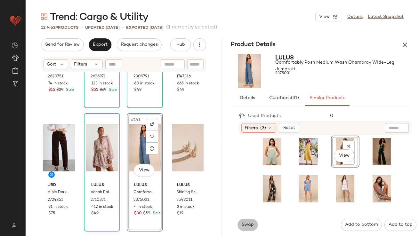
click at [245, 224] on span "Swap" at bounding box center [248, 225] width 12 height 5
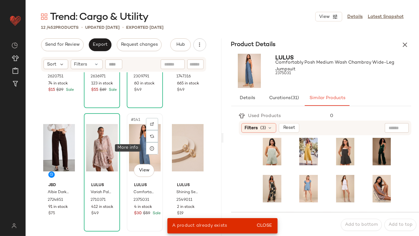
click at [141, 149] on div "#141 View" at bounding box center [145, 148] width 32 height 65
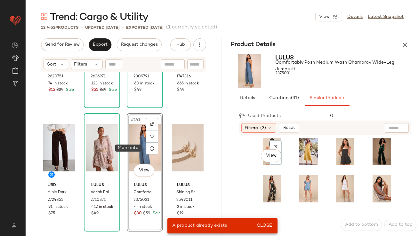
click at [266, 145] on div "View" at bounding box center [272, 152] width 24 height 28
click at [260, 222] on button "Close" at bounding box center [264, 226] width 21 height 12
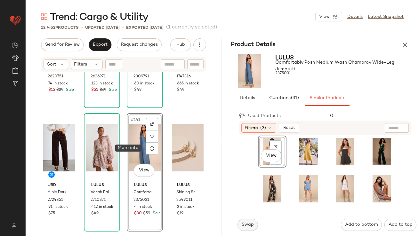
click at [250, 224] on span "Swap" at bounding box center [248, 225] width 12 height 5
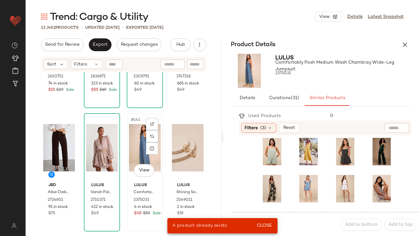
click at [134, 146] on div "#141 View" at bounding box center [145, 148] width 32 height 65
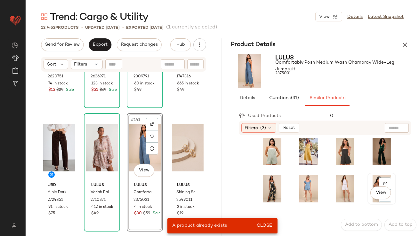
click at [370, 181] on div "View" at bounding box center [382, 189] width 24 height 28
click at [270, 226] on span "Close" at bounding box center [265, 226] width 16 height 5
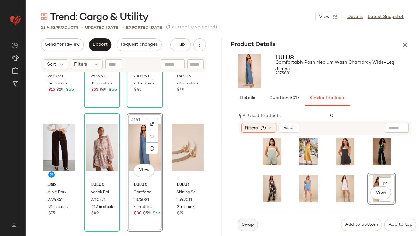
click at [249, 226] on span "Swap" at bounding box center [248, 225] width 12 height 5
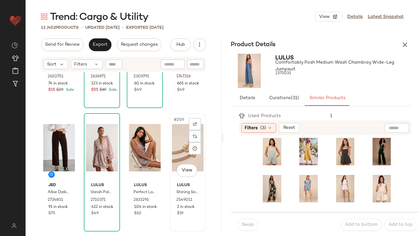
click at [181, 153] on div "#209 View" at bounding box center [188, 148] width 32 height 65
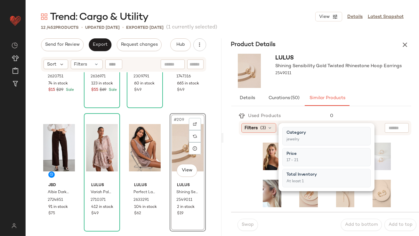
click at [257, 128] on span "Filters" at bounding box center [251, 128] width 13 height 7
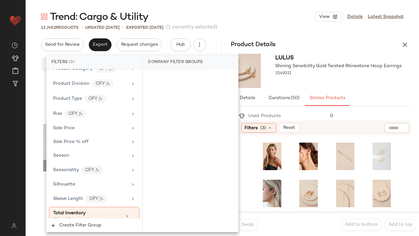
scroll to position [552, 0]
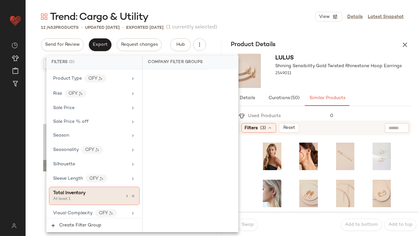
click at [83, 197] on div "At least 1" at bounding box center [85, 200] width 64 height 6
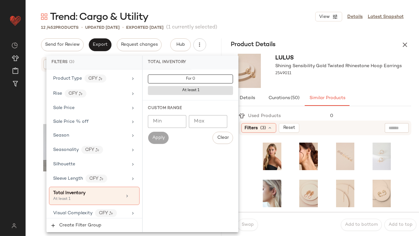
click at [162, 127] on input "Min" at bounding box center [167, 121] width 38 height 13
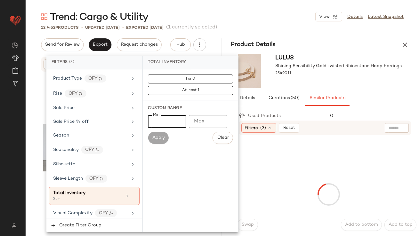
type input "**"
click at [350, 85] on div "Lulus Shining Sensibility Gold Twisted Rhinestone Hoop Earrings 2549011" at bounding box center [339, 71] width 127 height 34
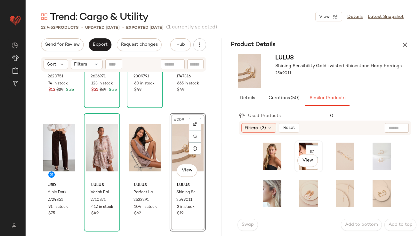
click at [297, 151] on div "View" at bounding box center [309, 157] width 24 height 28
click at [246, 226] on span "Swap" at bounding box center [248, 225] width 12 height 5
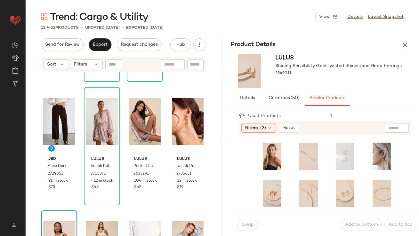
scroll to position [191, 0]
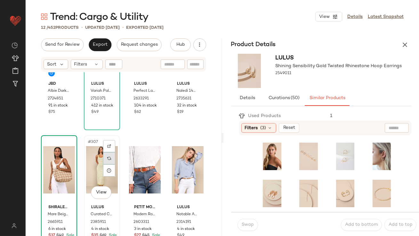
click at [109, 152] on div at bounding box center [109, 158] width 12 height 12
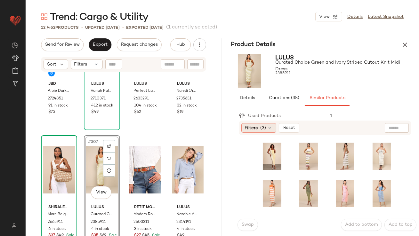
click at [255, 126] on span "Filters" at bounding box center [251, 128] width 13 height 7
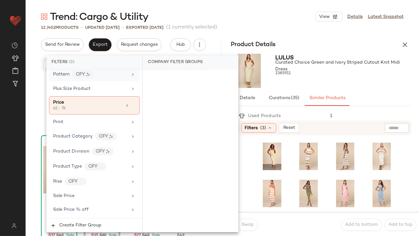
scroll to position [552, 0]
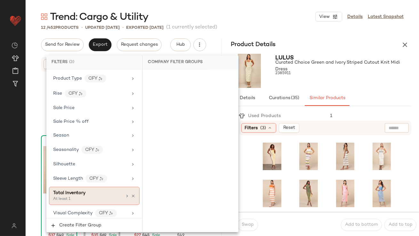
click at [69, 193] on div "Total Inventory" at bounding box center [69, 193] width 32 height 7
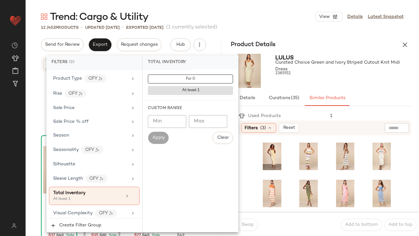
click at [163, 120] on input "Min" at bounding box center [167, 121] width 38 height 13
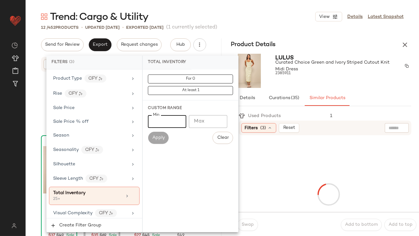
type input "**"
click at [341, 69] on span "Curated Choice Green and Ivory Striped Cutout Knit Midi Dress" at bounding box center [338, 65] width 125 height 13
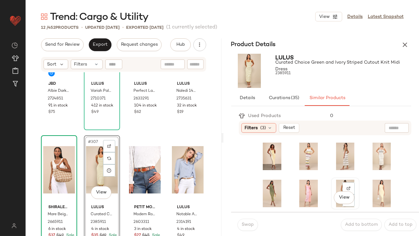
click at [333, 185] on div "View" at bounding box center [345, 194] width 24 height 28
click at [242, 225] on span "Swap" at bounding box center [248, 225] width 12 height 5
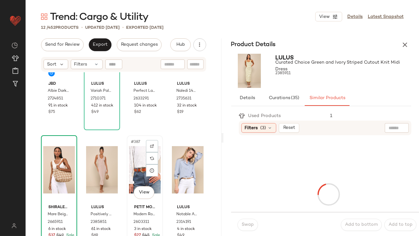
click at [136, 171] on div "#387 View" at bounding box center [145, 170] width 32 height 65
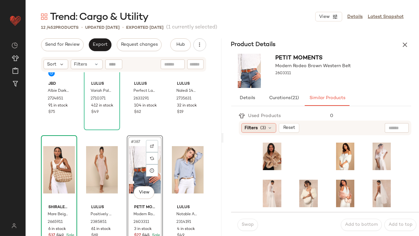
click at [261, 129] on span "(3)" at bounding box center [264, 128] width 6 height 7
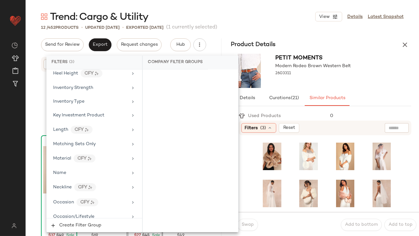
scroll to position [552, 0]
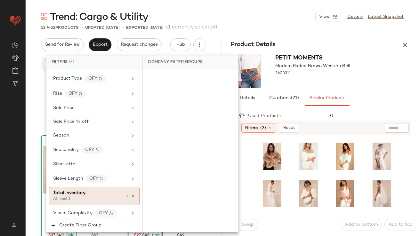
click at [93, 197] on div "At least 1" at bounding box center [85, 200] width 64 height 6
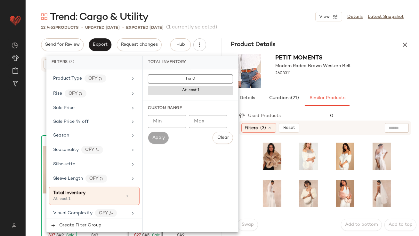
click at [172, 120] on input "Min" at bounding box center [167, 121] width 38 height 13
type input "**"
click at [382, 83] on div "Petit Moments Modern Rodeo Brown Western Belt 2603311" at bounding box center [322, 70] width 196 height 39
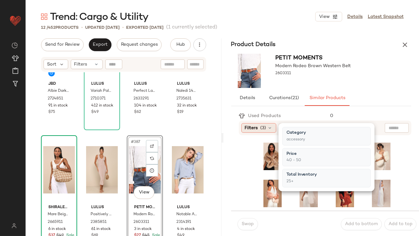
click at [258, 125] on span "Filters" at bounding box center [251, 128] width 13 height 7
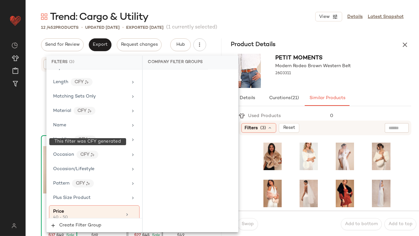
scroll to position [387, 0]
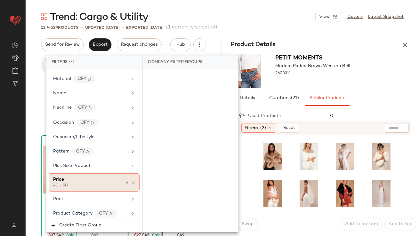
click at [132, 181] on icon at bounding box center [133, 183] width 4 height 4
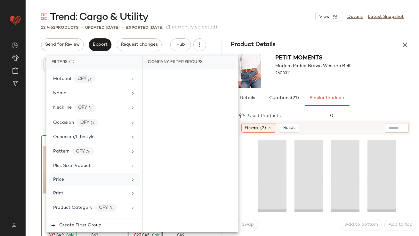
click at [376, 76] on div "Petit Moments Modern Rodeo Brown Western Belt 2603311" at bounding box center [322, 70] width 196 height 39
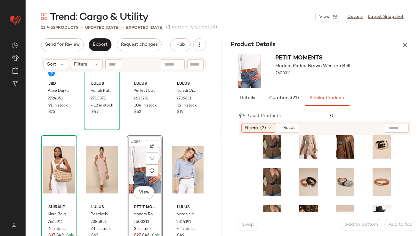
scroll to position [14, 0]
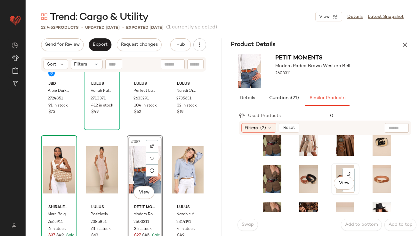
click at [334, 169] on div "View" at bounding box center [345, 180] width 24 height 28
click at [243, 224] on span "Swap" at bounding box center [248, 225] width 12 height 5
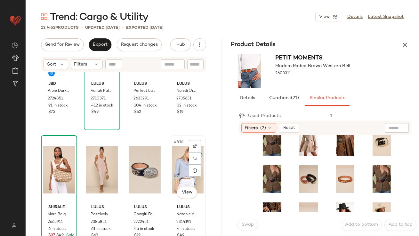
click at [172, 166] on div "#416 View" at bounding box center [188, 170] width 32 height 65
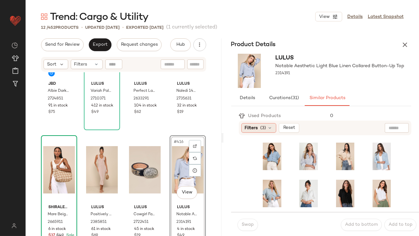
click at [268, 129] on icon at bounding box center [270, 128] width 5 height 5
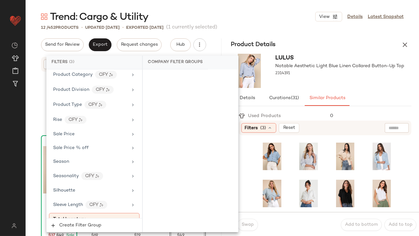
scroll to position [552, 0]
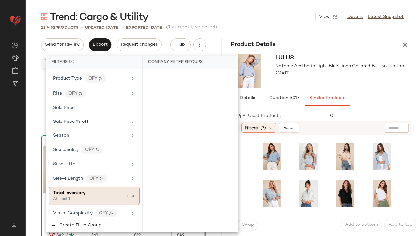
click at [82, 193] on span "Total Inventory" at bounding box center [69, 193] width 32 height 5
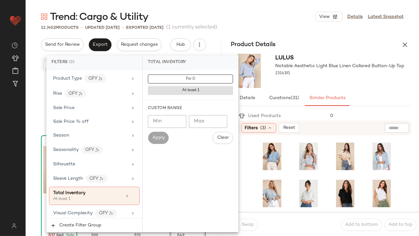
click at [166, 119] on input "Min" at bounding box center [167, 121] width 38 height 13
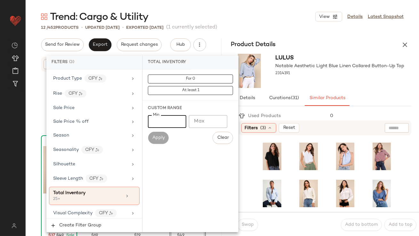
type input "**"
click at [308, 83] on div "Lulus Notable Aesthetic Light Blue Linen Collared Button-Up Top 2314191" at bounding box center [340, 71] width 129 height 34
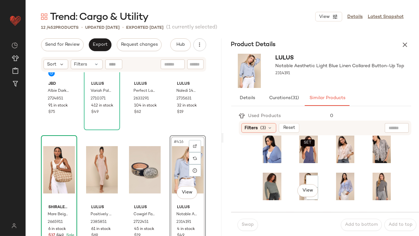
scroll to position [123, 0]
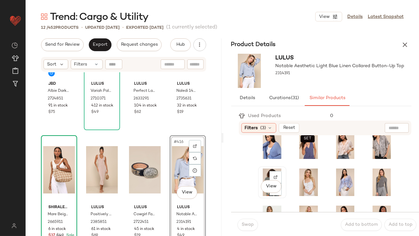
click at [269, 178] on div "View" at bounding box center [272, 183] width 24 height 28
click at [247, 223] on span "Swap" at bounding box center [248, 225] width 12 height 5
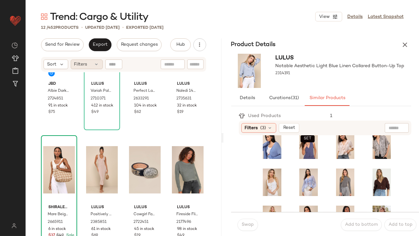
click at [89, 63] on div "Filters" at bounding box center [87, 65] width 32 height 10
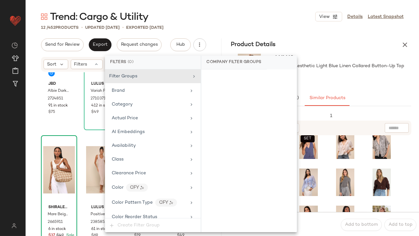
click at [406, 44] on icon "button" at bounding box center [405, 45] width 8 height 8
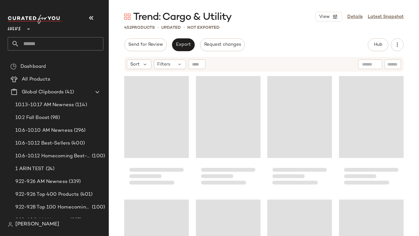
click at [97, 17] on button "button" at bounding box center [91, 17] width 15 height 15
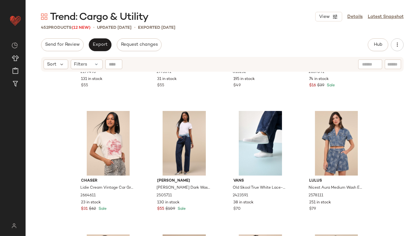
scroll to position [886, 0]
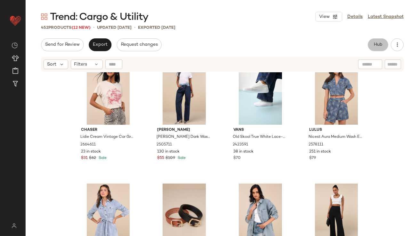
click at [382, 45] on span "Hub" at bounding box center [378, 44] width 9 height 5
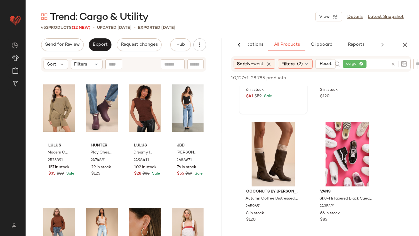
scroll to position [131, 0]
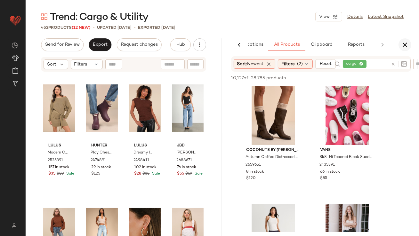
click at [407, 44] on icon "button" at bounding box center [405, 45] width 8 height 8
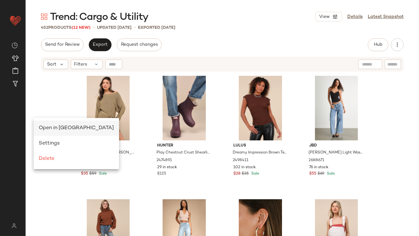
click at [44, 125] on div "Open in [GEOGRAPHIC_DATA]" at bounding box center [76, 129] width 75 height 8
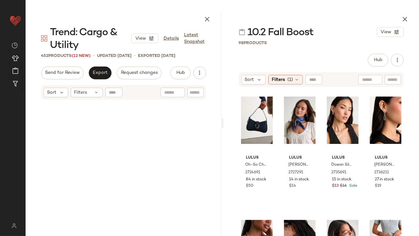
scroll to position [2272, 0]
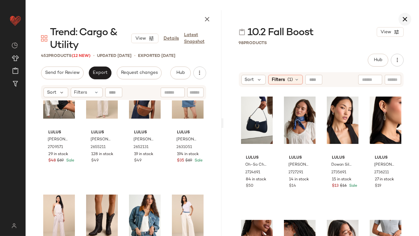
click at [407, 21] on icon "button" at bounding box center [405, 19] width 8 height 8
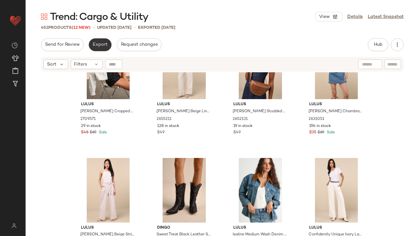
click at [101, 47] on span "Export" at bounding box center [100, 44] width 15 height 5
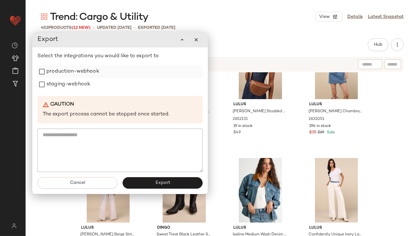
drag, startPoint x: 94, startPoint y: 73, endPoint x: 94, endPoint y: 76, distance: 3.5
click at [94, 73] on label "production-webhook" at bounding box center [72, 71] width 53 height 13
click at [91, 83] on div "staging-webhook" at bounding box center [119, 84] width 165 height 13
click at [73, 85] on label "staging-webhook" at bounding box center [68, 84] width 44 height 13
click at [167, 181] on span "Export" at bounding box center [162, 183] width 15 height 5
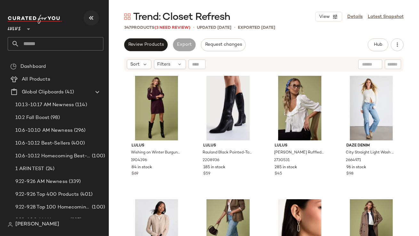
click at [88, 15] on icon "button" at bounding box center [91, 18] width 8 height 8
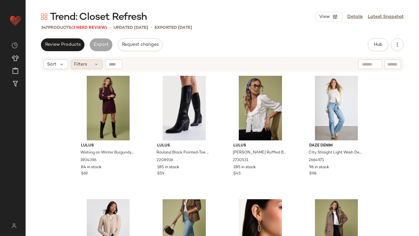
click at [91, 63] on div "Filters" at bounding box center [87, 65] width 32 height 10
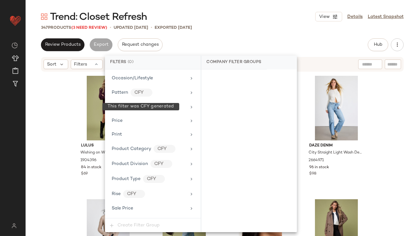
scroll to position [535, 0]
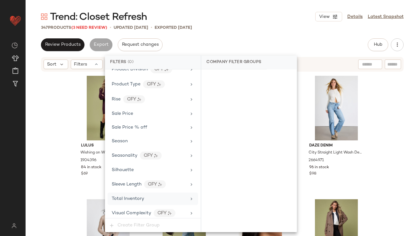
click at [127, 199] on div "Total Inventory" at bounding box center [128, 199] width 32 height 7
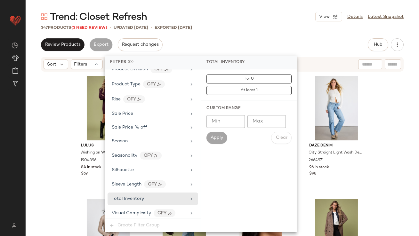
click at [273, 121] on input "Max" at bounding box center [267, 121] width 38 height 13
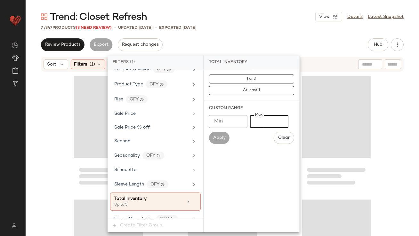
type input "*"
click at [243, 30] on div "7 / 347 Products (3 Need Review) • updated [DATE] • Exported [DATE]" at bounding box center [223, 27] width 394 height 6
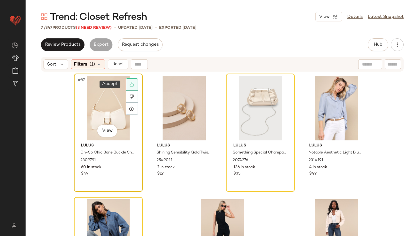
click at [130, 82] on icon at bounding box center [132, 84] width 4 height 4
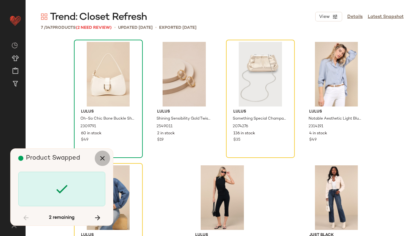
click at [104, 160] on icon "button" at bounding box center [103, 159] width 8 height 8
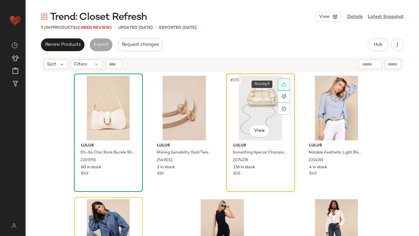
click at [283, 83] on icon at bounding box center [284, 84] width 4 height 4
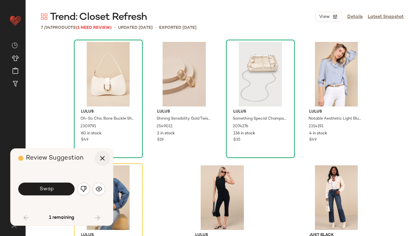
click at [101, 161] on icon "button" at bounding box center [103, 159] width 8 height 8
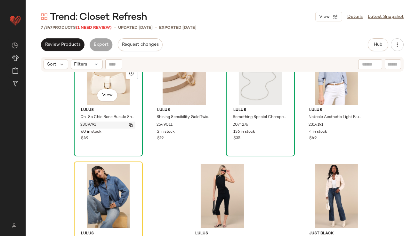
scroll to position [62, 0]
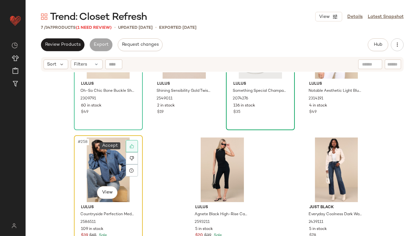
click at [129, 142] on div at bounding box center [132, 146] width 12 height 12
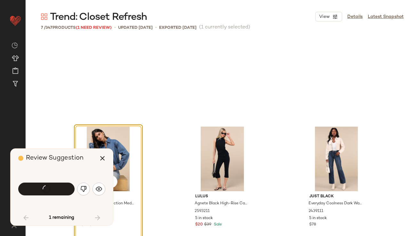
scroll to position [44, 0]
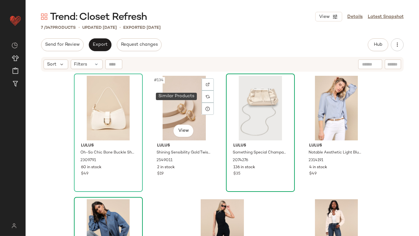
click at [204, 94] on div at bounding box center [208, 97] width 12 height 12
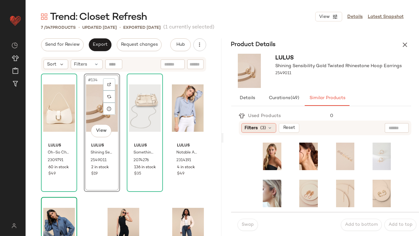
click at [262, 127] on span "(3)" at bounding box center [264, 128] width 6 height 7
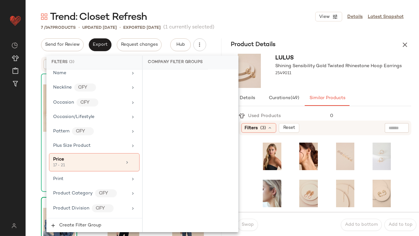
scroll to position [552, 0]
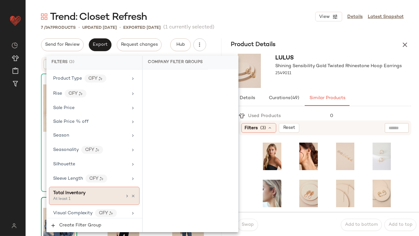
click at [89, 197] on div "At least 1" at bounding box center [85, 200] width 64 height 6
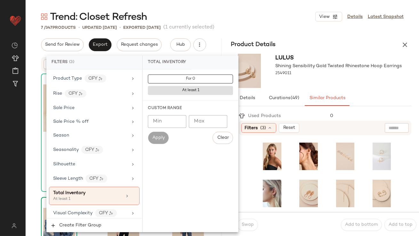
click at [174, 123] on input "Min" at bounding box center [167, 121] width 38 height 13
type input "**"
click at [344, 78] on div at bounding box center [339, 79] width 127 height 5
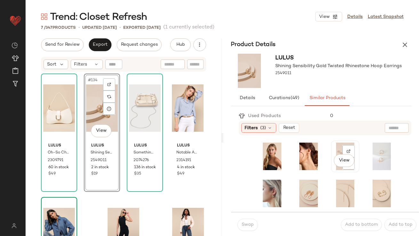
click at [335, 148] on div "View" at bounding box center [345, 157] width 24 height 28
click at [246, 226] on span "Swap" at bounding box center [248, 225] width 12 height 5
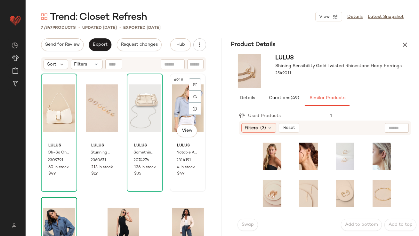
click at [179, 95] on div "#218 View" at bounding box center [188, 108] width 32 height 65
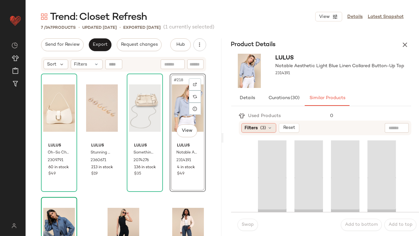
click at [264, 125] on span "(3)" at bounding box center [264, 128] width 6 height 7
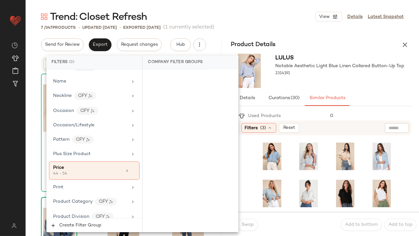
scroll to position [552, 0]
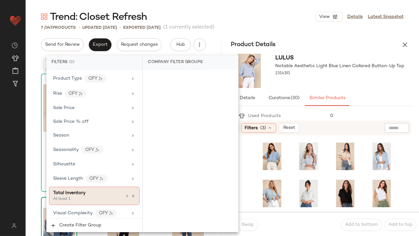
click at [78, 191] on span "Total Inventory" at bounding box center [69, 193] width 32 height 5
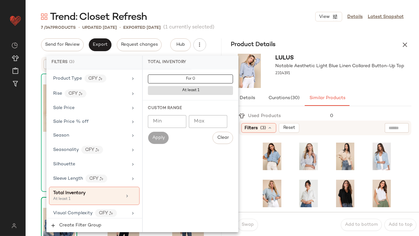
click at [174, 125] on input "Min" at bounding box center [167, 121] width 38 height 13
type input "**"
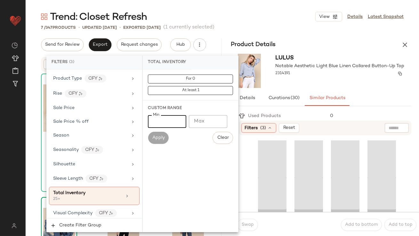
click at [362, 77] on div at bounding box center [340, 79] width 129 height 5
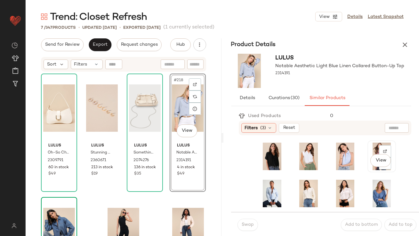
click at [370, 149] on div "View" at bounding box center [382, 157] width 24 height 28
click at [255, 227] on button "Swap" at bounding box center [248, 225] width 21 height 12
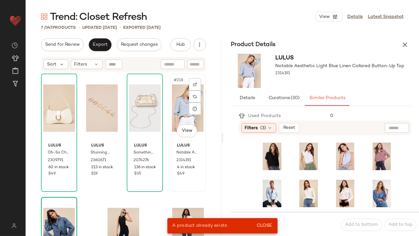
click at [177, 96] on div "#218 View" at bounding box center [188, 108] width 32 height 65
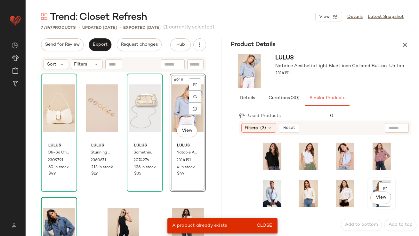
click at [370, 183] on div "View" at bounding box center [382, 194] width 24 height 28
click at [264, 227] on span "Close" at bounding box center [265, 226] width 16 height 5
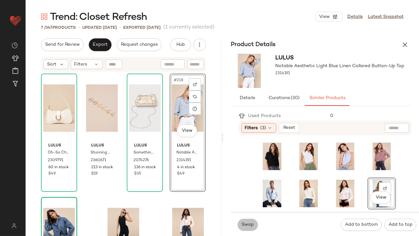
click at [248, 224] on span "Swap" at bounding box center [248, 225] width 12 height 5
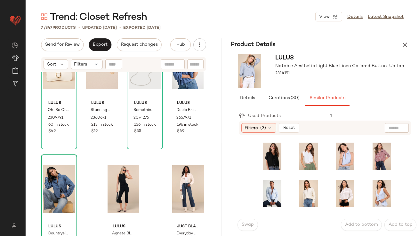
scroll to position [62, 0]
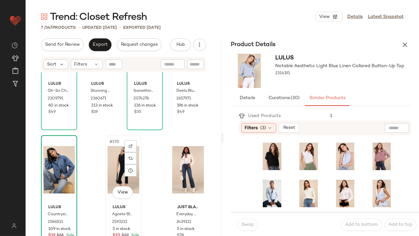
click at [108, 160] on div "#270 View" at bounding box center [124, 170] width 32 height 65
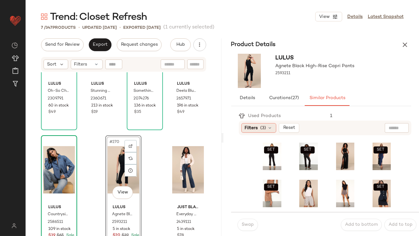
click at [264, 125] on span "(3)" at bounding box center [264, 128] width 6 height 7
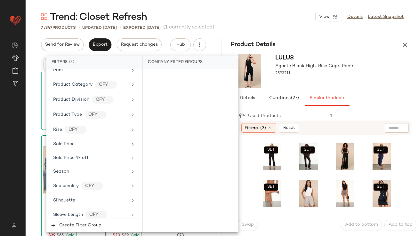
scroll to position [552, 0]
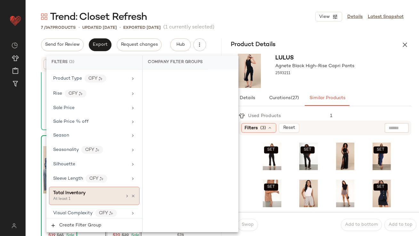
click at [67, 197] on div "At least 1" at bounding box center [85, 200] width 64 height 6
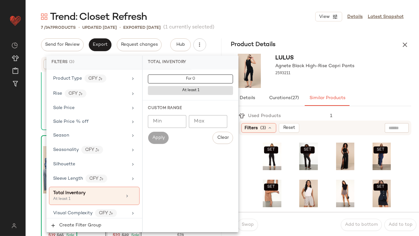
click at [170, 121] on input "Min" at bounding box center [167, 121] width 38 height 13
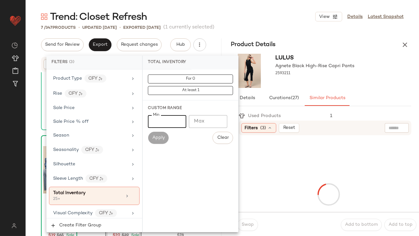
type input "**"
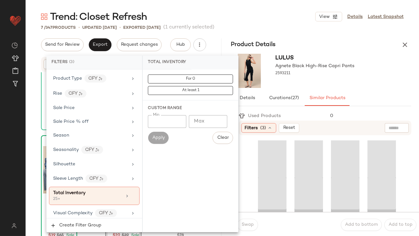
click at [349, 81] on div at bounding box center [315, 79] width 79 height 5
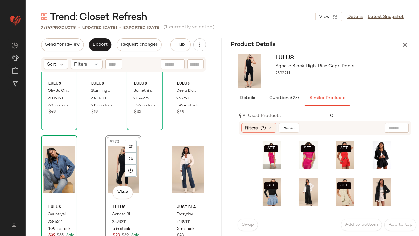
scroll to position [102, 0]
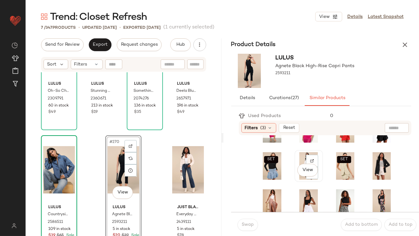
click at [297, 153] on div "View" at bounding box center [309, 166] width 24 height 28
click at [245, 224] on span "Swap" at bounding box center [248, 225] width 12 height 5
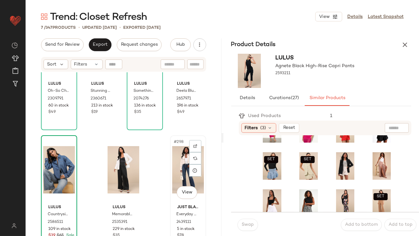
click at [182, 171] on div "#298 View" at bounding box center [188, 170] width 32 height 65
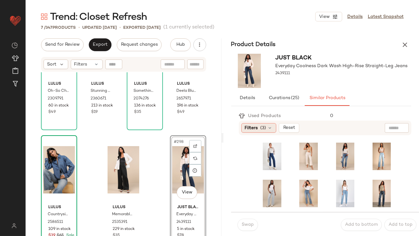
click at [264, 124] on div "Filters (3)" at bounding box center [259, 128] width 35 height 10
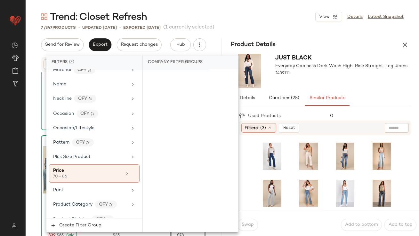
scroll to position [552, 0]
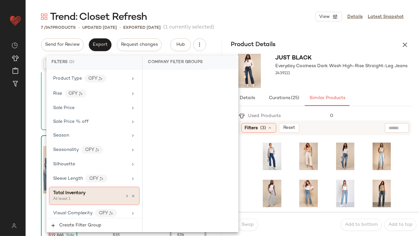
click at [91, 197] on div "At least 1" at bounding box center [85, 200] width 64 height 6
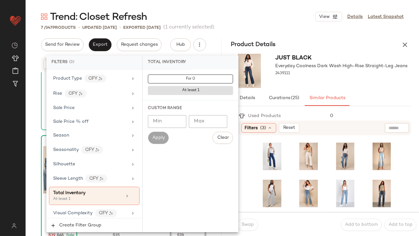
click at [159, 122] on input "Min" at bounding box center [167, 121] width 38 height 13
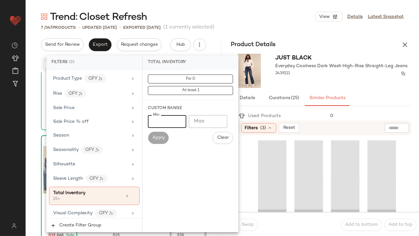
type input "**"
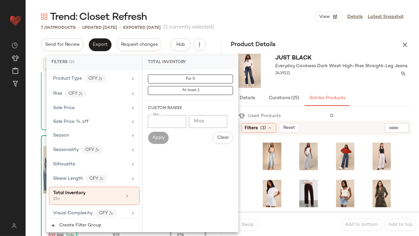
click at [331, 76] on div "2439111" at bounding box center [342, 73] width 132 height 9
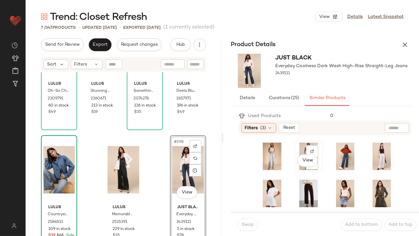
click at [298, 146] on div "View" at bounding box center [309, 157] width 24 height 28
click at [242, 224] on span "Swap" at bounding box center [248, 225] width 12 height 5
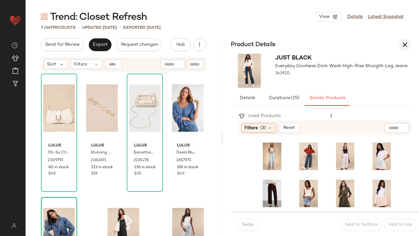
click at [410, 43] on button "button" at bounding box center [405, 44] width 13 height 13
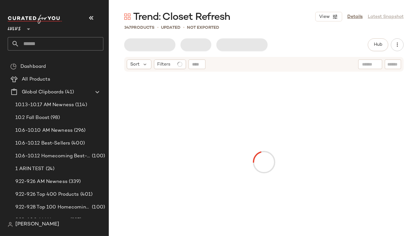
click at [92, 16] on icon "button" at bounding box center [91, 18] width 8 height 8
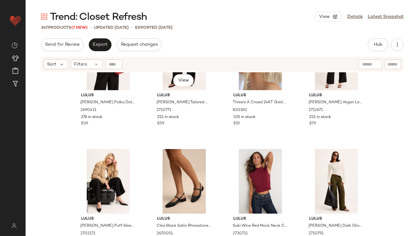
scroll to position [930, 0]
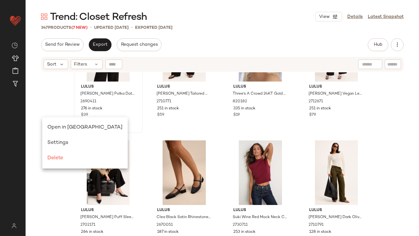
click at [55, 125] on span "Open in [GEOGRAPHIC_DATA]" at bounding box center [84, 127] width 75 height 5
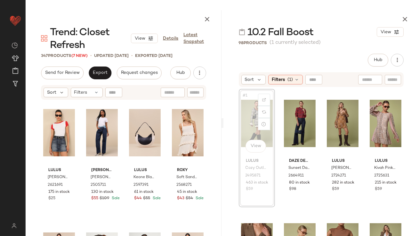
scroll to position [378, 0]
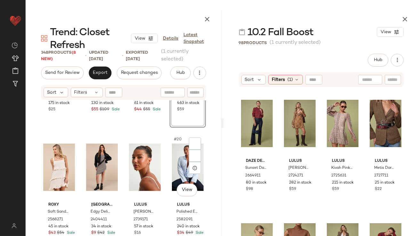
scroll to position [542, 0]
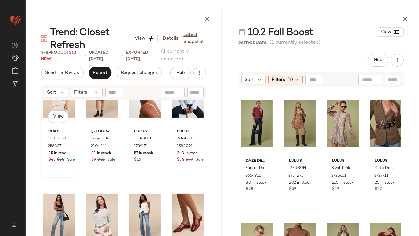
click at [45, 105] on div "#17 View" at bounding box center [59, 94] width 32 height 65
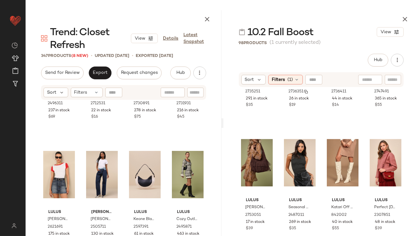
scroll to position [609, 0]
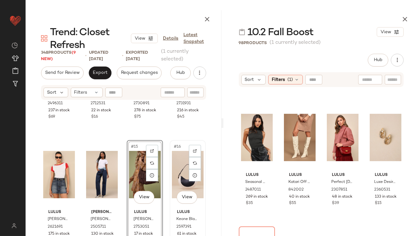
click at [172, 171] on div "#16 View" at bounding box center [188, 175] width 32 height 65
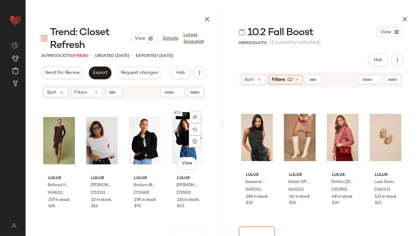
scroll to position [248, 0]
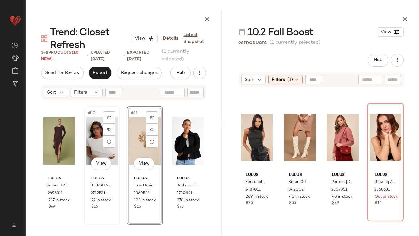
click at [89, 142] on div "#10 View" at bounding box center [102, 141] width 32 height 65
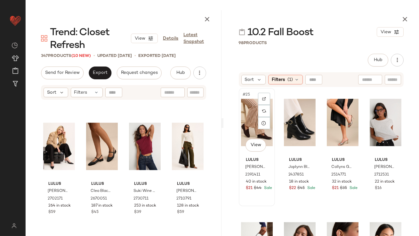
scroll to position [983, 0]
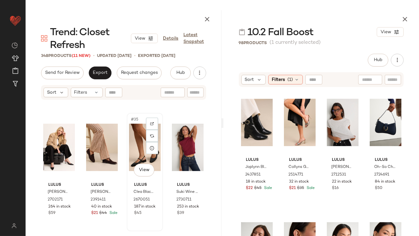
click at [132, 148] on div "#35 View" at bounding box center [145, 147] width 32 height 65
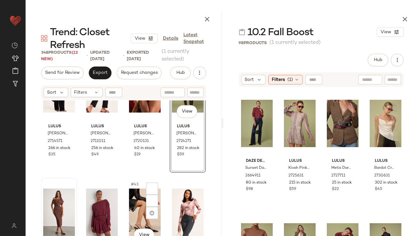
scroll to position [1179, 0]
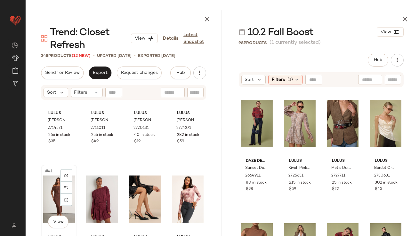
click at [54, 202] on div "#41 View" at bounding box center [59, 199] width 32 height 65
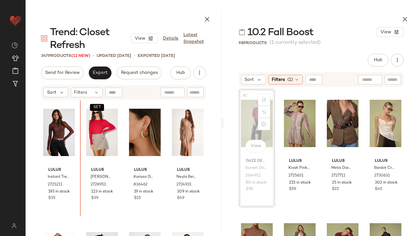
scroll to position [1369, 0]
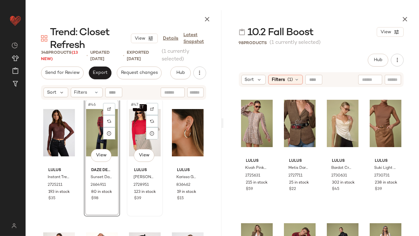
click at [135, 133] on div "SET #47 View" at bounding box center [145, 133] width 32 height 65
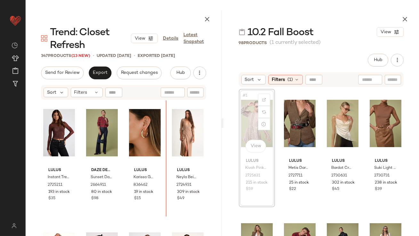
scroll to position [1368, 0]
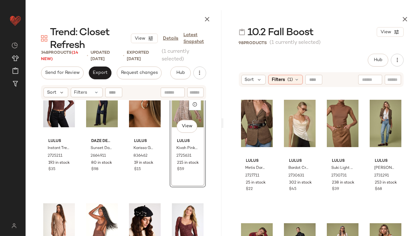
scroll to position [1443, 0]
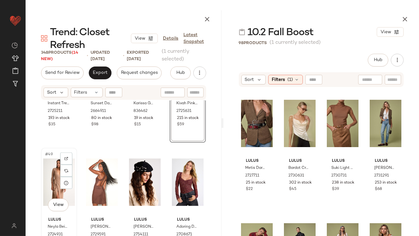
click at [56, 176] on div "#49 View" at bounding box center [59, 182] width 32 height 65
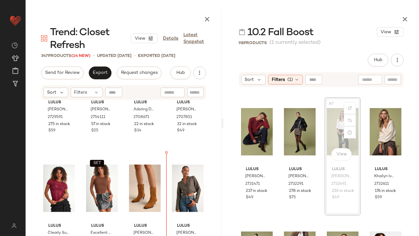
scroll to position [115, 0]
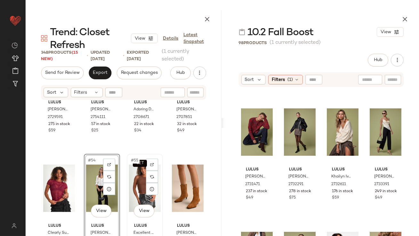
drag, startPoint x: 139, startPoint y: 191, endPoint x: 139, endPoint y: 187, distance: 3.5
click at [139, 191] on div "SET #55 View" at bounding box center [145, 188] width 32 height 65
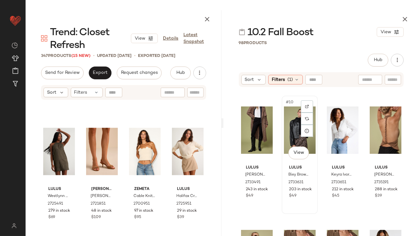
scroll to position [245, 0]
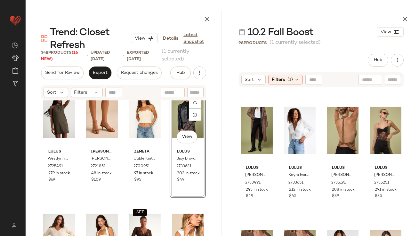
scroll to position [1787, 0]
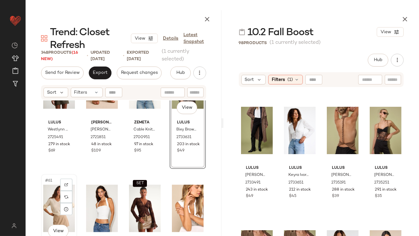
click at [44, 195] on div "#61 View" at bounding box center [59, 209] width 32 height 65
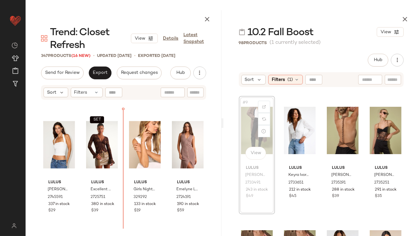
scroll to position [1851, 0]
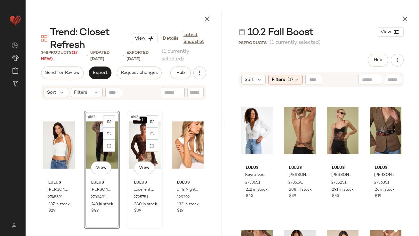
click at [139, 145] on div "SET #63 View" at bounding box center [145, 145] width 32 height 65
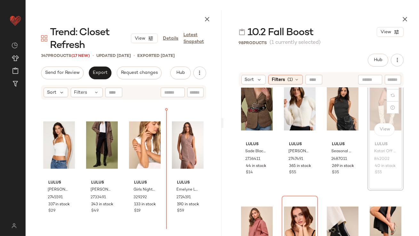
scroll to position [392, 0]
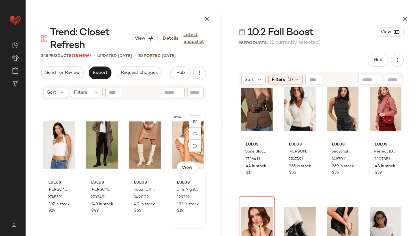
click at [178, 151] on div "#64 View" at bounding box center [188, 145] width 32 height 65
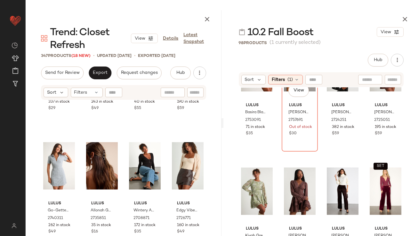
scroll to position [942, 0]
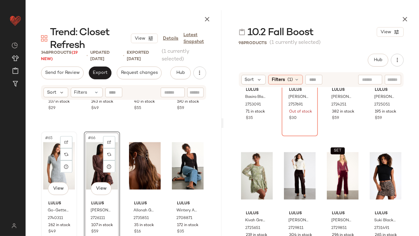
click at [51, 166] on div "#65 View" at bounding box center [59, 166] width 32 height 65
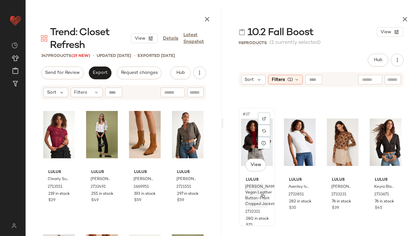
scroll to position [1101, 0]
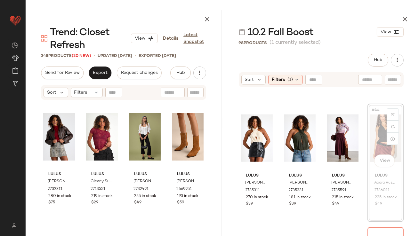
scroll to position [1610, 0]
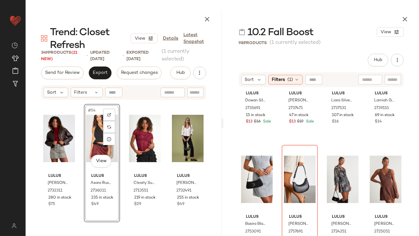
scroll to position [807, 0]
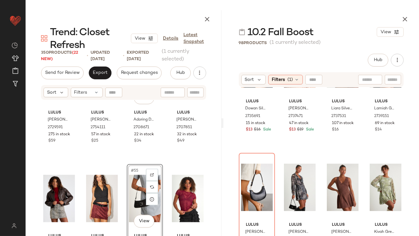
scroll to position [1573, 0]
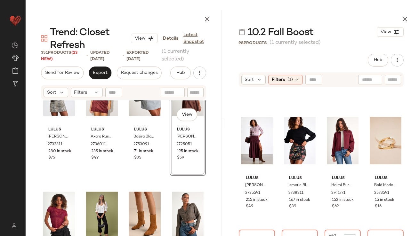
scroll to position [1194, 0]
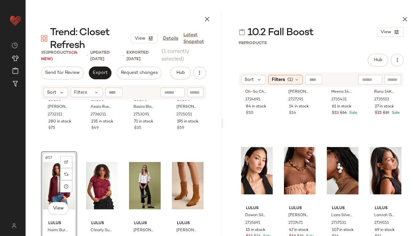
scroll to position [698, 0]
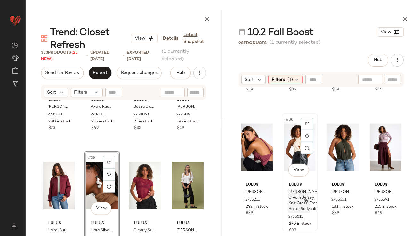
scroll to position [1094, 0]
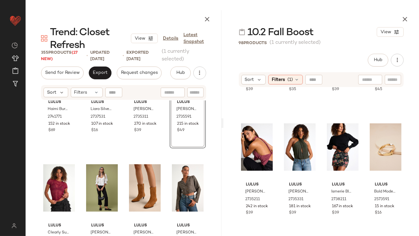
scroll to position [1810, 0]
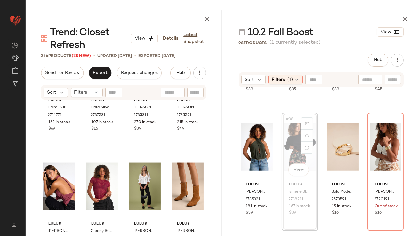
scroll to position [1809, 0]
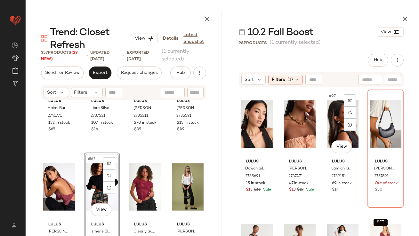
scroll to position [746, 0]
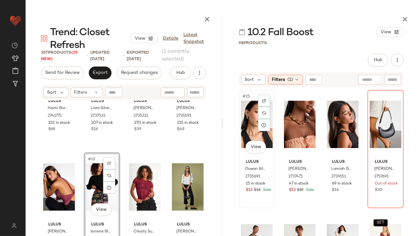
click at [250, 127] on div "#25 View" at bounding box center [257, 124] width 32 height 65
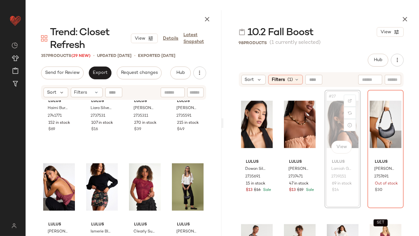
scroll to position [746, 0]
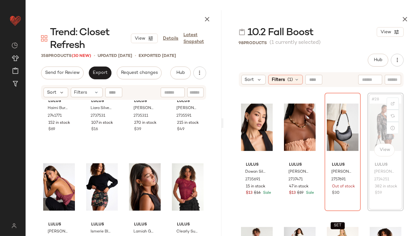
scroll to position [742, 0]
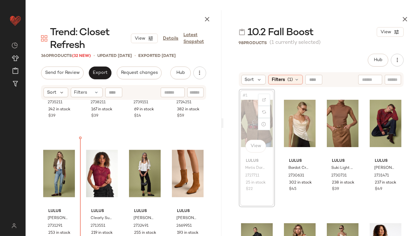
scroll to position [1946, 0]
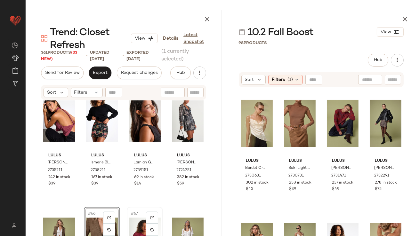
scroll to position [1866, 0]
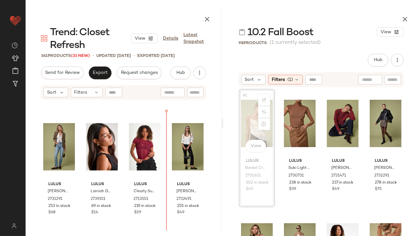
scroll to position [1972, 0]
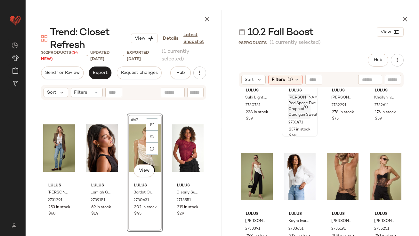
scroll to position [71, 0]
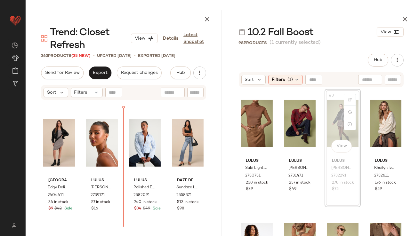
scroll to position [491, 0]
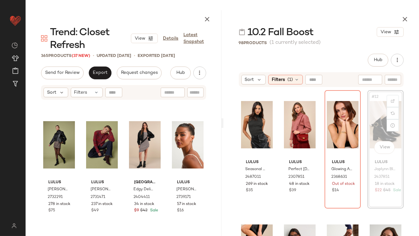
scroll to position [251, 0]
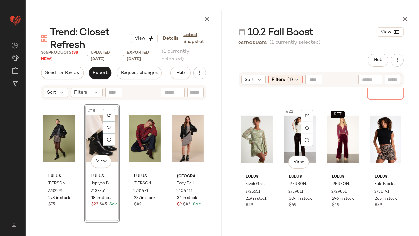
scroll to position [616, 0]
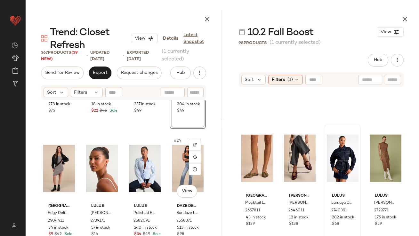
scroll to position [601, 0]
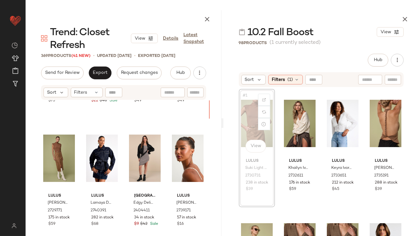
scroll to position [599, 0]
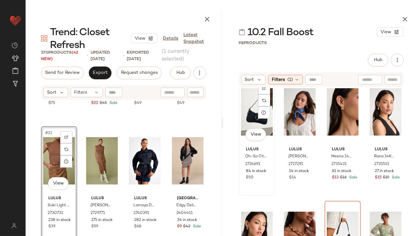
scroll to position [387, 0]
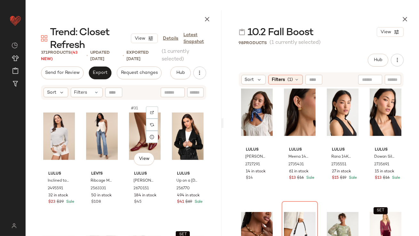
scroll to position [871, 0]
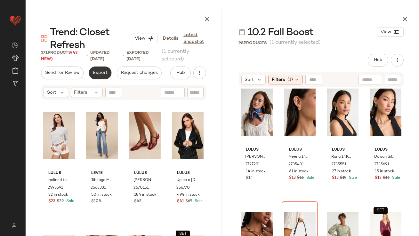
click at [96, 78] on button "Export" at bounding box center [100, 73] width 23 height 13
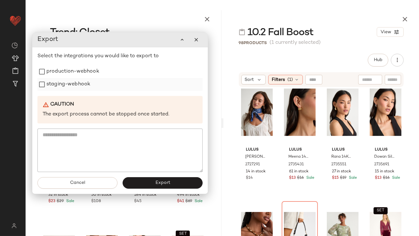
click at [77, 87] on label "staging-webhook" at bounding box center [68, 84] width 44 height 13
click at [76, 71] on label "production-webhook" at bounding box center [72, 71] width 53 height 13
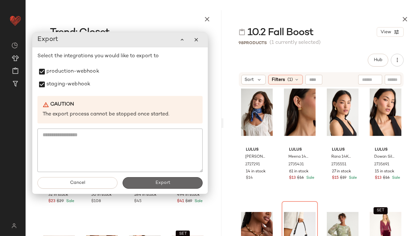
click at [164, 181] on span "Export" at bounding box center [162, 183] width 15 height 5
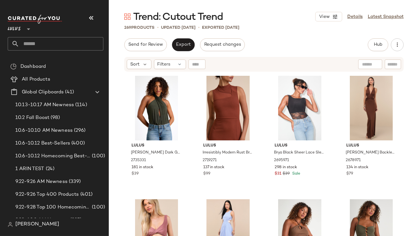
click at [96, 18] on button "button" at bounding box center [91, 17] width 15 height 15
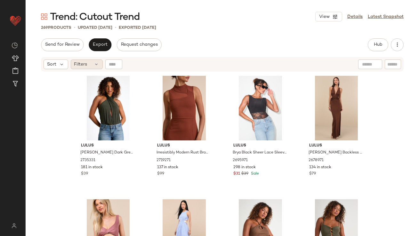
click at [90, 70] on div "Sort Filters" at bounding box center [222, 64] width 363 height 15
click at [90, 69] on div "Filters" at bounding box center [87, 65] width 32 height 10
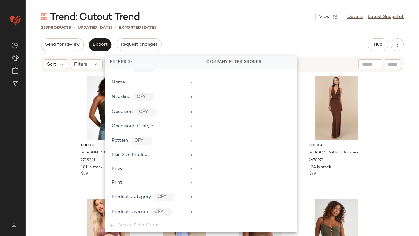
scroll to position [520, 0]
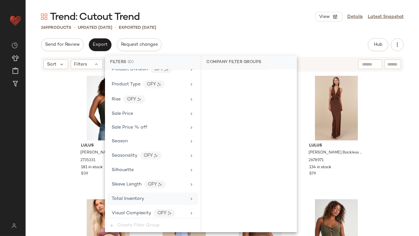
click at [130, 197] on span "Total Inventory" at bounding box center [128, 199] width 32 height 5
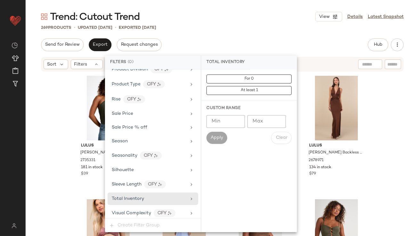
click at [253, 126] on input "Max" at bounding box center [267, 121] width 38 height 13
type input "*"
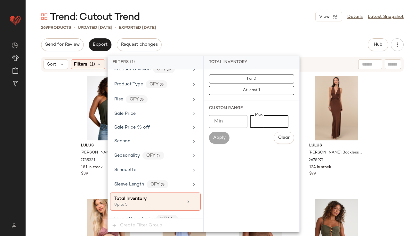
click at [255, 46] on div "Send for Review Export Request changes Hub Send for Review External Review Inte…" at bounding box center [222, 44] width 363 height 13
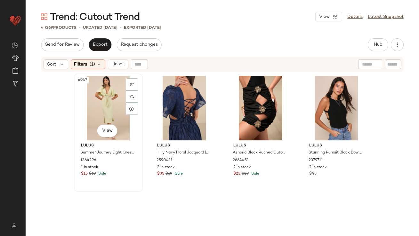
click at [98, 87] on div "#247 View" at bounding box center [108, 108] width 64 height 65
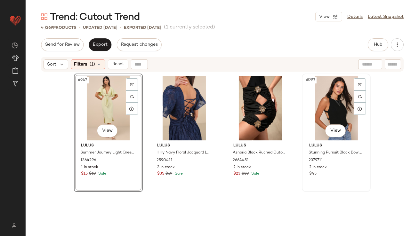
click at [344, 96] on div "#257 View" at bounding box center [336, 108] width 64 height 65
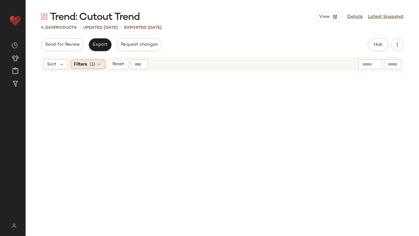
click at [94, 64] on span "(1)" at bounding box center [92, 64] width 5 height 7
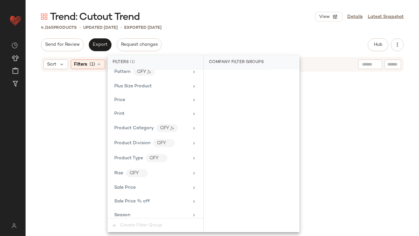
scroll to position [525, 0]
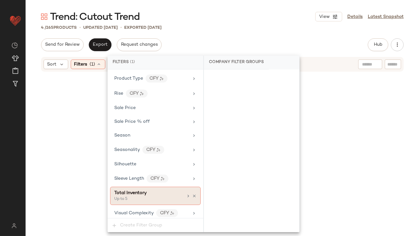
click at [180, 193] on div "Total Inventory" at bounding box center [148, 193] width 69 height 7
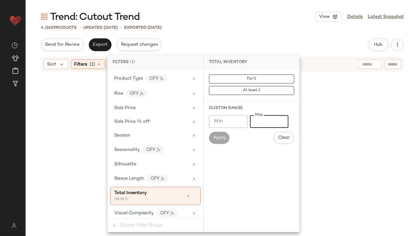
click at [253, 120] on input "*" at bounding box center [269, 121] width 38 height 13
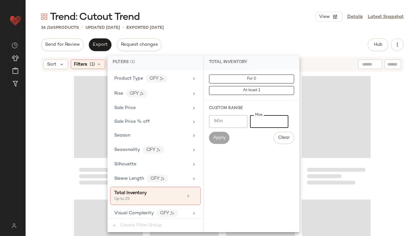
type input "**"
click at [260, 39] on div "Send for Review Export Request changes Hub Send for Review External Review Inte…" at bounding box center [222, 44] width 363 height 13
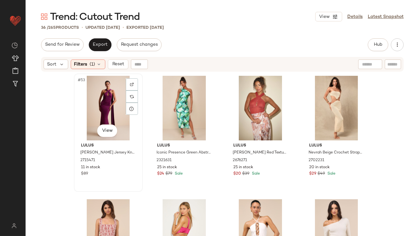
click at [97, 106] on div "#53 View" at bounding box center [108, 108] width 64 height 65
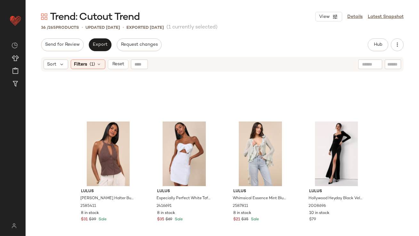
scroll to position [932, 0]
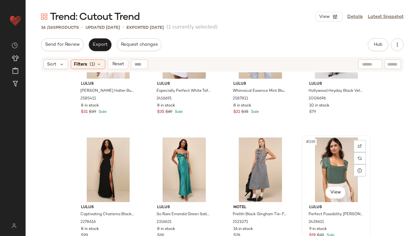
click at [328, 168] on div "#269 View" at bounding box center [336, 170] width 64 height 65
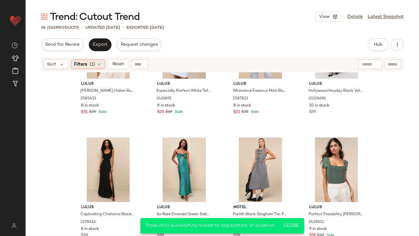
click at [99, 63] on icon at bounding box center [99, 64] width 5 height 5
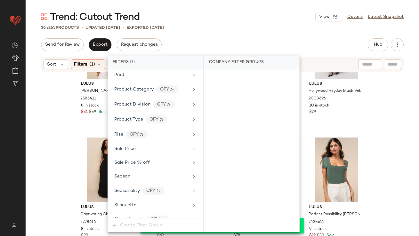
scroll to position [525, 0]
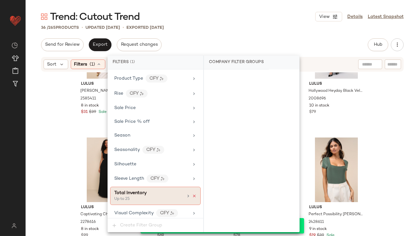
click at [193, 194] on icon at bounding box center [194, 196] width 4 height 4
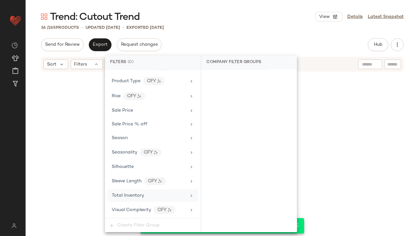
scroll to position [520, 0]
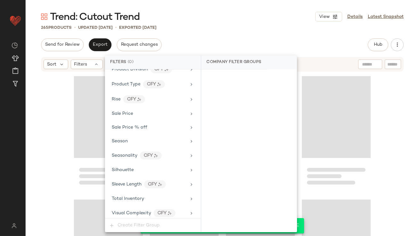
click at [249, 21] on div "Trend: Cutout Trend View Details Latest Snapshot" at bounding box center [223, 16] width 394 height 13
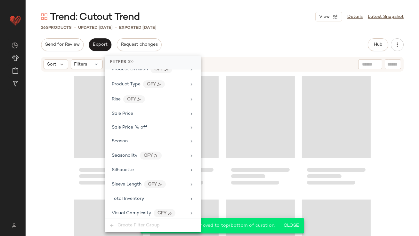
scroll to position [8104, 0]
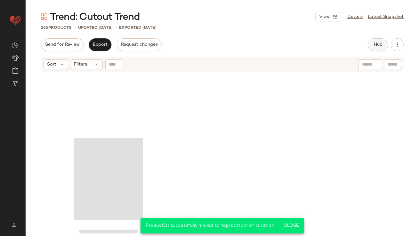
click at [370, 46] on button "Hub" at bounding box center [378, 44] width 21 height 13
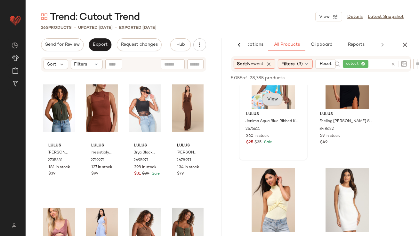
scroll to position [70, 0]
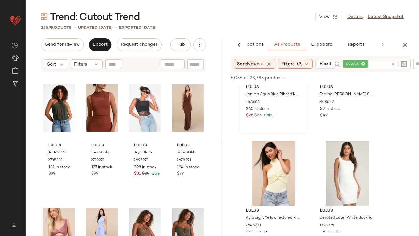
click at [364, 63] on icon at bounding box center [363, 64] width 4 height 4
click at [324, 65] on span "Reset" at bounding box center [326, 63] width 12 height 5
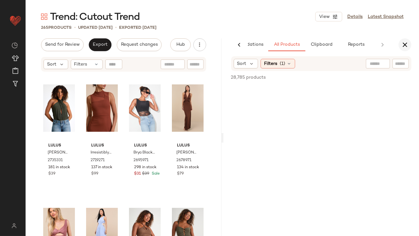
click at [408, 44] on icon "button" at bounding box center [405, 45] width 8 height 8
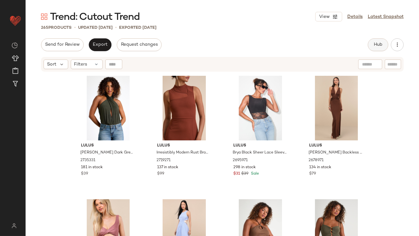
click at [376, 47] on span "Hub" at bounding box center [378, 44] width 9 height 5
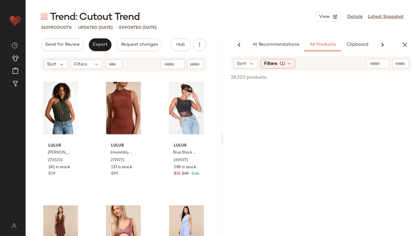
scroll to position [0, 36]
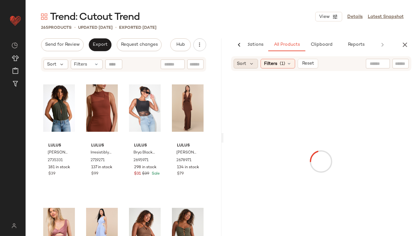
click at [254, 68] on div "Sort" at bounding box center [246, 64] width 25 height 10
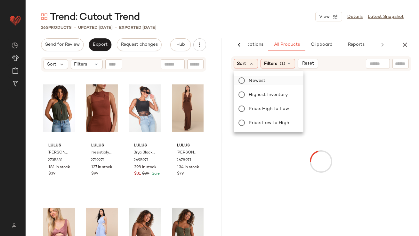
click at [253, 78] on span "Newest" at bounding box center [257, 81] width 17 height 7
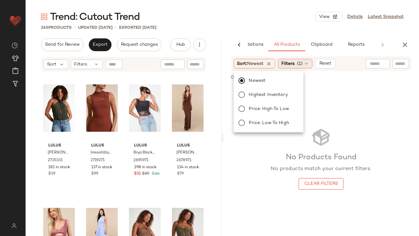
click at [289, 59] on div "Filters (1)" at bounding box center [295, 64] width 35 height 10
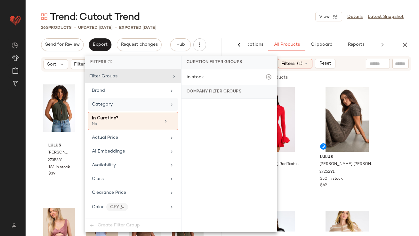
click at [123, 105] on div "Category" at bounding box center [129, 104] width 75 height 7
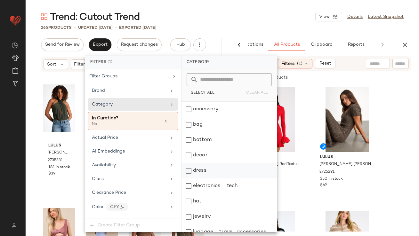
click at [196, 169] on div "dress" at bounding box center [229, 170] width 95 height 15
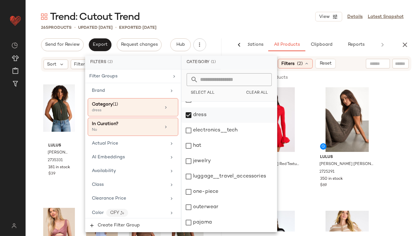
scroll to position [130, 0]
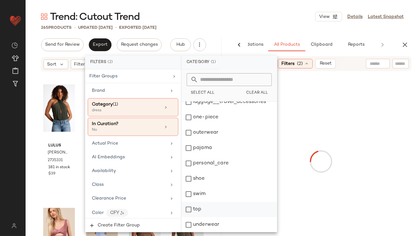
click at [198, 214] on div "top" at bounding box center [229, 209] width 95 height 15
click at [256, 11] on div "Trend: Cutout Trend View Details Latest Snapshot" at bounding box center [223, 16] width 394 height 13
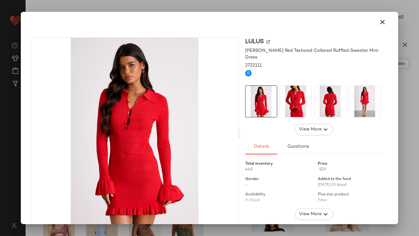
click at [295, 97] on img at bounding box center [295, 101] width 31 height 31
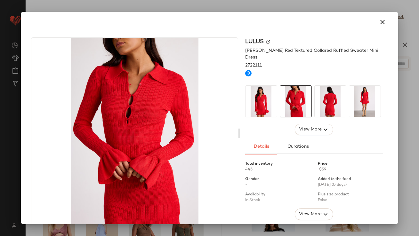
click at [329, 92] on img at bounding box center [330, 101] width 31 height 31
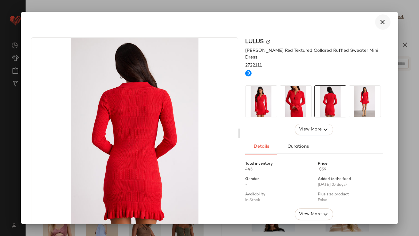
click at [382, 23] on icon "button" at bounding box center [383, 22] width 8 height 8
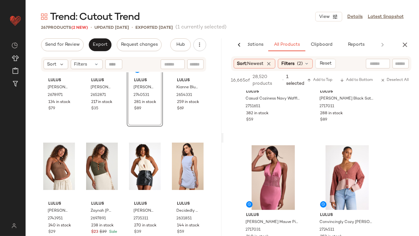
scroll to position [3541, 0]
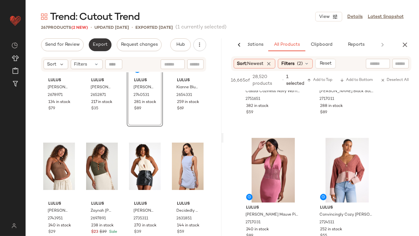
click at [104, 45] on span "Export" at bounding box center [100, 44] width 15 height 5
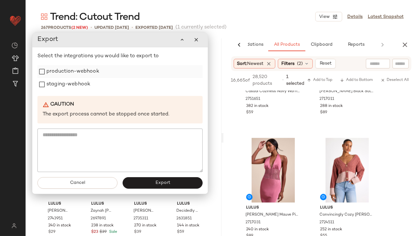
click at [78, 74] on label "production-webhook" at bounding box center [72, 71] width 53 height 13
click at [77, 86] on label "staging-webhook" at bounding box center [68, 84] width 44 height 13
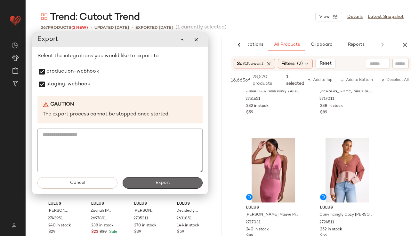
click at [172, 179] on button "Export" at bounding box center [163, 183] width 80 height 12
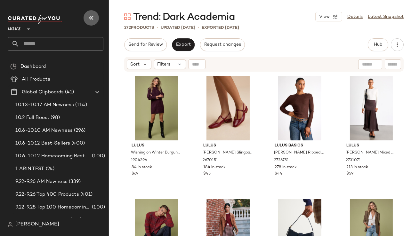
click at [93, 21] on icon "button" at bounding box center [91, 18] width 8 height 8
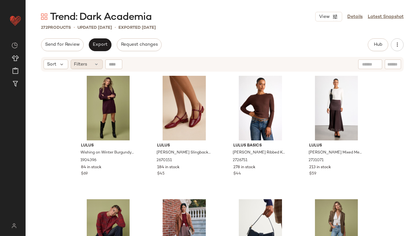
click at [90, 64] on div "Filters" at bounding box center [87, 65] width 32 height 10
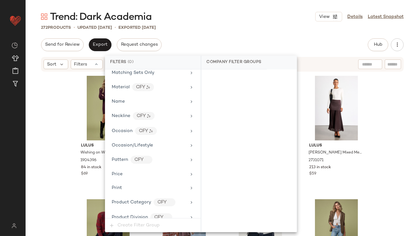
scroll to position [521, 0]
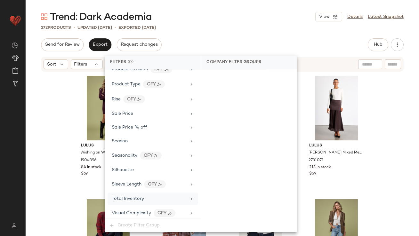
click at [152, 196] on div "Total Inventory" at bounding box center [149, 199] width 75 height 7
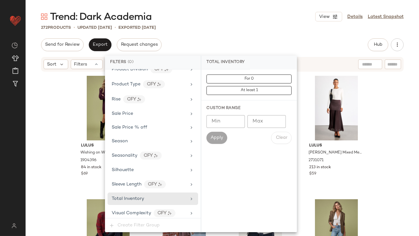
click at [267, 127] on input "Max" at bounding box center [267, 121] width 38 height 13
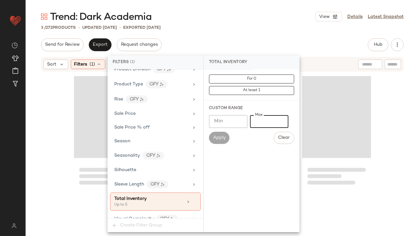
type input "*"
click at [251, 24] on div "Trend: Dark Academia View Details Latest Snapshot 3 / 272 Products • updated [D…" at bounding box center [223, 123] width 394 height 226
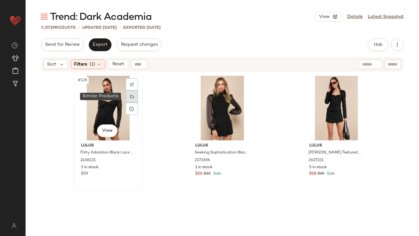
click at [131, 96] on img at bounding box center [132, 97] width 4 height 4
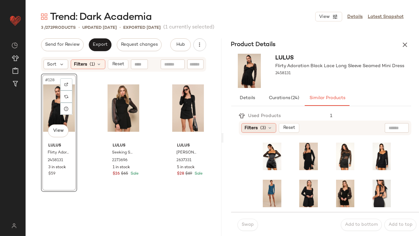
click at [256, 127] on span "Filters" at bounding box center [251, 128] width 13 height 7
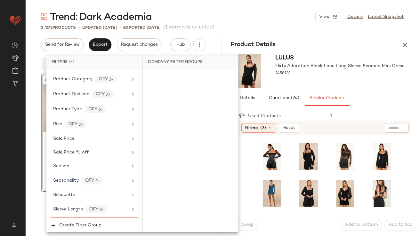
scroll to position [552, 0]
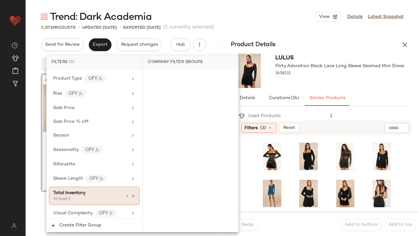
click at [83, 198] on div "At least 1" at bounding box center [85, 200] width 64 height 6
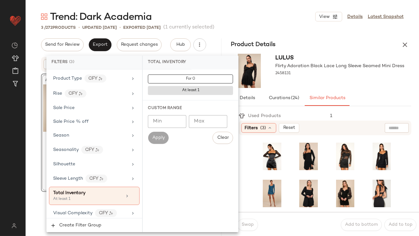
click at [174, 115] on input "Min" at bounding box center [167, 121] width 38 height 13
type input "**"
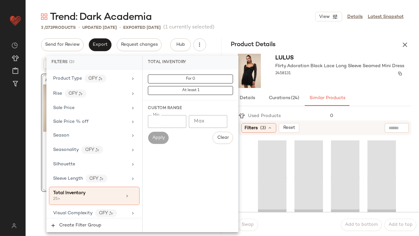
click at [319, 73] on div "2458131" at bounding box center [340, 73] width 129 height 9
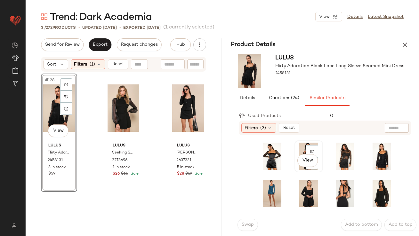
click at [297, 146] on div "View" at bounding box center [309, 157] width 24 height 28
click at [250, 225] on span "Swap" at bounding box center [248, 225] width 12 height 5
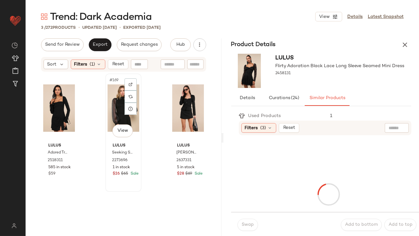
click at [110, 121] on div "#169 View" at bounding box center [124, 108] width 32 height 65
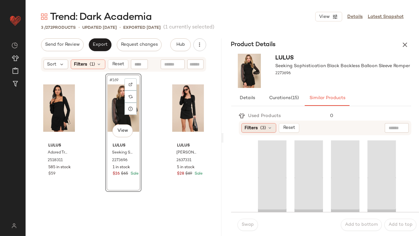
click at [251, 129] on span "Filters" at bounding box center [251, 128] width 13 height 7
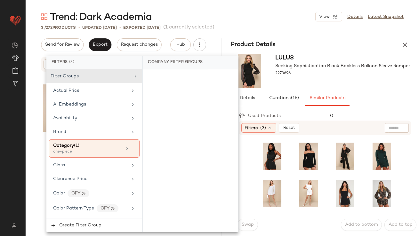
scroll to position [552, 0]
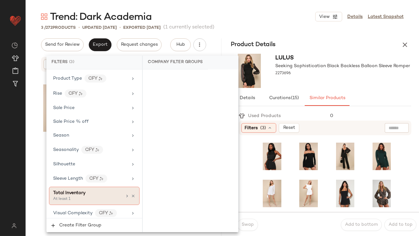
click at [85, 191] on span "Total Inventory" at bounding box center [69, 193] width 32 height 5
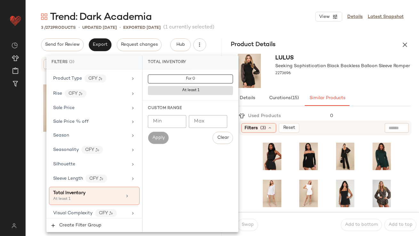
click at [170, 124] on input "Min" at bounding box center [167, 121] width 38 height 13
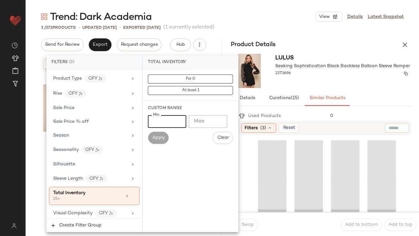
type input "**"
click at [317, 74] on div "2273696" at bounding box center [343, 73] width 135 height 9
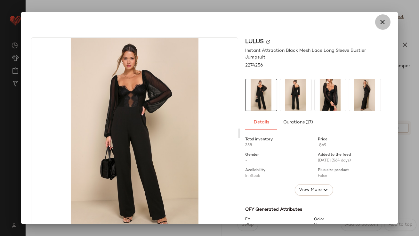
click at [381, 21] on icon "button" at bounding box center [383, 22] width 8 height 8
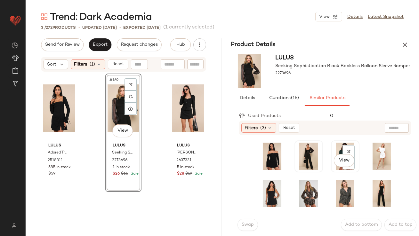
click at [333, 148] on div "View" at bounding box center [345, 157] width 24 height 28
click at [252, 225] on span "Swap" at bounding box center [248, 225] width 12 height 5
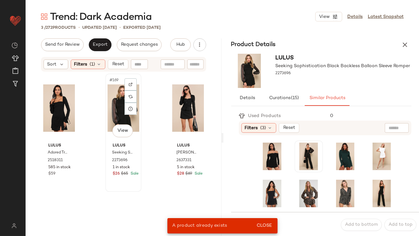
click at [119, 99] on div "#169 View" at bounding box center [124, 108] width 32 height 65
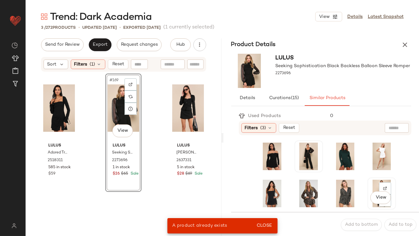
click at [370, 183] on div "View" at bounding box center [382, 194] width 24 height 28
click at [258, 227] on span "Close" at bounding box center [265, 226] width 16 height 5
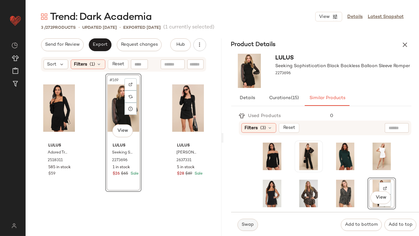
click at [246, 226] on span "Swap" at bounding box center [248, 225] width 12 height 5
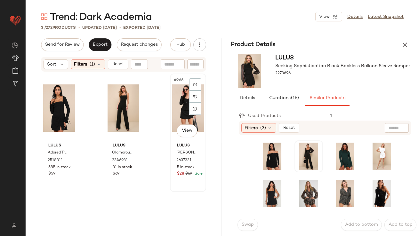
click at [172, 93] on div "#266 View" at bounding box center [188, 108] width 32 height 65
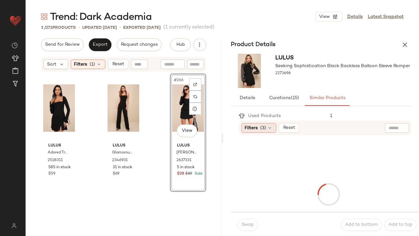
click at [260, 124] on div "Filters (3)" at bounding box center [259, 128] width 35 height 10
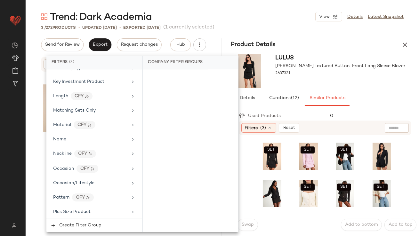
scroll to position [552, 0]
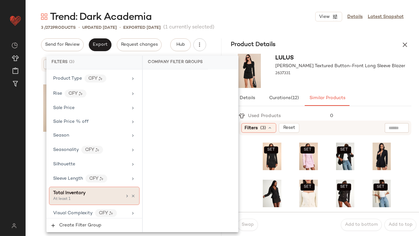
click at [92, 199] on div "At least 1" at bounding box center [85, 200] width 64 height 6
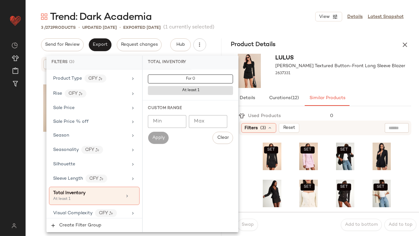
click at [157, 123] on input "Min" at bounding box center [167, 121] width 38 height 13
type input "**"
click at [337, 74] on div "2637331" at bounding box center [341, 73] width 130 height 9
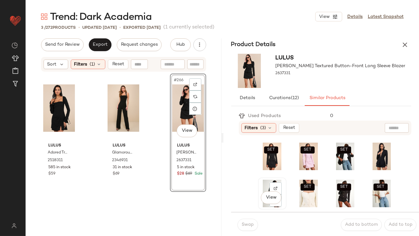
click at [266, 185] on div "View" at bounding box center [272, 194] width 24 height 28
click at [249, 222] on button "Swap" at bounding box center [248, 225] width 21 height 12
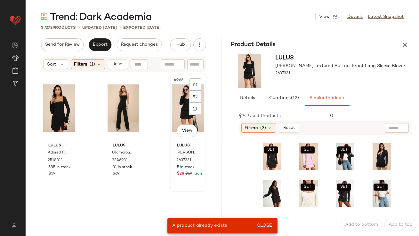
click at [178, 114] on div "#266 View" at bounding box center [188, 108] width 32 height 65
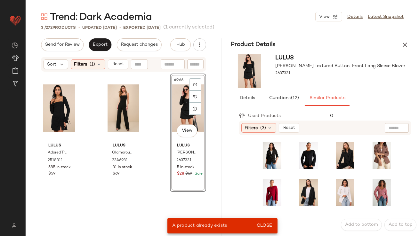
scroll to position [103, 0]
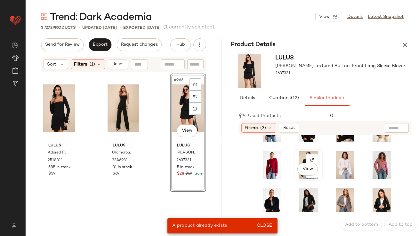
click at [300, 156] on div "View" at bounding box center [309, 166] width 24 height 28
click at [261, 162] on div "View" at bounding box center [272, 166] width 24 height 28
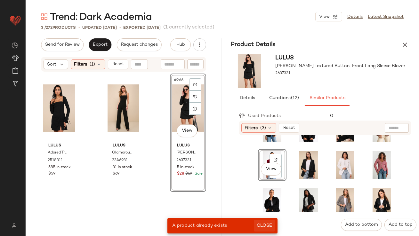
click at [265, 221] on button "Close" at bounding box center [264, 226] width 21 height 12
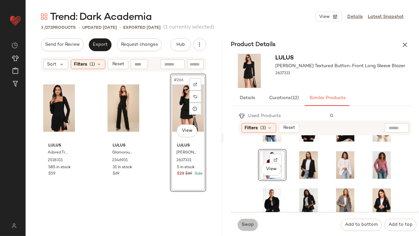
click at [253, 222] on button "Swap" at bounding box center [248, 225] width 21 height 12
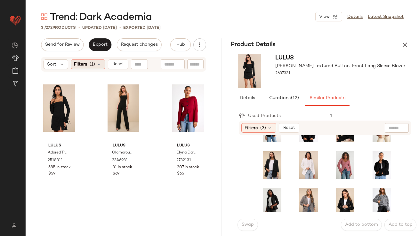
click at [82, 62] on span "Filters" at bounding box center [80, 64] width 13 height 7
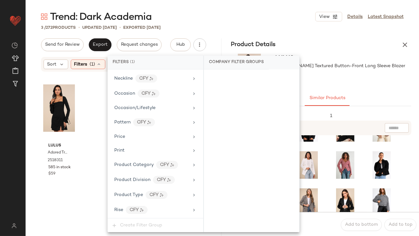
scroll to position [462, 0]
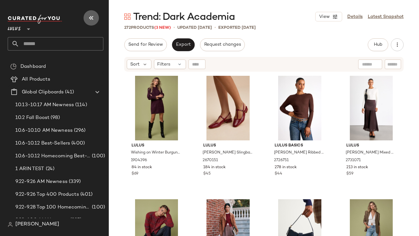
click at [92, 15] on icon "button" at bounding box center [91, 18] width 8 height 8
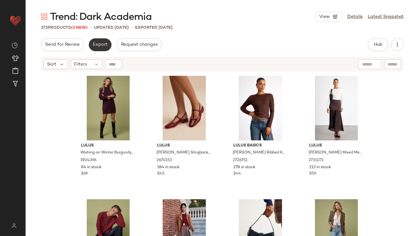
click at [95, 48] on button "Export" at bounding box center [100, 44] width 23 height 13
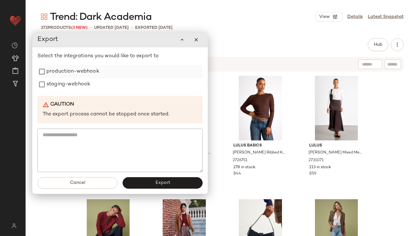
click at [95, 69] on label "production-webhook" at bounding box center [72, 71] width 53 height 13
click at [92, 85] on div "staging-webhook" at bounding box center [119, 84] width 165 height 13
click at [85, 90] on label "staging-webhook" at bounding box center [68, 84] width 44 height 13
click at [140, 183] on button "Export" at bounding box center [163, 183] width 80 height 12
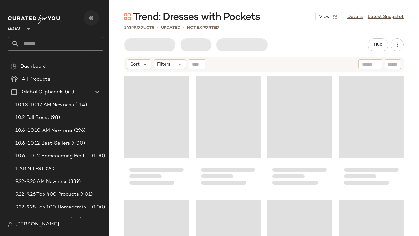
click at [92, 23] on button "button" at bounding box center [91, 17] width 15 height 15
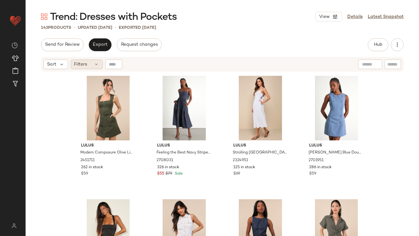
click at [84, 62] on span "Filters" at bounding box center [80, 64] width 13 height 7
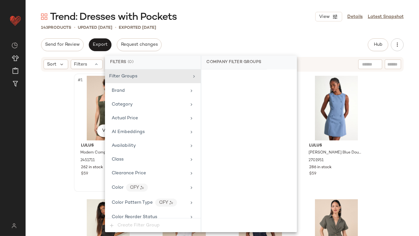
scroll to position [505, 0]
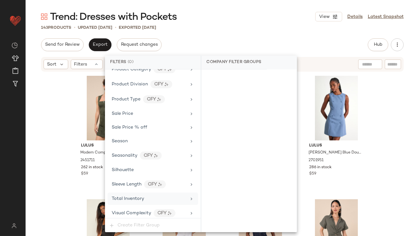
click at [126, 197] on span "Total Inventory" at bounding box center [128, 199] width 32 height 5
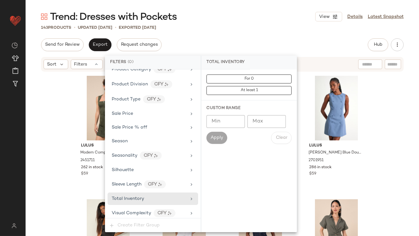
click at [272, 120] on input "Max" at bounding box center [267, 121] width 38 height 13
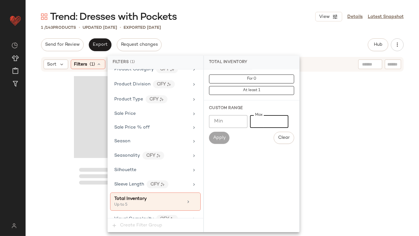
type input "*"
click at [252, 17] on div "Trend: Dresses with Pockets View Details Latest Snapshot" at bounding box center [223, 16] width 394 height 13
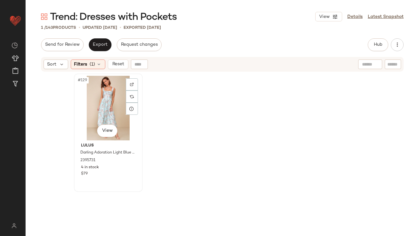
click at [95, 104] on div "#129 View" at bounding box center [108, 108] width 64 height 65
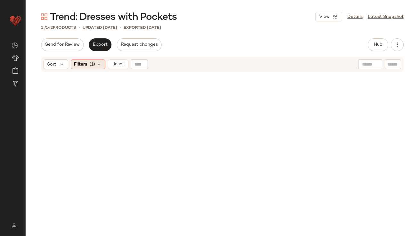
click at [93, 62] on span "(1)" at bounding box center [92, 64] width 5 height 7
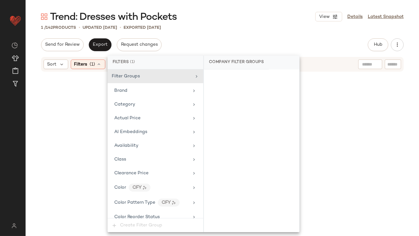
scroll to position [510, 0]
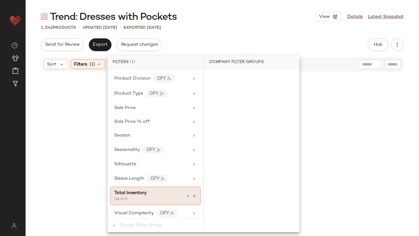
click at [170, 192] on div "Total Inventory" at bounding box center [148, 193] width 69 height 7
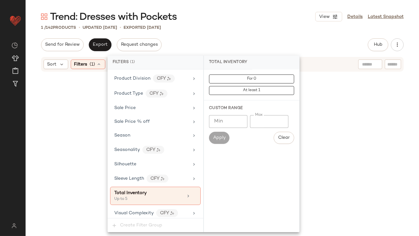
click at [256, 119] on input "*" at bounding box center [269, 121] width 38 height 13
type input "**"
click at [262, 24] on div "1 / 142 Products • updated [DATE] • Exported [DATE]" at bounding box center [223, 27] width 394 height 6
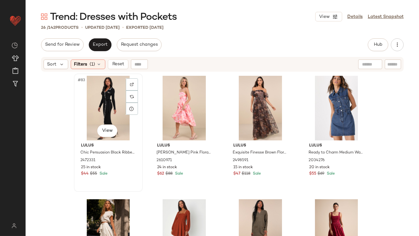
click at [103, 86] on div "#83 View" at bounding box center [108, 108] width 64 height 65
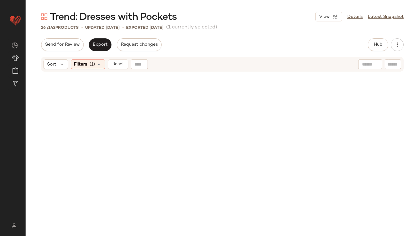
scroll to position [685, 0]
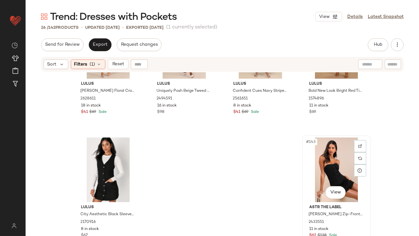
click at [309, 150] on div "#143 View" at bounding box center [337, 170] width 64 height 65
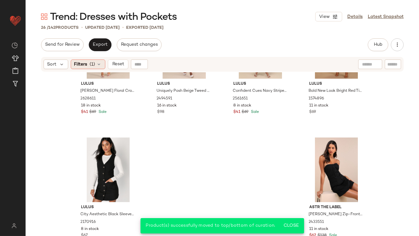
click at [80, 65] on span "Filters" at bounding box center [80, 64] width 13 height 7
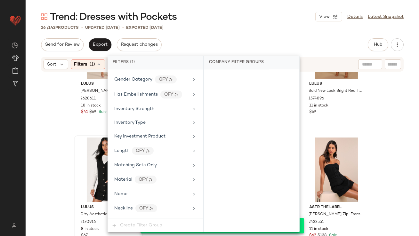
scroll to position [510, 0]
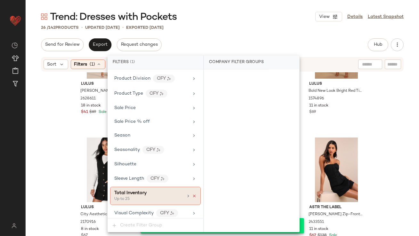
click at [192, 194] on icon at bounding box center [194, 196] width 4 height 4
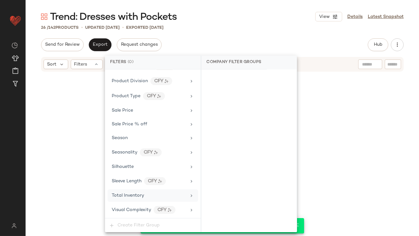
scroll to position [505, 0]
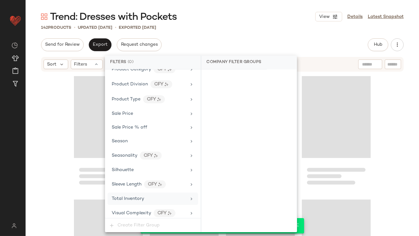
click at [218, 44] on div "Send for Review Export Request changes Hub Send for Review External Review Inte…" at bounding box center [222, 44] width 363 height 13
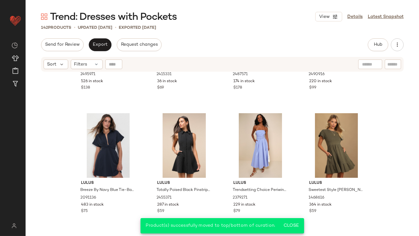
scroll to position [0, 0]
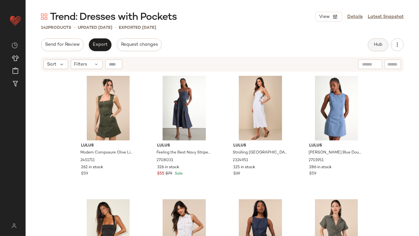
click at [375, 44] on span "Hub" at bounding box center [378, 44] width 9 height 5
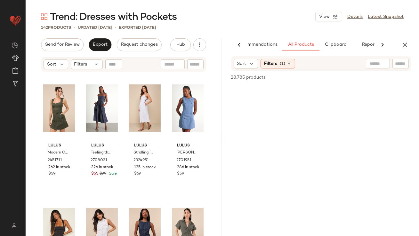
scroll to position [0, 36]
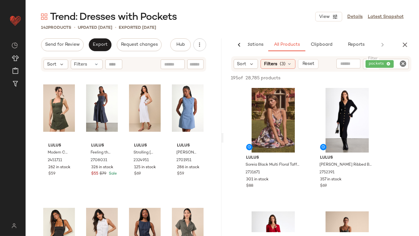
click at [302, 64] on span "Reset" at bounding box center [308, 64] width 12 height 5
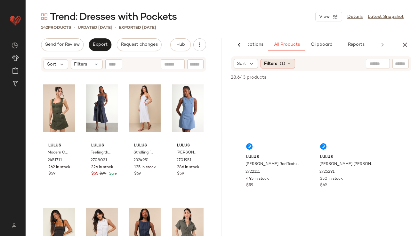
click at [287, 64] on icon at bounding box center [289, 63] width 5 height 5
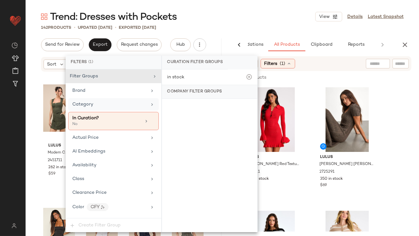
click at [95, 109] on div "Category" at bounding box center [113, 104] width 91 height 12
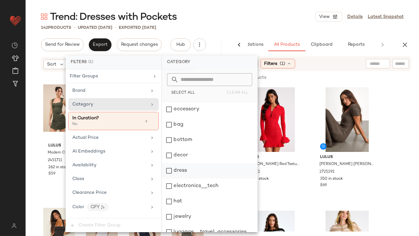
click at [179, 169] on div "dress" at bounding box center [209, 170] width 95 height 15
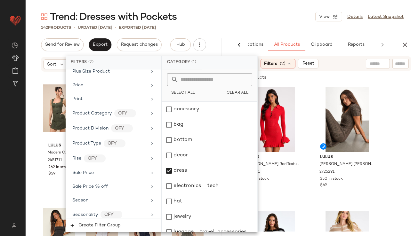
scroll to position [546, 0]
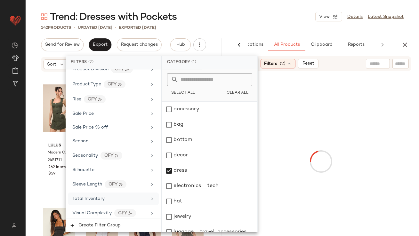
click at [84, 198] on div "Total Inventory" at bounding box center [88, 199] width 32 height 7
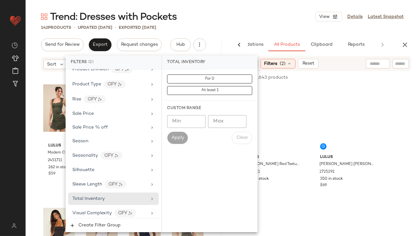
click at [184, 121] on input "Min" at bounding box center [186, 121] width 38 height 13
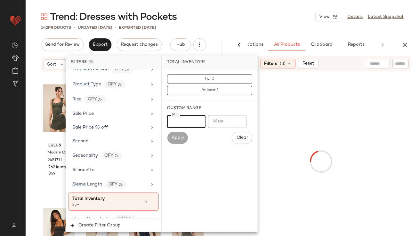
type input "**"
click at [245, 13] on div "Trend: Dresses with Pockets View Details Latest Snapshot" at bounding box center [223, 16] width 394 height 13
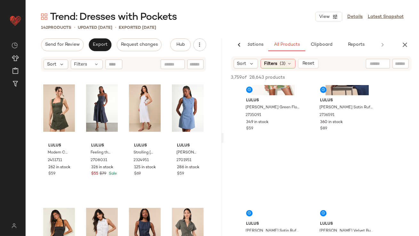
scroll to position [1315, 0]
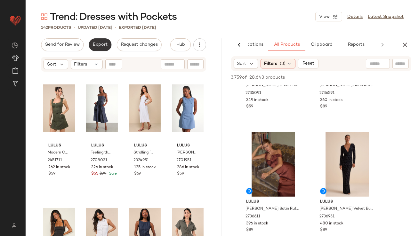
click at [101, 51] on div "Send for Review Export Request changes Hub Send for Review External Review Inte…" at bounding box center [124, 137] width 196 height 199
click at [98, 45] on span "Export" at bounding box center [100, 44] width 15 height 5
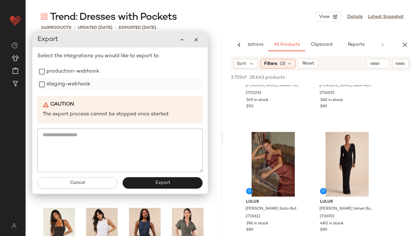
click at [87, 80] on label "staging-webhook" at bounding box center [68, 84] width 44 height 13
click at [86, 73] on label "production-webhook" at bounding box center [72, 71] width 53 height 13
click at [177, 187] on button "Export" at bounding box center [163, 183] width 80 height 12
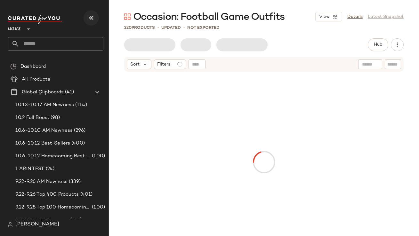
click at [91, 17] on icon "button" at bounding box center [91, 18] width 8 height 8
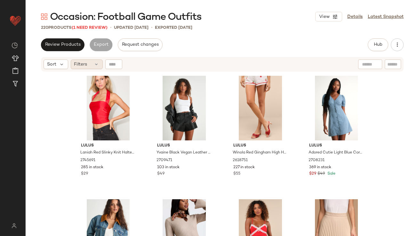
click at [84, 66] on span "Filters" at bounding box center [80, 64] width 13 height 7
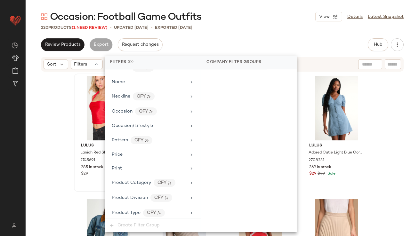
scroll to position [521, 0]
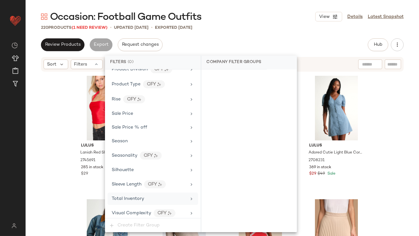
click at [141, 196] on div "Total Inventory" at bounding box center [128, 199] width 32 height 7
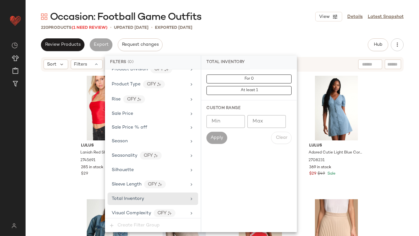
click at [251, 121] on input "Max" at bounding box center [267, 121] width 38 height 13
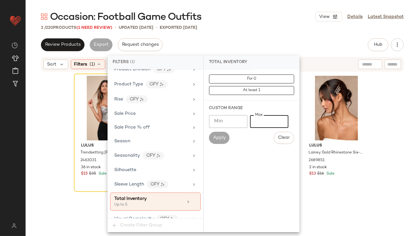
type input "*"
click at [265, 28] on div "2 / 220 Products (1 Need Review) • updated Oct 9th • Exported Oct 9th" at bounding box center [223, 27] width 394 height 6
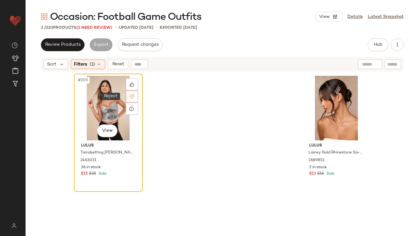
click at [130, 99] on div at bounding box center [132, 97] width 12 height 12
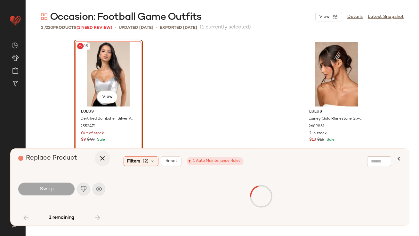
click at [101, 159] on icon "button" at bounding box center [103, 159] width 8 height 8
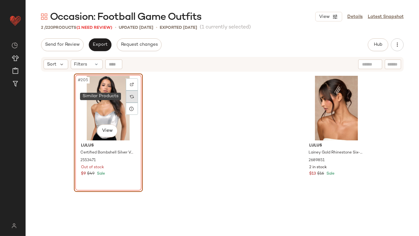
click at [131, 95] on img at bounding box center [132, 97] width 4 height 4
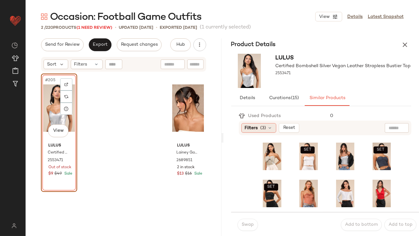
click at [255, 129] on span "Filters" at bounding box center [251, 128] width 13 height 7
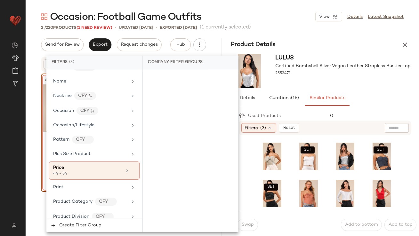
scroll to position [552, 0]
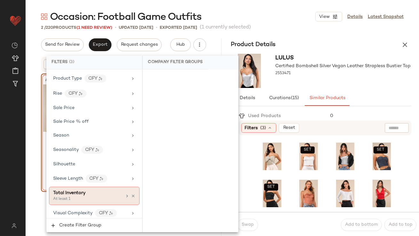
click at [66, 193] on div "Total Inventory" at bounding box center [69, 193] width 32 height 7
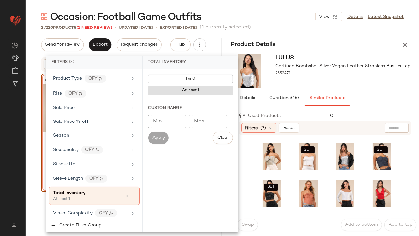
click at [173, 122] on input "Min" at bounding box center [167, 121] width 38 height 13
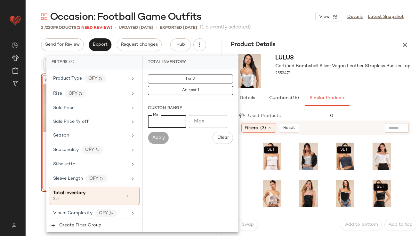
type input "**"
click at [367, 90] on div "Lulus Certified Bombshell Silver Vegan Leather Strapless Bustier Top 2553471" at bounding box center [322, 70] width 196 height 39
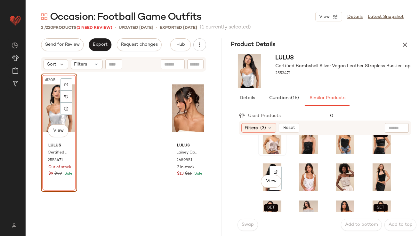
scroll to position [56, 0]
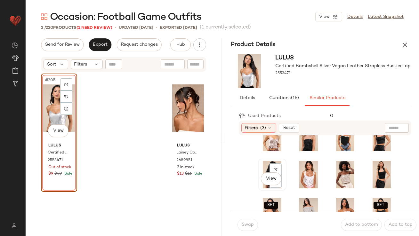
click at [262, 167] on div "View" at bounding box center [272, 175] width 24 height 28
click at [248, 223] on span "Swap" at bounding box center [248, 225] width 12 height 5
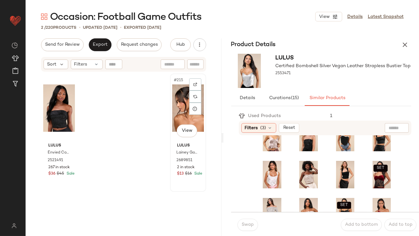
click at [175, 96] on div "#215 View" at bounding box center [188, 108] width 32 height 65
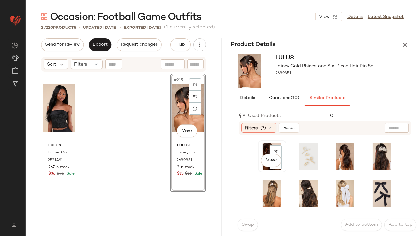
click at [261, 148] on div "View" at bounding box center [272, 157] width 24 height 28
click at [254, 221] on button "Swap" at bounding box center [248, 225] width 21 height 12
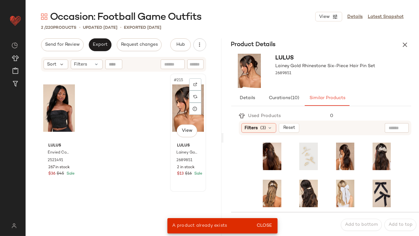
click at [175, 113] on div "#215 View" at bounding box center [188, 108] width 32 height 65
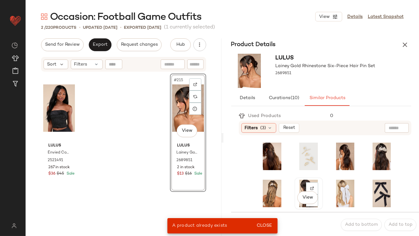
click at [297, 186] on div "View" at bounding box center [309, 194] width 24 height 28
click at [267, 225] on span "Close" at bounding box center [265, 226] width 16 height 5
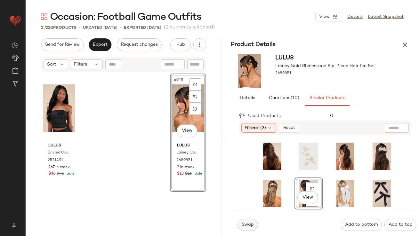
click at [251, 225] on span "Swap" at bounding box center [248, 225] width 12 height 5
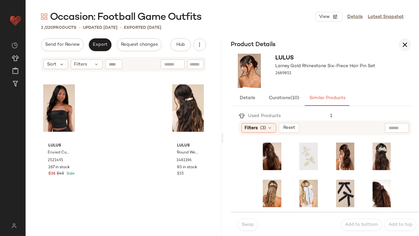
click at [408, 43] on icon "button" at bounding box center [405, 45] width 8 height 8
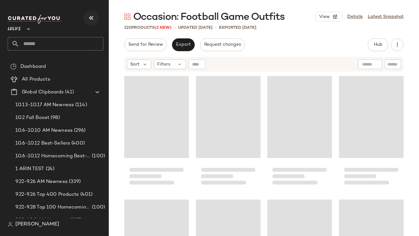
click at [94, 13] on button "button" at bounding box center [91, 17] width 15 height 15
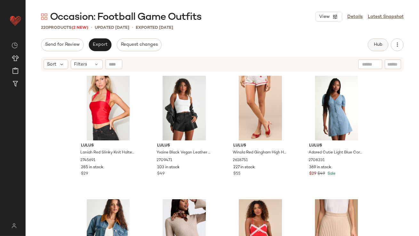
click at [376, 47] on span "Hub" at bounding box center [378, 44] width 9 height 5
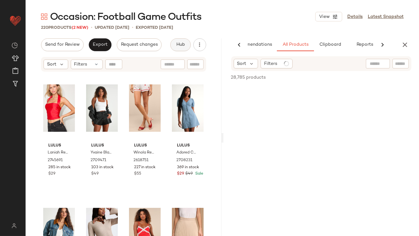
scroll to position [0, 36]
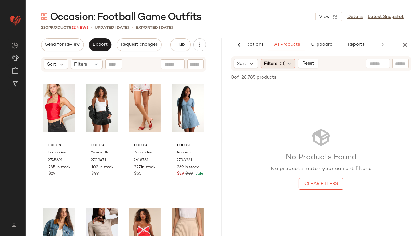
click at [282, 65] on span "(3)" at bounding box center [283, 64] width 6 height 7
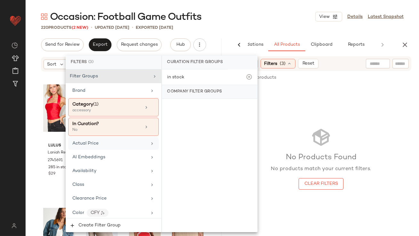
scroll to position [22, 0]
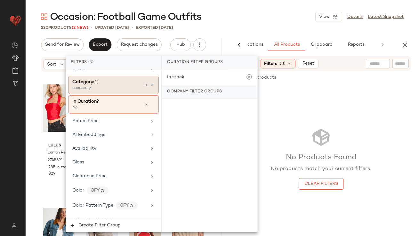
click at [151, 86] on icon at bounding box center [152, 85] width 4 height 4
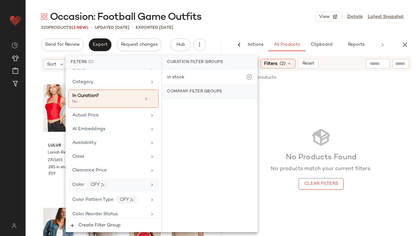
scroll to position [546, 0]
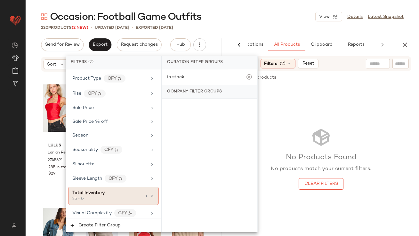
click at [123, 190] on div "Total Inventory" at bounding box center [106, 193] width 69 height 7
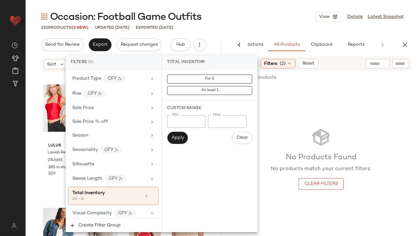
click at [239, 23] on div "Occasion: Football Game Outfits View Details Latest Snapshot 220 Products (2 Ne…" at bounding box center [223, 123] width 394 height 226
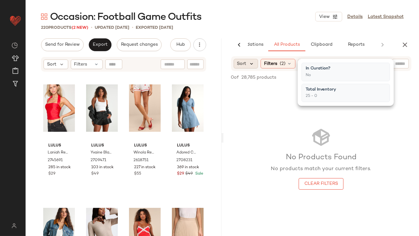
click at [249, 61] on icon at bounding box center [252, 64] width 6 height 6
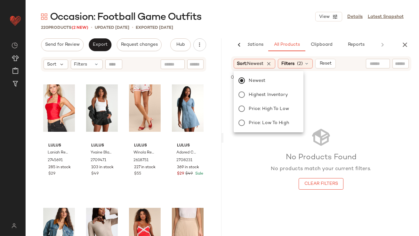
click at [253, 14] on div "Occasion: Football Game Outfits View Details Latest Snapshot" at bounding box center [223, 16] width 394 height 13
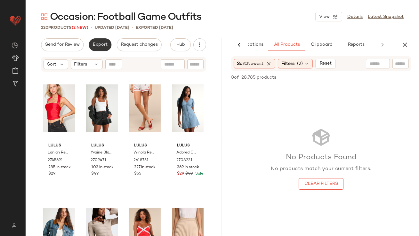
click at [91, 45] on button "Export" at bounding box center [100, 44] width 23 height 13
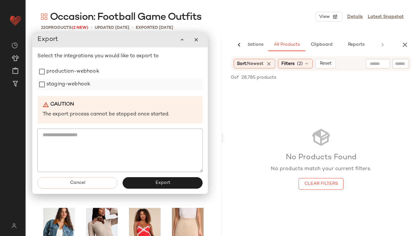
click at [99, 81] on div "staging-webhook" at bounding box center [119, 84] width 165 height 13
click at [97, 75] on label "production-webhook" at bounding box center [72, 71] width 53 height 13
click at [86, 86] on label "staging-webhook" at bounding box center [68, 84] width 44 height 13
click at [142, 175] on div "Cancel Export" at bounding box center [120, 183] width 176 height 22
click at [142, 181] on button "Export" at bounding box center [163, 183] width 80 height 12
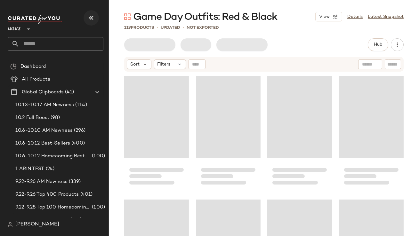
click at [92, 15] on icon "button" at bounding box center [91, 18] width 8 height 8
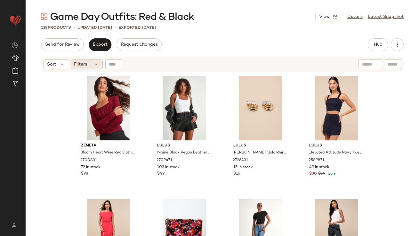
click at [89, 65] on div "Filters" at bounding box center [87, 65] width 32 height 10
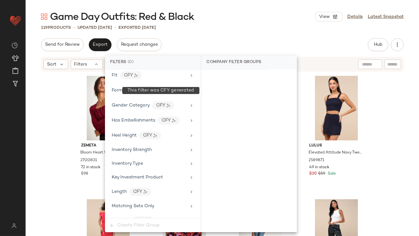
scroll to position [521, 0]
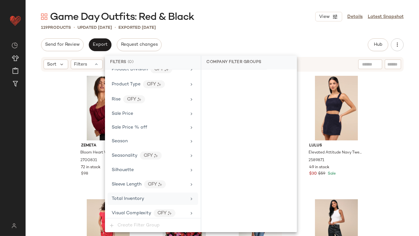
click at [154, 196] on div "Total Inventory" at bounding box center [149, 199] width 75 height 7
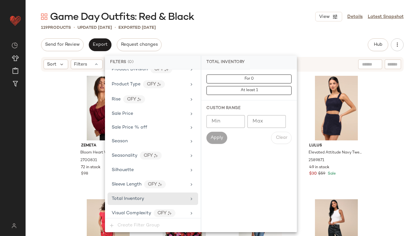
click at [251, 121] on input "Max" at bounding box center [267, 121] width 38 height 13
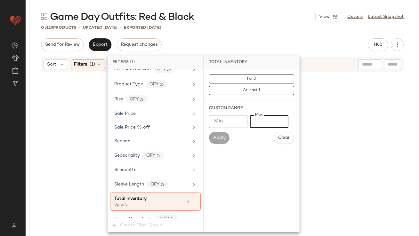
type input "*"
click at [232, 29] on div "0 / 119 Products • updated [DATE] • Exported [DATE]" at bounding box center [223, 27] width 394 height 6
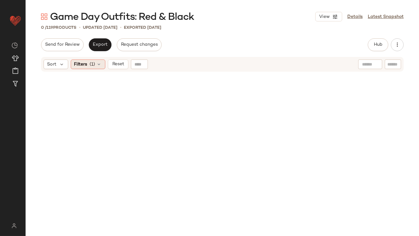
click at [102, 65] on div "Filters (1)" at bounding box center [88, 65] width 35 height 10
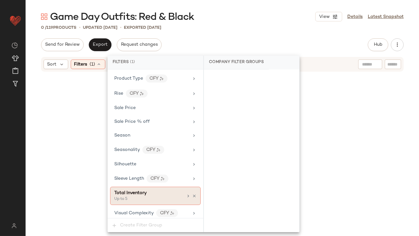
click at [192, 194] on icon at bounding box center [194, 196] width 4 height 4
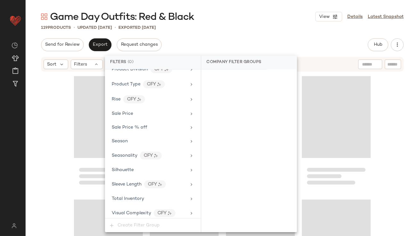
click at [235, 57] on div "Company Filter Groups" at bounding box center [233, 63] width 65 height 14
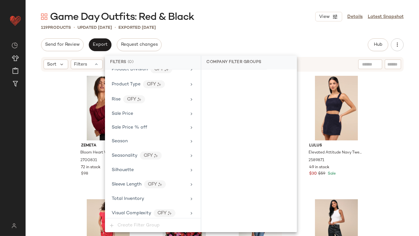
click at [240, 40] on div "Send for Review Export Request changes Hub Send for Review External Review Inte…" at bounding box center [222, 44] width 363 height 13
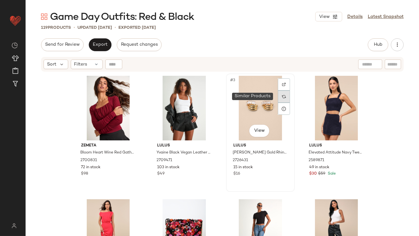
click at [282, 95] on img at bounding box center [284, 97] width 4 height 4
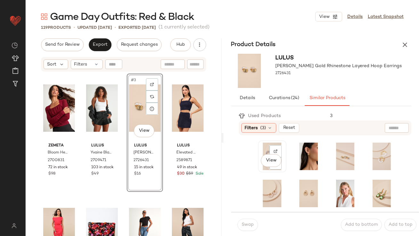
click at [261, 149] on div "View" at bounding box center [272, 157] width 24 height 28
click at [245, 234] on div "Swap Add to bottom Add to top" at bounding box center [325, 224] width 188 height 25
click at [247, 228] on button "Swap" at bounding box center [248, 225] width 21 height 12
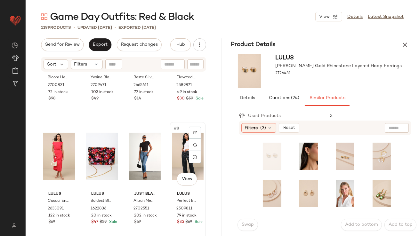
scroll to position [63, 0]
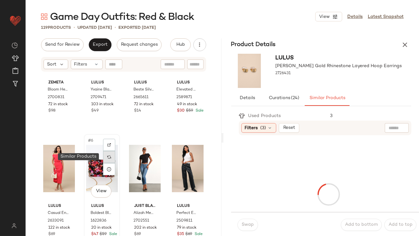
click at [107, 159] on img at bounding box center [109, 157] width 4 height 4
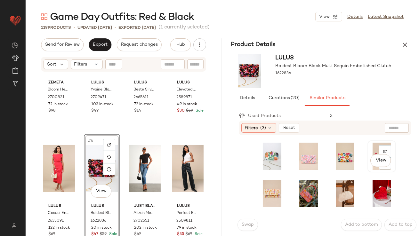
click at [370, 149] on div "View" at bounding box center [382, 157] width 24 height 28
click at [247, 226] on span "Swap" at bounding box center [248, 225] width 12 height 5
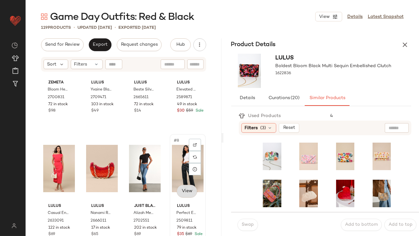
scroll to position [70, 0]
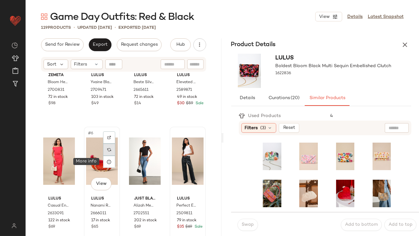
click at [110, 150] on img at bounding box center [109, 150] width 4 height 4
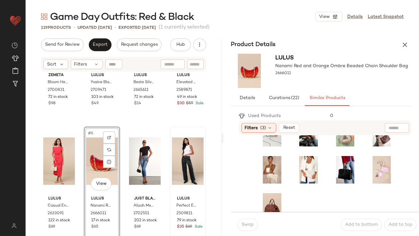
scroll to position [109, 0]
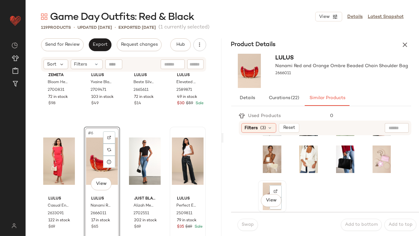
click at [263, 191] on div "View" at bounding box center [272, 197] width 24 height 28
click at [334, 151] on div "View" at bounding box center [345, 160] width 24 height 28
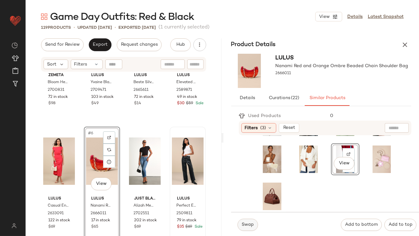
click at [247, 221] on button "Swap" at bounding box center [248, 225] width 21 height 12
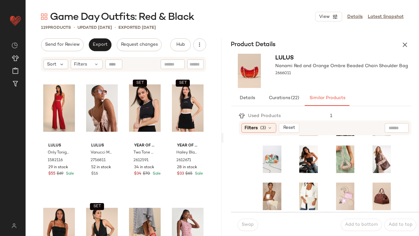
scroll to position [447, 0]
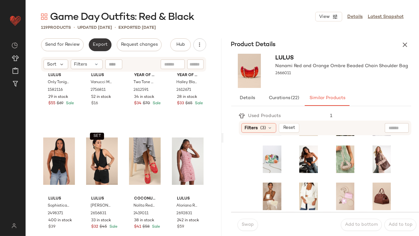
click at [108, 47] on button "Export" at bounding box center [100, 44] width 23 height 13
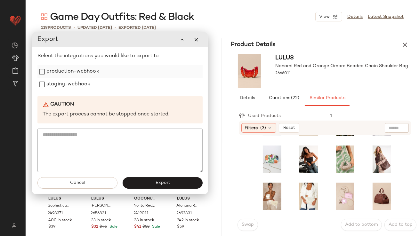
click at [92, 75] on label "production-webhook" at bounding box center [72, 71] width 53 height 13
click at [84, 86] on label "staging-webhook" at bounding box center [68, 84] width 44 height 13
click at [160, 185] on span "Export" at bounding box center [162, 183] width 15 height 5
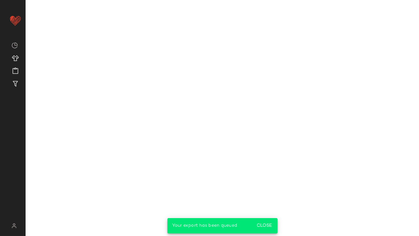
scroll to position [109, 0]
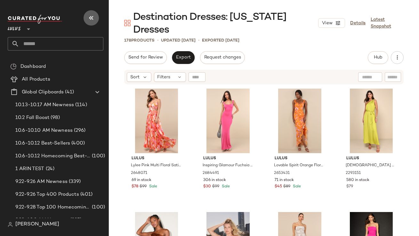
click at [86, 19] on button "button" at bounding box center [91, 17] width 15 height 15
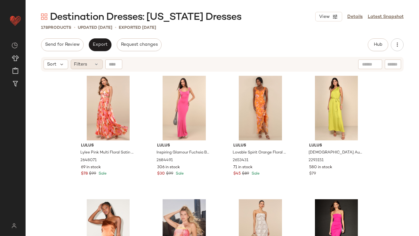
click at [92, 60] on div "Filters" at bounding box center [87, 65] width 32 height 10
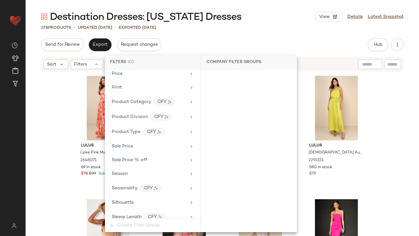
scroll to position [505, 0]
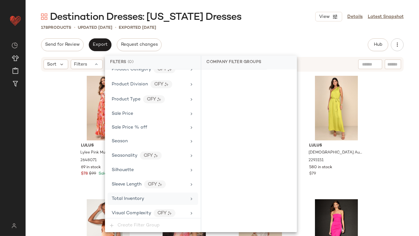
click at [146, 201] on div "Total Inventory" at bounding box center [153, 199] width 91 height 12
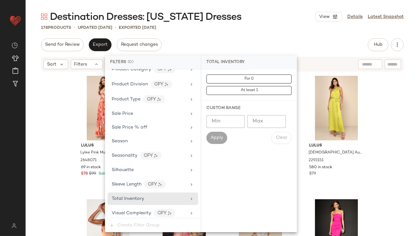
click at [260, 122] on input "Max" at bounding box center [267, 121] width 38 height 13
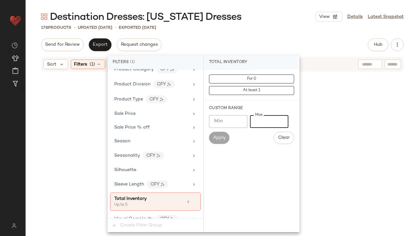
type input "*"
click at [267, 33] on div "Destination Dresses: Hawaii Dresses View Details Latest Snapshot 178 Products •…" at bounding box center [223, 123] width 394 height 226
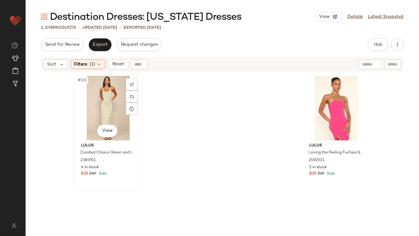
click at [97, 93] on div "#161 View" at bounding box center [108, 108] width 64 height 65
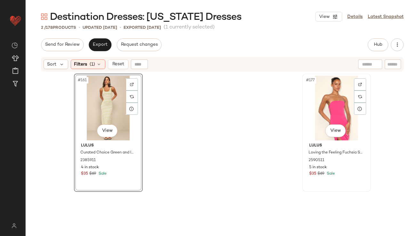
click at [324, 103] on div "#177 View" at bounding box center [337, 108] width 64 height 65
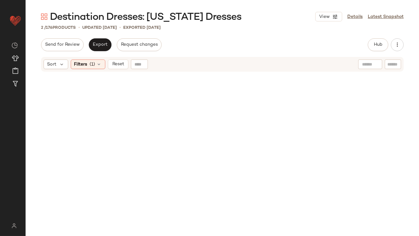
click at [82, 57] on div "Sort Filters (1) Reset" at bounding box center [222, 64] width 363 height 15
click at [83, 60] on div "Filters (1)" at bounding box center [88, 65] width 35 height 10
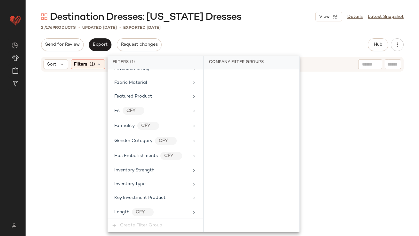
scroll to position [510, 0]
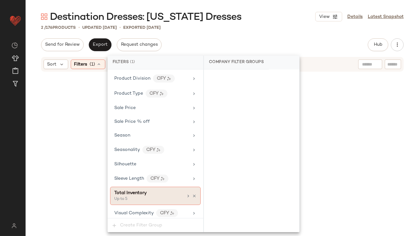
click at [141, 197] on div "Up to 5" at bounding box center [146, 200] width 64 height 6
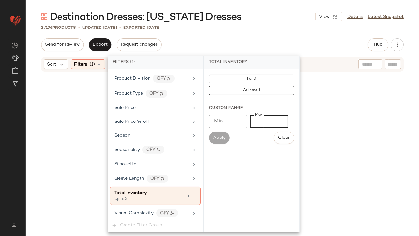
click at [257, 119] on input "*" at bounding box center [269, 121] width 38 height 13
click at [255, 119] on input "*" at bounding box center [269, 121] width 38 height 13
type input "**"
click at [280, 30] on div "2 / 176 Products • updated Oct 14th • Exported Oct 9th" at bounding box center [223, 27] width 394 height 6
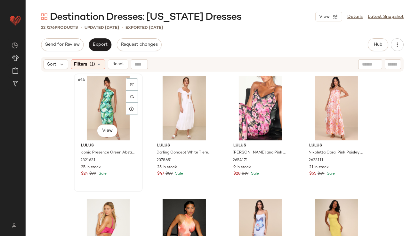
click at [81, 99] on div "#14 View" at bounding box center [108, 108] width 64 height 65
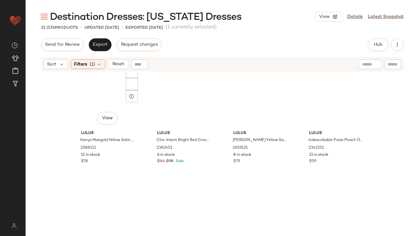
scroll to position [562, 0]
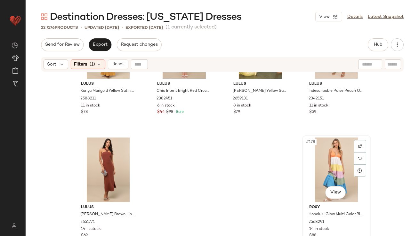
click at [326, 164] on div "#178 View" at bounding box center [337, 170] width 64 height 65
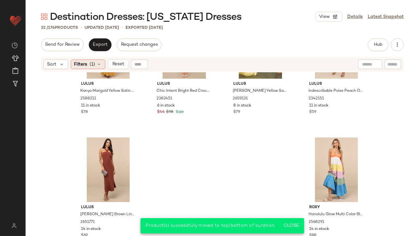
click at [97, 61] on div "Filters (1)" at bounding box center [88, 65] width 35 height 10
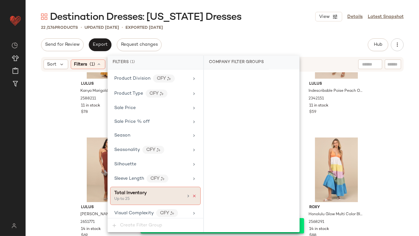
click at [193, 194] on icon at bounding box center [194, 196] width 4 height 4
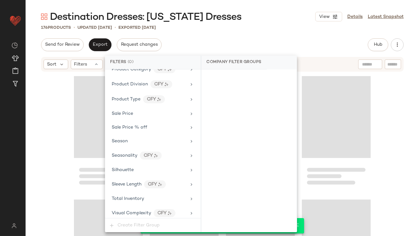
click at [255, 43] on div "Send for Review Export Request changes Hub Send for Review External Review Inte…" at bounding box center [222, 44] width 363 height 13
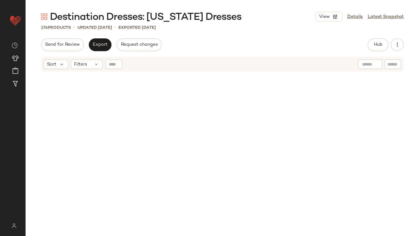
scroll to position [0, 0]
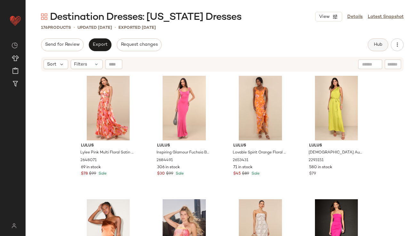
click at [373, 42] on button "Hub" at bounding box center [378, 44] width 21 height 13
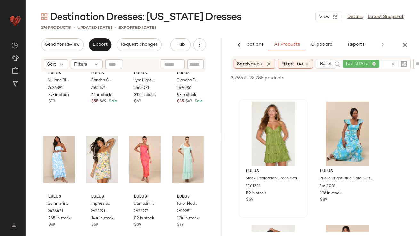
scroll to position [1353, 0]
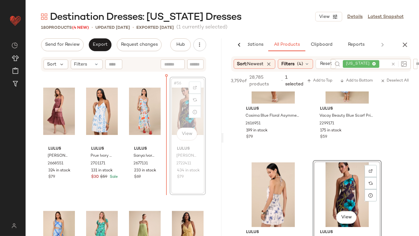
scroll to position [1608, 0]
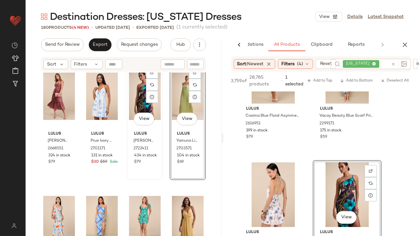
scroll to position [1626, 0]
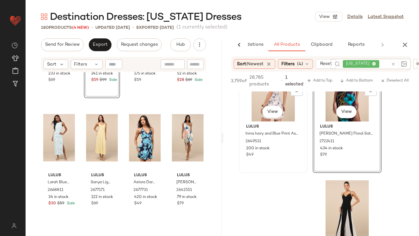
scroll to position [1000, 0]
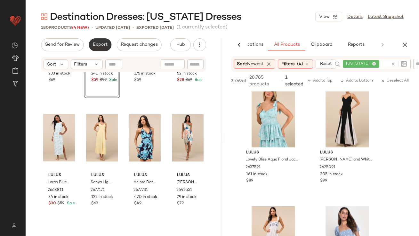
click at [103, 41] on button "Export" at bounding box center [100, 44] width 23 height 13
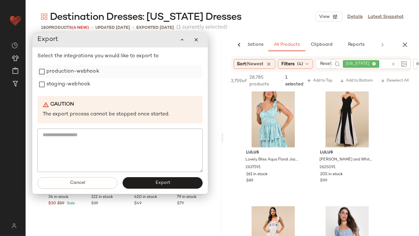
click at [75, 74] on label "production-webhook" at bounding box center [72, 71] width 53 height 13
click at [73, 82] on label "staging-webhook" at bounding box center [68, 84] width 44 height 13
click at [133, 179] on button "Export" at bounding box center [162, 184] width 80 height 12
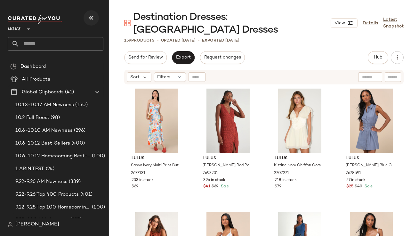
click at [91, 20] on icon "button" at bounding box center [91, 18] width 8 height 8
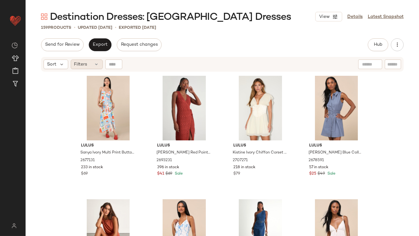
click at [92, 65] on div "Filters" at bounding box center [87, 65] width 32 height 10
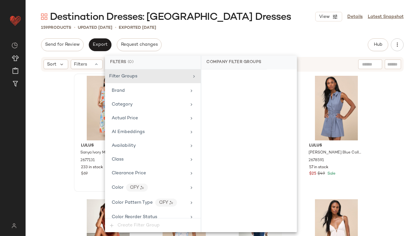
scroll to position [491, 0]
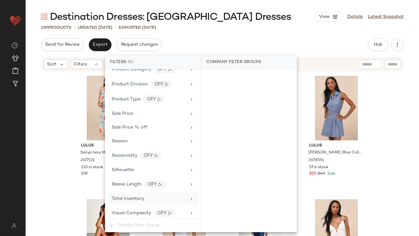
click at [125, 198] on span "Total Inventory" at bounding box center [128, 199] width 32 height 5
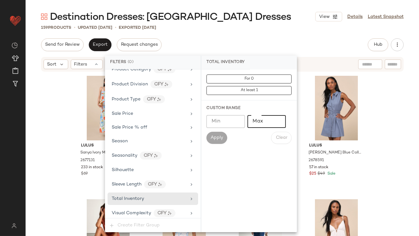
click at [272, 122] on input "Max" at bounding box center [267, 121] width 38 height 13
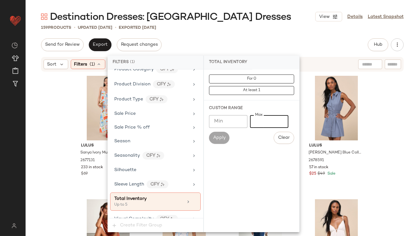
type input "*"
click at [262, 28] on div "159 Products • updated [DATE] • Exported [DATE]" at bounding box center [223, 27] width 394 height 6
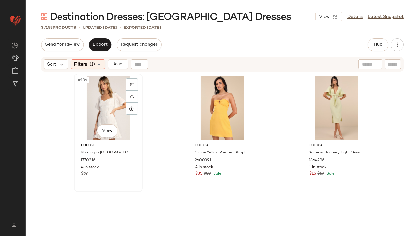
click at [93, 98] on div "#136 View" at bounding box center [108, 108] width 64 height 65
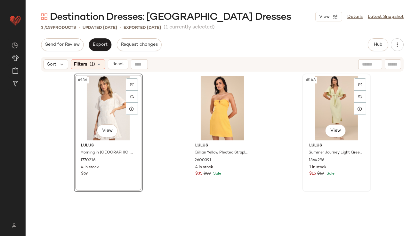
click at [315, 91] on div "#148 View" at bounding box center [337, 108] width 64 height 65
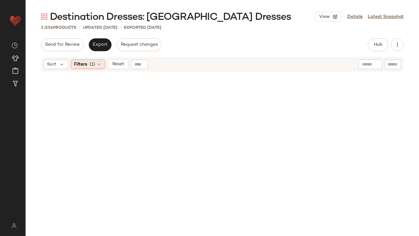
click at [89, 62] on div "Filters (1)" at bounding box center [88, 65] width 35 height 10
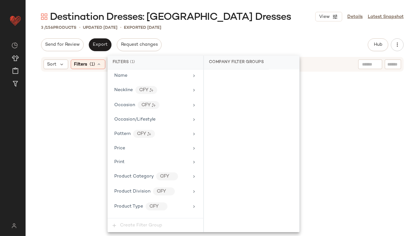
scroll to position [497, 0]
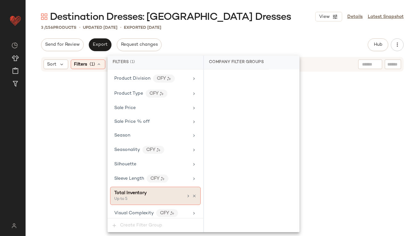
click at [136, 197] on div "Up to 5" at bounding box center [146, 200] width 64 height 6
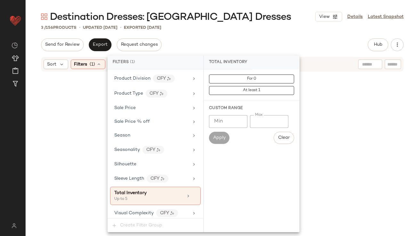
click at [253, 118] on input "*" at bounding box center [269, 121] width 38 height 13
type input "**"
click at [262, 37] on div "Destination Dresses: Italy Dresses View Details Latest Snapshot 3 / 156 Product…" at bounding box center [223, 123] width 394 height 226
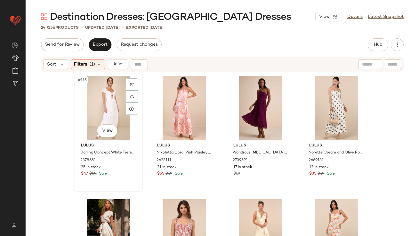
click at [105, 99] on div "#115 View" at bounding box center [108, 108] width 64 height 65
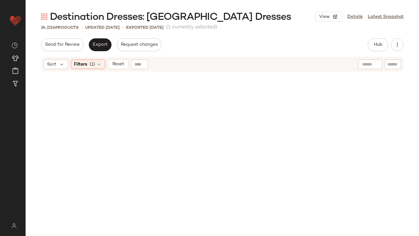
scroll to position [562, 0]
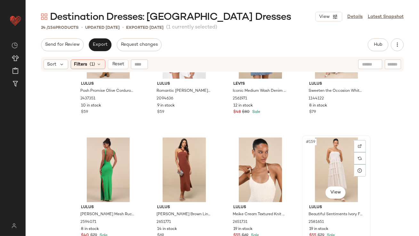
click at [325, 157] on div "#159 View" at bounding box center [336, 170] width 64 height 65
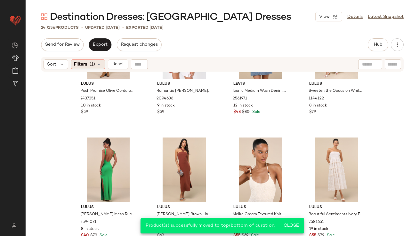
click at [81, 61] on span "Filters" at bounding box center [80, 64] width 13 height 7
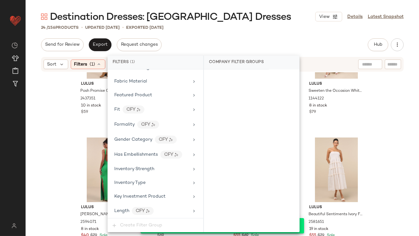
scroll to position [497, 0]
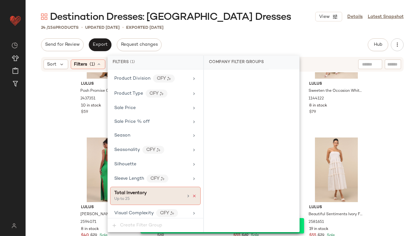
click at [192, 194] on icon at bounding box center [194, 196] width 4 height 4
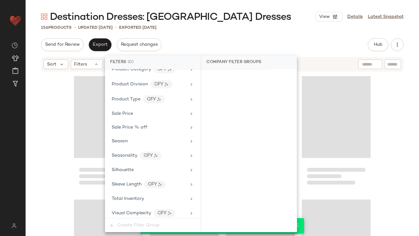
click at [250, 44] on div "Send for Review Export Request changes Hub Send for Review External Review Inte…" at bounding box center [222, 44] width 363 height 13
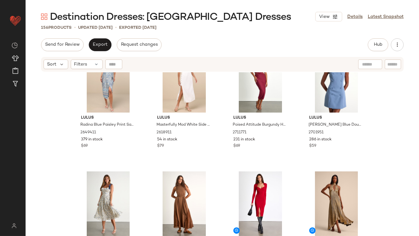
scroll to position [0, 0]
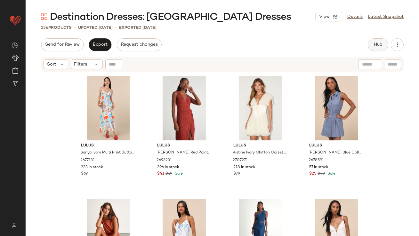
click at [385, 40] on button "Hub" at bounding box center [378, 44] width 21 height 13
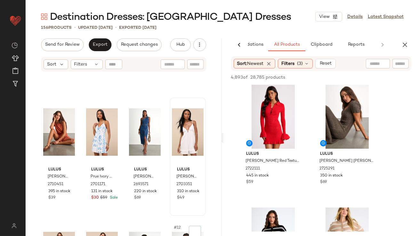
scroll to position [497, 0]
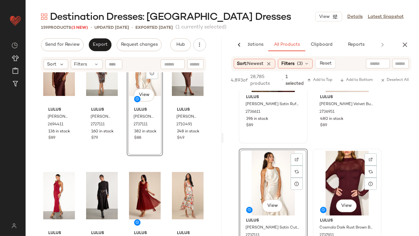
scroll to position [1508, 0]
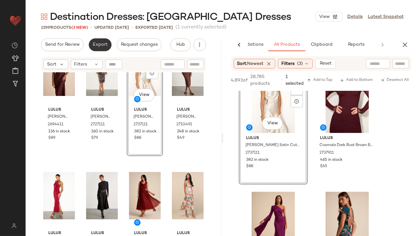
click at [96, 45] on span "Export" at bounding box center [100, 44] width 15 height 5
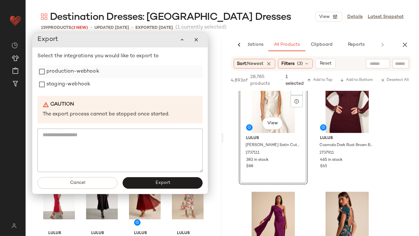
click at [94, 73] on label "production-webhook" at bounding box center [72, 71] width 53 height 13
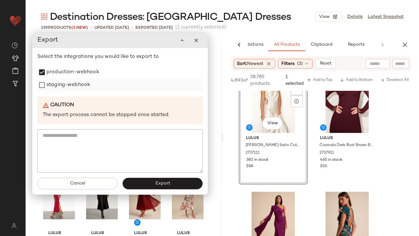
click at [91, 82] on div "staging-webhook" at bounding box center [119, 85] width 165 height 13
click at [75, 85] on label "staging-webhook" at bounding box center [68, 85] width 44 height 13
click at [134, 180] on button "Export" at bounding box center [163, 184] width 80 height 12
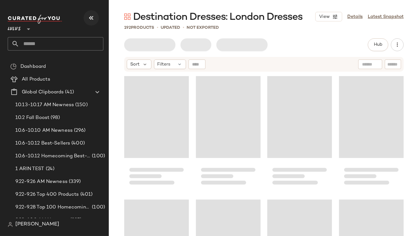
click at [95, 21] on icon "button" at bounding box center [91, 18] width 8 height 8
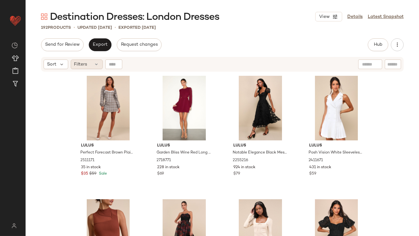
click at [81, 62] on span "Filters" at bounding box center [80, 64] width 13 height 7
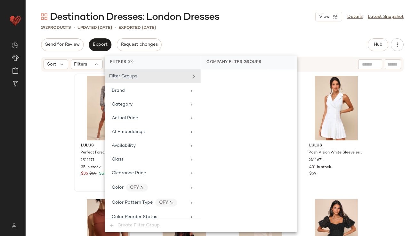
scroll to position [505, 0]
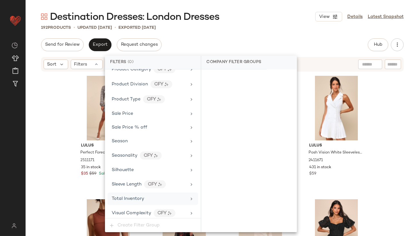
click at [131, 200] on div "Total Inventory" at bounding box center [153, 199] width 91 height 12
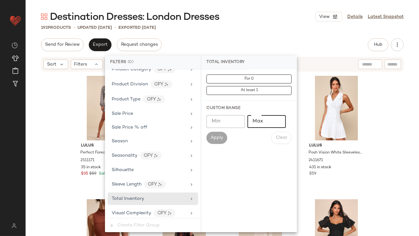
click at [260, 122] on input "Max" at bounding box center [267, 121] width 38 height 13
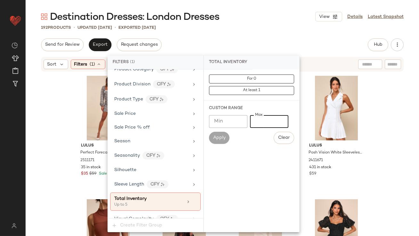
type input "*"
click at [243, 29] on div "192 Products • updated Oct 9th • Exported Oct 9th" at bounding box center [223, 27] width 394 height 6
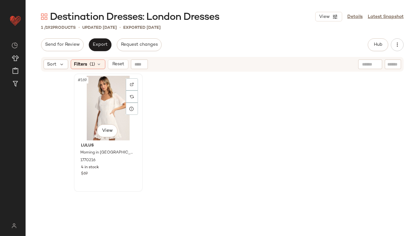
click at [95, 101] on div "#169 View" at bounding box center [108, 108] width 64 height 65
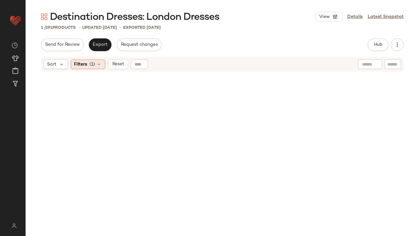
click at [89, 68] on div "Filters (1)" at bounding box center [88, 65] width 35 height 10
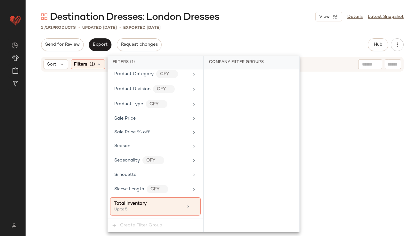
scroll to position [510, 0]
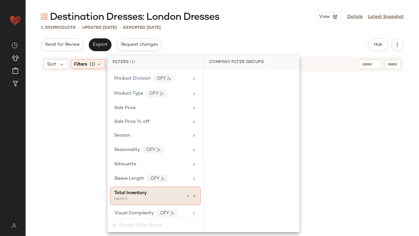
click at [148, 190] on div "Total Inventory" at bounding box center [148, 193] width 69 height 7
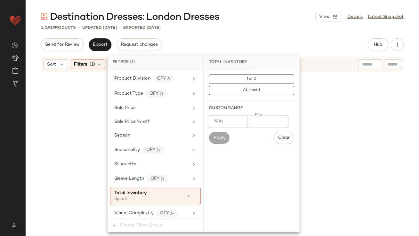
click at [253, 121] on input "*" at bounding box center [269, 121] width 38 height 13
type input "**"
click at [263, 41] on div "Send for Review Export Request changes Hub Send for Review External Review Inte…" at bounding box center [222, 44] width 363 height 13
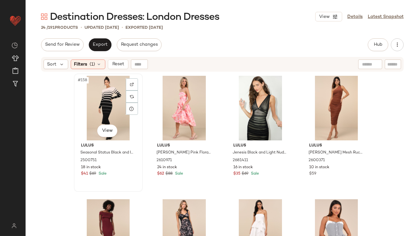
click at [109, 91] on div "#158 View" at bounding box center [108, 108] width 64 height 65
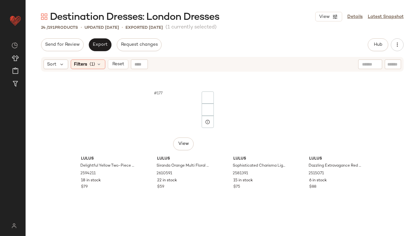
scroll to position [562, 0]
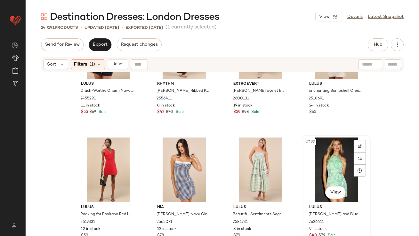
click at [324, 160] on div "#192 View" at bounding box center [336, 170] width 64 height 65
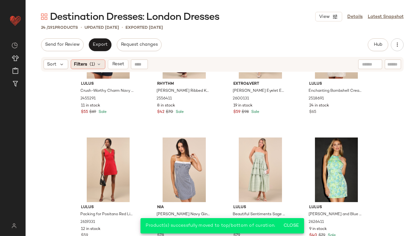
click at [94, 64] on span "(1)" at bounding box center [92, 64] width 5 height 7
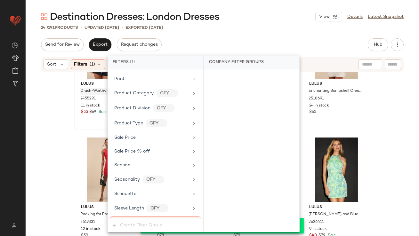
scroll to position [510, 0]
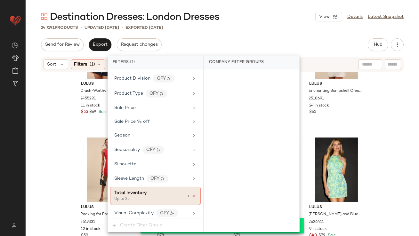
click at [192, 194] on icon at bounding box center [194, 196] width 4 height 4
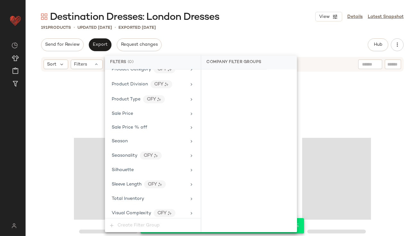
click at [245, 45] on div "Send for Review Export Request changes Hub Send for Review External Review Inte…" at bounding box center [222, 44] width 363 height 13
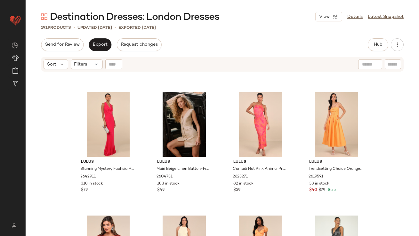
scroll to position [0, 0]
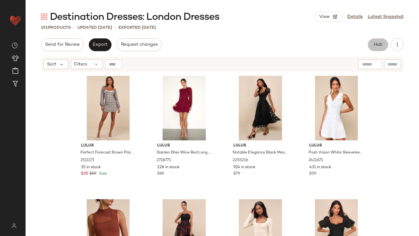
click at [371, 47] on button "Hub" at bounding box center [378, 44] width 21 height 13
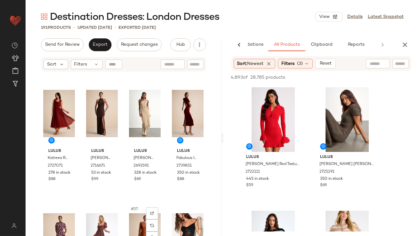
scroll to position [735, 0]
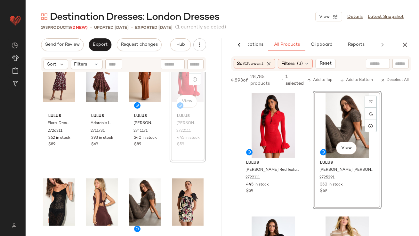
scroll to position [776, 0]
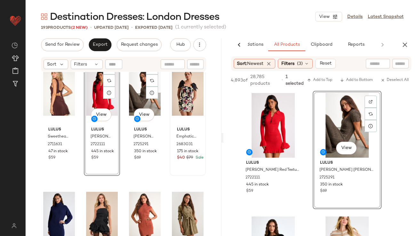
scroll to position [830, 0]
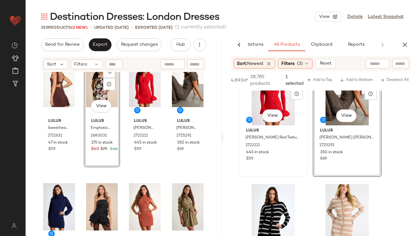
scroll to position [35, 0]
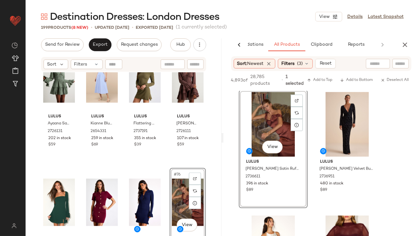
scroll to position [2137, 0]
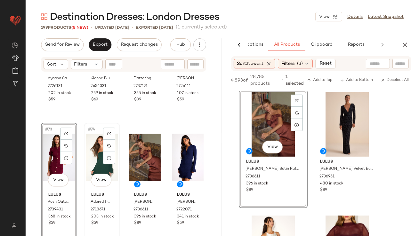
scroll to position [2250, 0]
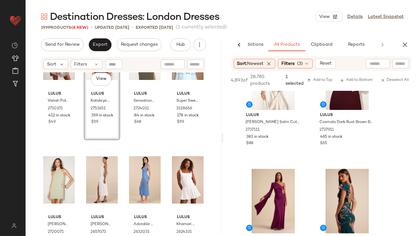
scroll to position [1580, 0]
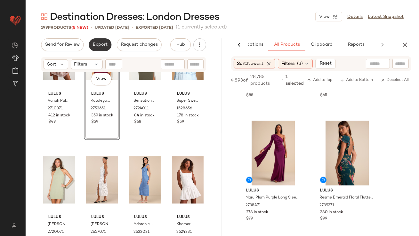
click at [102, 47] on span "Export" at bounding box center [100, 44] width 15 height 5
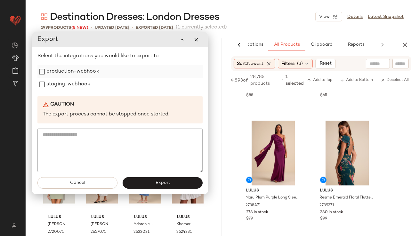
click at [92, 70] on label "production-webhook" at bounding box center [72, 71] width 53 height 13
click at [83, 84] on label "staging-webhook" at bounding box center [68, 84] width 44 height 13
click at [140, 183] on button "Export" at bounding box center [163, 184] width 80 height 12
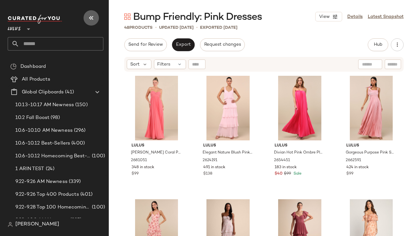
click at [91, 22] on button "button" at bounding box center [91, 17] width 15 height 15
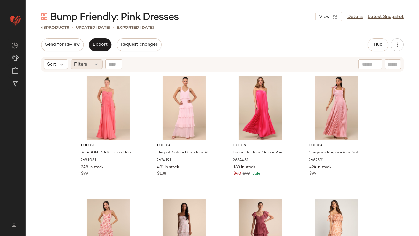
click at [87, 64] on div "Filters" at bounding box center [87, 65] width 32 height 10
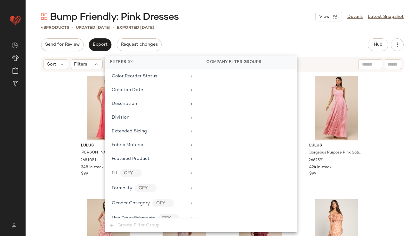
scroll to position [505, 0]
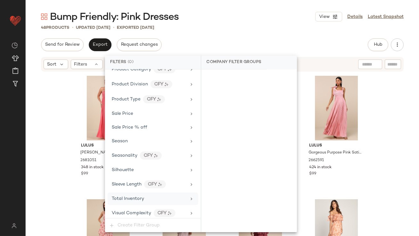
click at [140, 197] on span "Total Inventory" at bounding box center [128, 199] width 32 height 5
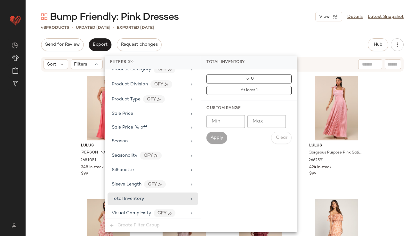
click at [252, 118] on input "Max" at bounding box center [267, 121] width 38 height 13
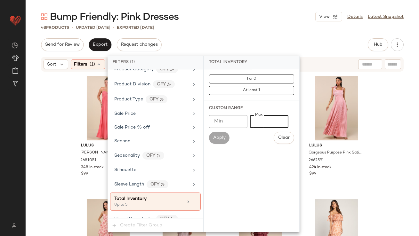
type input "*"
click at [244, 35] on div "Bump Friendly: Pink Dresses View Details Latest Snapshot 48 Products • updated …" at bounding box center [223, 123] width 394 height 226
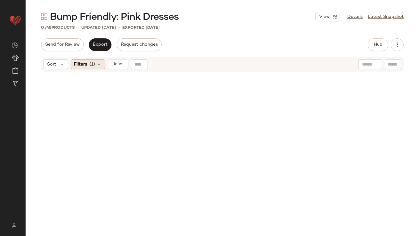
click at [98, 66] on icon at bounding box center [99, 64] width 5 height 5
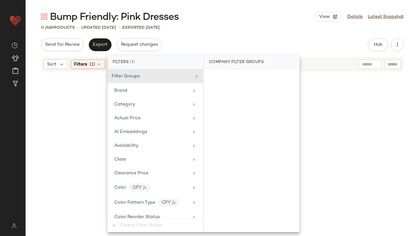
scroll to position [510, 0]
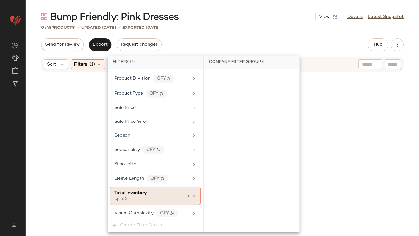
click at [145, 192] on span "Total Inventory" at bounding box center [130, 193] width 32 height 5
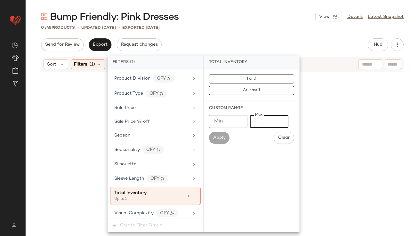
click at [253, 119] on input "*" at bounding box center [269, 121] width 38 height 13
type input "**"
click at [256, 26] on div "0 / 48 Products • updated [DATE] • Exported [DATE]" at bounding box center [223, 27] width 394 height 6
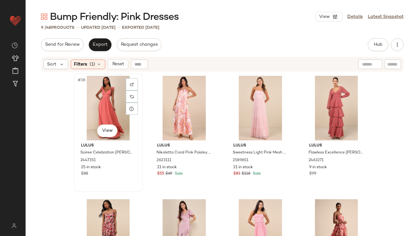
click at [86, 87] on div "#38 View" at bounding box center [108, 108] width 64 height 65
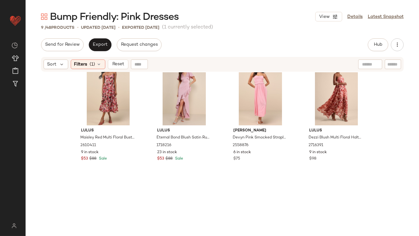
scroll to position [191, 0]
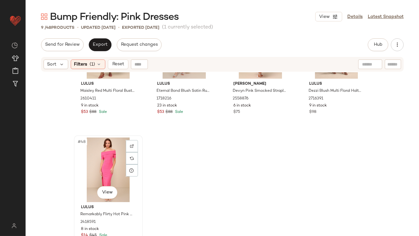
click at [99, 159] on div "#48 View" at bounding box center [108, 170] width 64 height 65
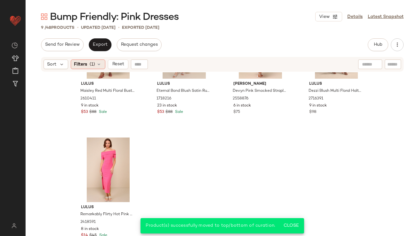
click at [84, 60] on div "Filters (1)" at bounding box center [88, 65] width 35 height 10
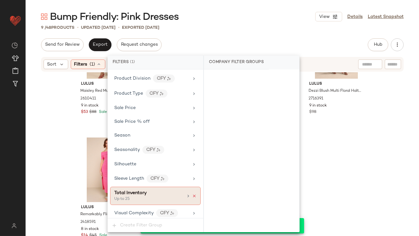
click at [192, 194] on icon at bounding box center [194, 196] width 4 height 4
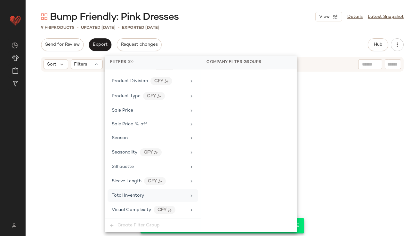
scroll to position [505, 0]
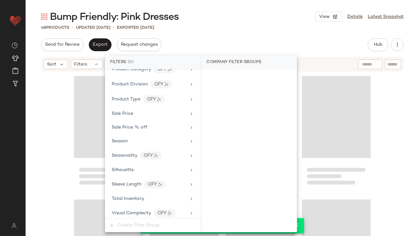
click at [242, 33] on div "Bump Friendly: Pink Dresses View Details Latest Snapshot 48 Products • updated …" at bounding box center [223, 123] width 394 height 226
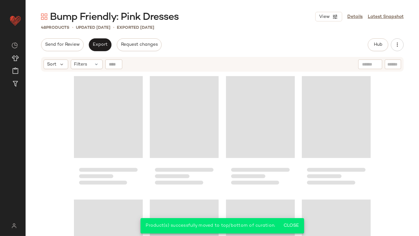
scroll to position [1303, 0]
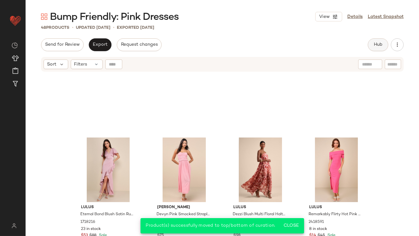
click at [384, 39] on button "Hub" at bounding box center [378, 44] width 21 height 13
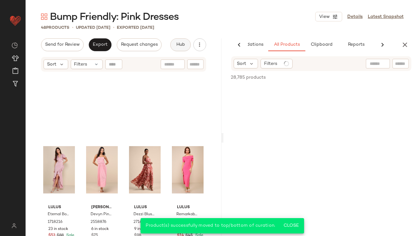
scroll to position [0, 36]
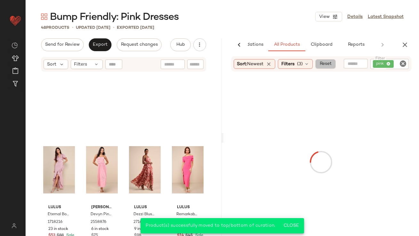
click at [326, 64] on span "Reset" at bounding box center [326, 64] width 12 height 5
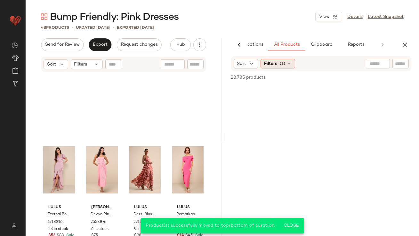
click at [283, 68] on div "Filters (1)" at bounding box center [278, 64] width 35 height 10
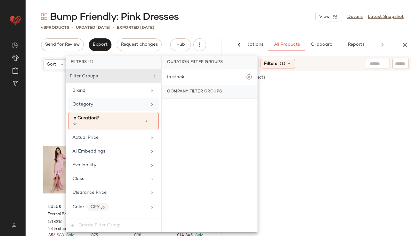
click at [104, 103] on div "Category" at bounding box center [109, 104] width 75 height 7
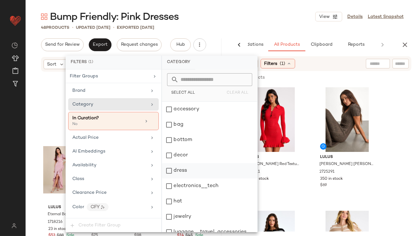
click at [171, 168] on div "dress" at bounding box center [209, 170] width 95 height 15
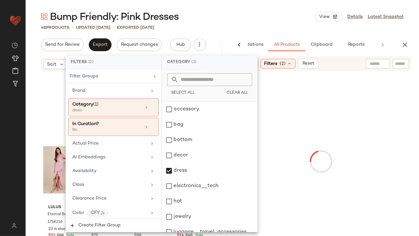
click at [240, 24] on div "48 Products • updated [DATE] • Exported [DATE]" at bounding box center [223, 27] width 394 height 6
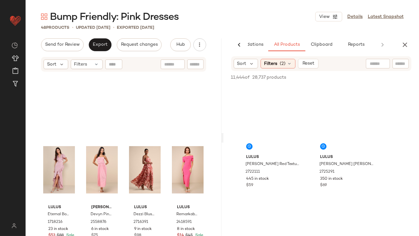
click at [244, 58] on div "Sort Filters (2) Reset" at bounding box center [321, 63] width 181 height 15
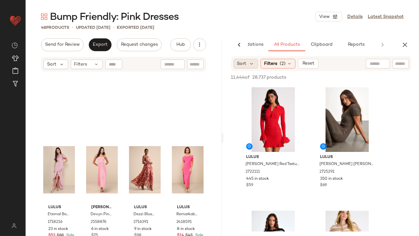
click at [244, 62] on span "Sort" at bounding box center [241, 64] width 9 height 7
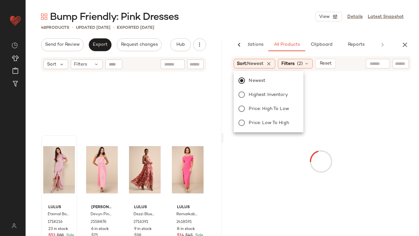
drag, startPoint x: 262, startPoint y: 8, endPoint x: 76, endPoint y: 175, distance: 250.5
click at [262, 8] on main "Bump Friendly: Pink Dresses View Details Latest Snapshot 48 Products • updated …" at bounding box center [209, 118] width 419 height 236
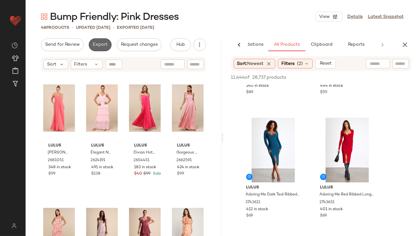
click at [100, 41] on button "Export" at bounding box center [100, 44] width 23 height 13
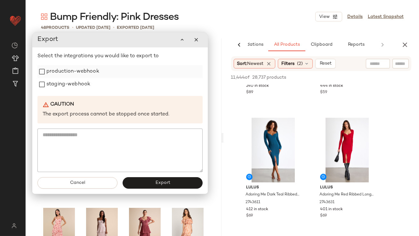
click at [78, 71] on label "production-webhook" at bounding box center [72, 71] width 53 height 13
click at [78, 79] on label "staging-webhook" at bounding box center [68, 84] width 44 height 13
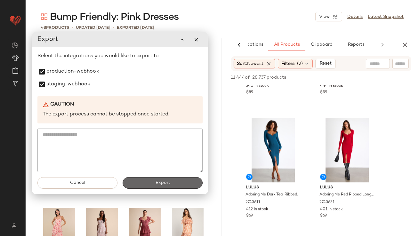
click at [143, 186] on button "Export" at bounding box center [163, 183] width 80 height 12
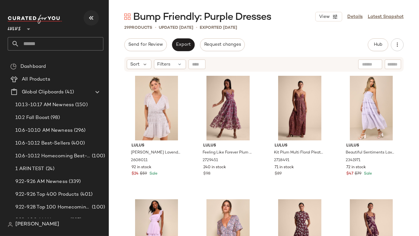
click at [92, 13] on button "button" at bounding box center [91, 17] width 15 height 15
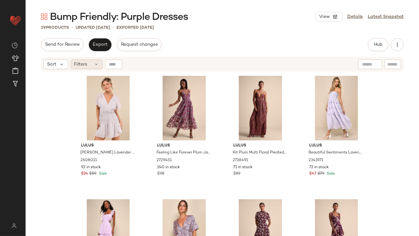
click at [89, 63] on div "Filters" at bounding box center [87, 65] width 32 height 10
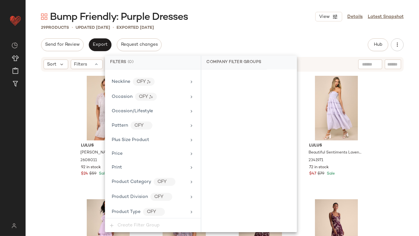
scroll to position [505, 0]
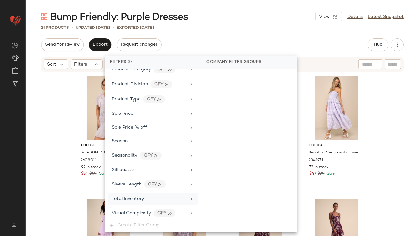
click at [119, 198] on span "Total Inventory" at bounding box center [128, 199] width 32 height 5
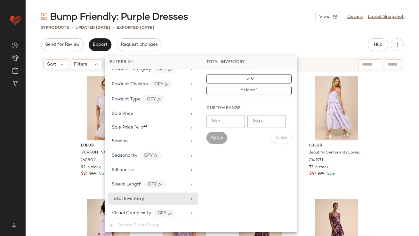
click at [264, 118] on input "Max" at bounding box center [267, 121] width 38 height 13
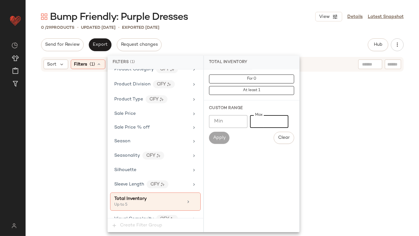
click at [256, 119] on input "*" at bounding box center [269, 121] width 38 height 13
type input "**"
click at [256, 37] on div "Bump Friendly: Purple Dresses View Details Latest Snapshot 0 / 29 Products • up…" at bounding box center [223, 123] width 394 height 226
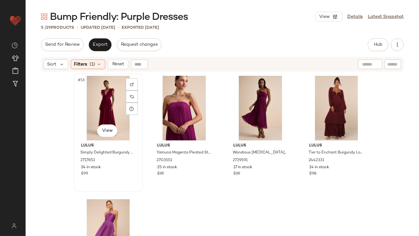
click at [97, 103] on div "#16 View" at bounding box center [108, 108] width 64 height 65
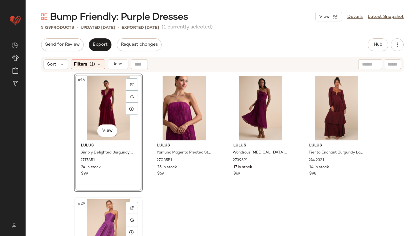
click at [106, 212] on div "#29 View" at bounding box center [108, 232] width 64 height 65
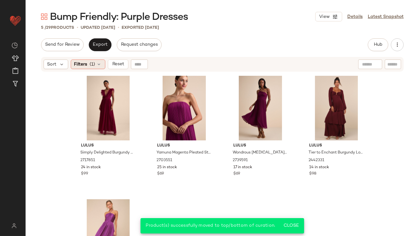
click at [85, 64] on span "Filters" at bounding box center [80, 64] width 13 height 7
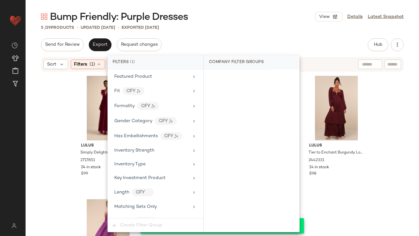
scroll to position [510, 0]
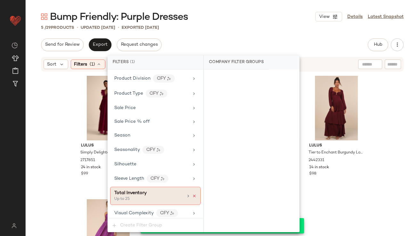
click at [192, 194] on icon at bounding box center [194, 196] width 4 height 4
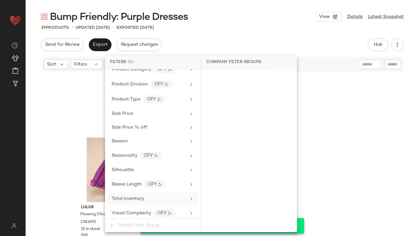
click at [231, 39] on div "Send for Review Export Request changes Hub Send for Review External Review Inte…" at bounding box center [222, 44] width 363 height 13
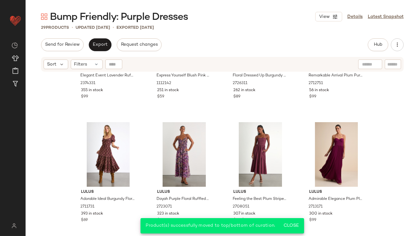
scroll to position [0, 0]
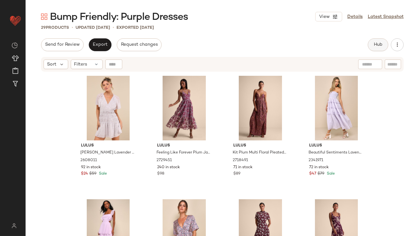
click at [375, 44] on span "Hub" at bounding box center [378, 44] width 9 height 5
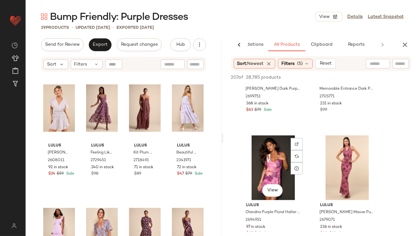
scroll to position [2596, 0]
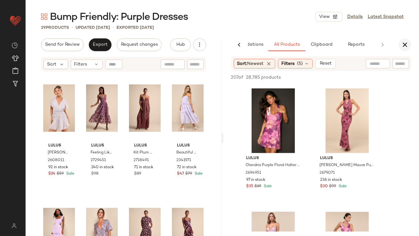
click at [404, 46] on icon "button" at bounding box center [405, 45] width 8 height 8
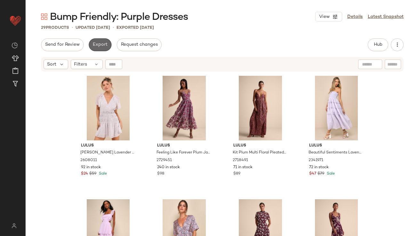
click at [104, 45] on span "Export" at bounding box center [100, 44] width 15 height 5
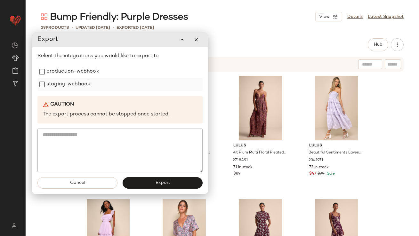
drag, startPoint x: 90, startPoint y: 75, endPoint x: 88, endPoint y: 80, distance: 5.6
click at [90, 75] on label "production-webhook" at bounding box center [72, 71] width 53 height 13
click at [88, 85] on label "staging-webhook" at bounding box center [68, 84] width 44 height 13
click at [149, 177] on button "Export" at bounding box center [163, 183] width 80 height 12
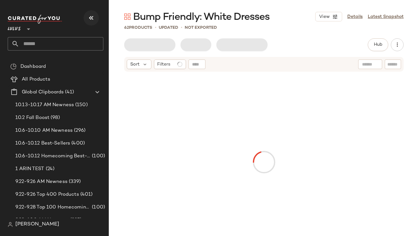
click at [87, 16] on icon "button" at bounding box center [91, 18] width 8 height 8
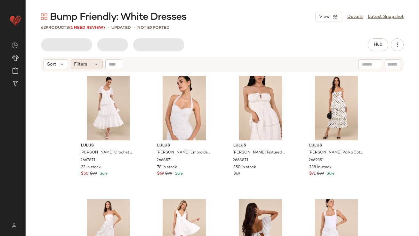
click at [92, 62] on div "Filters" at bounding box center [87, 65] width 32 height 10
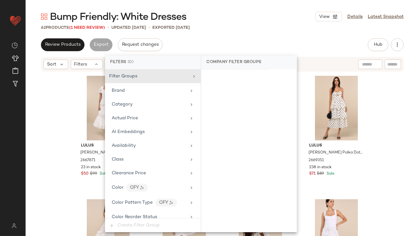
scroll to position [505, 0]
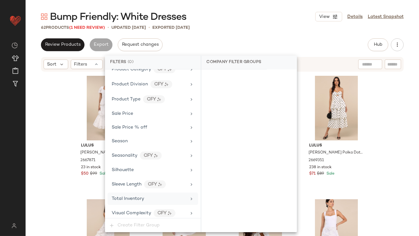
click at [141, 199] on div "Total Inventory" at bounding box center [128, 199] width 32 height 7
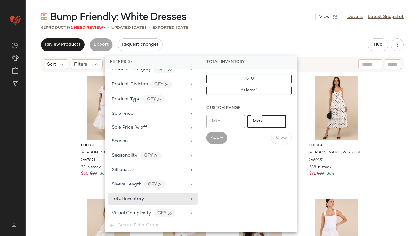
click at [267, 122] on input "Max" at bounding box center [267, 121] width 38 height 13
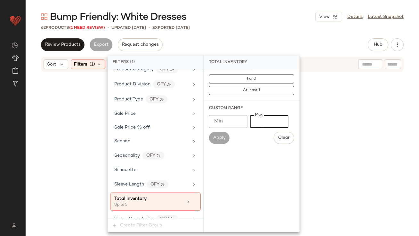
type input "*"
click at [266, 32] on div "Bump Friendly: White Dresses View Details Latest Snapshot 62 Products (1 Need R…" at bounding box center [223, 123] width 394 height 226
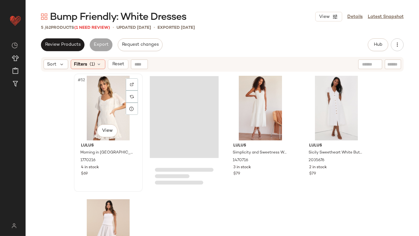
click at [95, 95] on div "#52 View" at bounding box center [108, 108] width 64 height 65
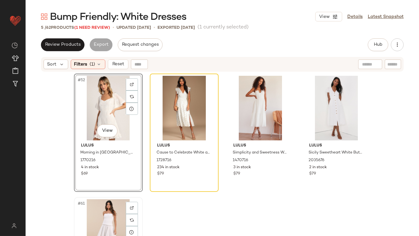
click at [93, 205] on div "#61 View" at bounding box center [108, 232] width 64 height 65
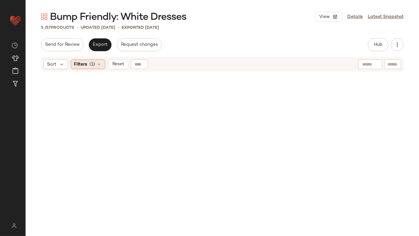
click at [93, 64] on span "(1)" at bounding box center [92, 64] width 5 height 7
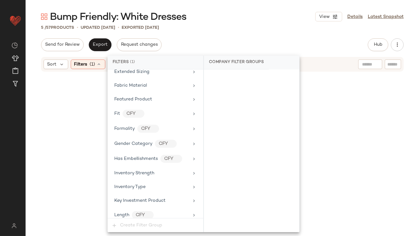
scroll to position [510, 0]
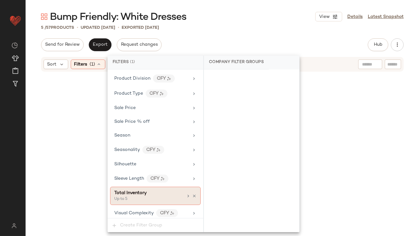
click at [150, 193] on div "Total Inventory" at bounding box center [148, 193] width 69 height 7
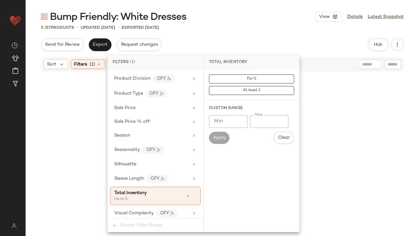
click at [256, 119] on input "*" at bounding box center [269, 121] width 38 height 13
type input "**"
click at [297, 16] on div "Bump Friendly: White Dresses View Details Latest Snapshot" at bounding box center [223, 16] width 394 height 13
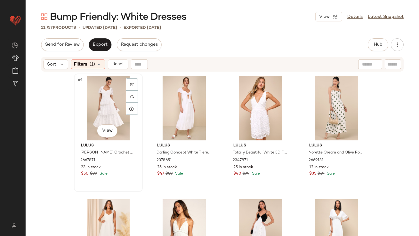
click at [111, 99] on div "#1 View" at bounding box center [108, 108] width 64 height 65
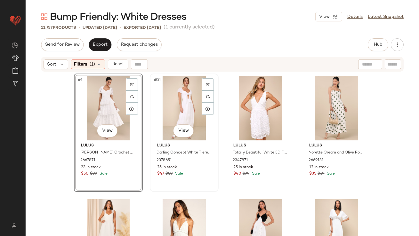
scroll to position [191, 0]
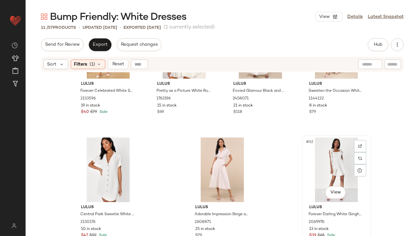
click at [323, 168] on div "#62 View" at bounding box center [337, 170] width 64 height 65
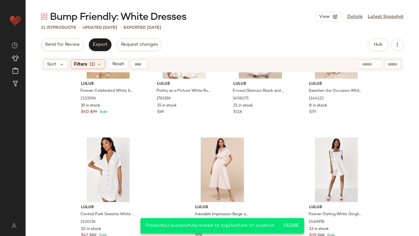
click at [94, 59] on div "Sort Filters (1) Reset" at bounding box center [222, 64] width 363 height 15
click at [95, 62] on span "(1)" at bounding box center [92, 64] width 5 height 7
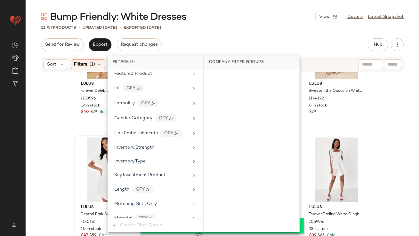
scroll to position [510, 0]
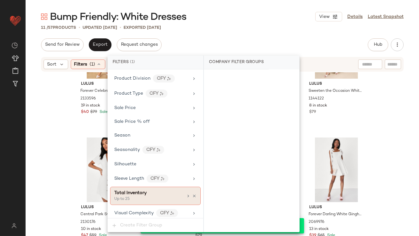
click at [192, 194] on icon at bounding box center [194, 196] width 4 height 4
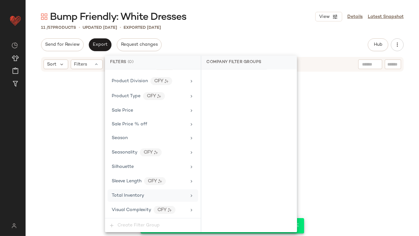
scroll to position [505, 0]
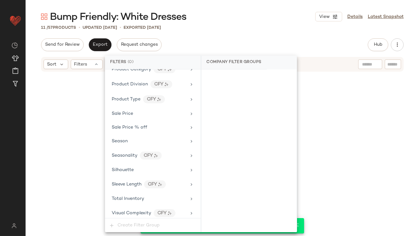
click at [262, 11] on div "Bump Friendly: White Dresses View Details Latest Snapshot" at bounding box center [223, 16] width 394 height 13
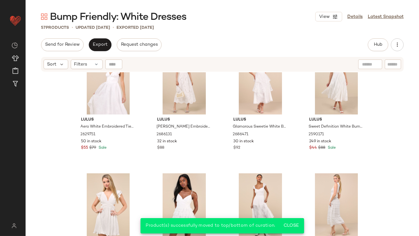
scroll to position [0, 0]
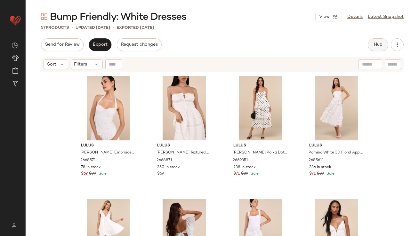
click at [370, 49] on div "Hub" at bounding box center [378, 44] width 21 height 13
click at [370, 49] on button "Hub" at bounding box center [378, 44] width 21 height 13
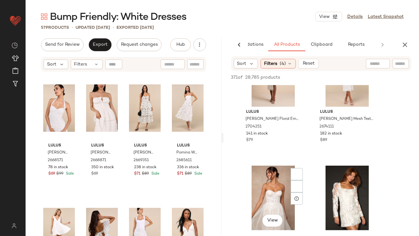
scroll to position [1542, 0]
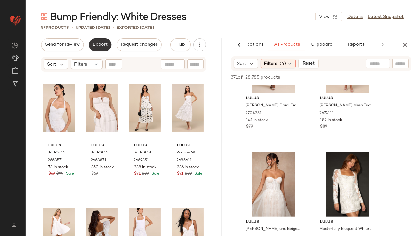
click at [105, 43] on span "Export" at bounding box center [100, 44] width 15 height 5
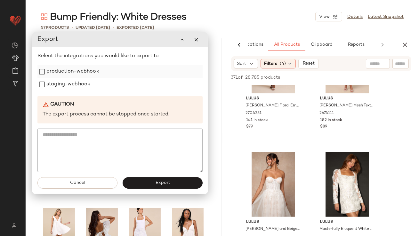
click at [83, 69] on label "production-webhook" at bounding box center [72, 71] width 53 height 13
click at [82, 77] on label "production-webhook" at bounding box center [72, 71] width 53 height 13
click at [82, 84] on label "staging-webhook" at bounding box center [68, 84] width 44 height 13
click at [82, 73] on label "production-webhook" at bounding box center [72, 71] width 53 height 13
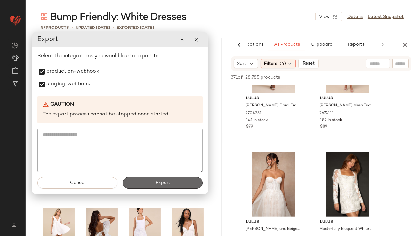
click at [145, 186] on button "Export" at bounding box center [163, 183] width 80 height 12
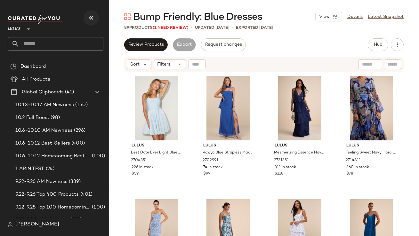
click at [91, 21] on icon "button" at bounding box center [91, 18] width 8 height 8
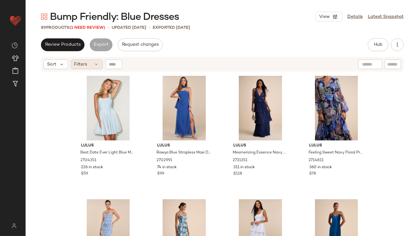
click at [92, 61] on div "Filters" at bounding box center [87, 65] width 32 height 10
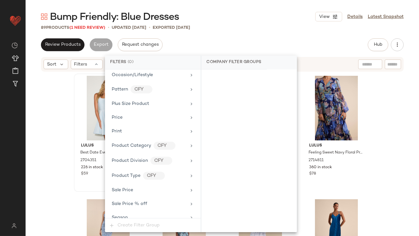
scroll to position [505, 0]
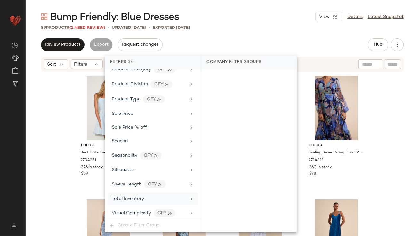
click at [128, 197] on span "Total Inventory" at bounding box center [128, 199] width 32 height 5
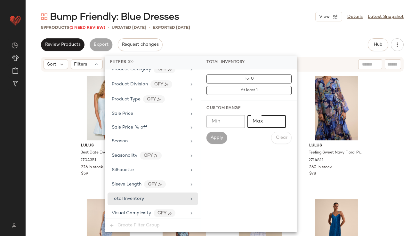
click at [257, 119] on input "Max" at bounding box center [267, 121] width 38 height 13
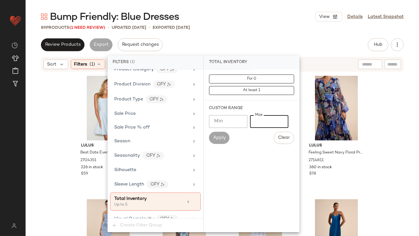
type input "*"
click at [266, 24] on div "Bump Friendly: Blue Dresses View Details Latest Snapshot 89 Products (1 Need Re…" at bounding box center [223, 123] width 394 height 226
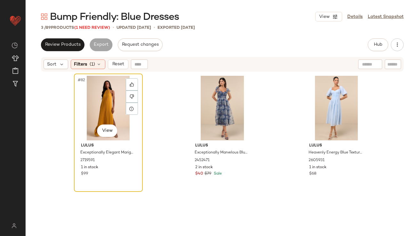
click at [85, 96] on div "#82 View" at bounding box center [108, 108] width 64 height 65
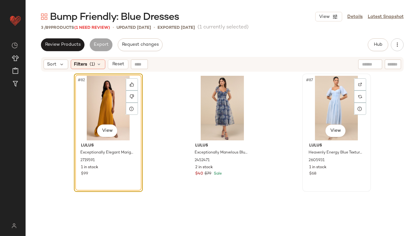
click at [328, 106] on div "#87 View" at bounding box center [337, 108] width 64 height 65
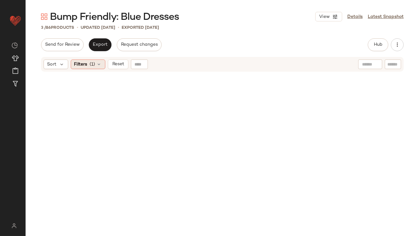
click at [88, 65] on div "Filters (1)" at bounding box center [88, 65] width 35 height 10
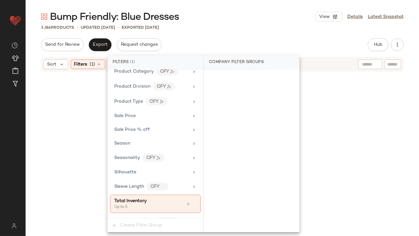
scroll to position [510, 0]
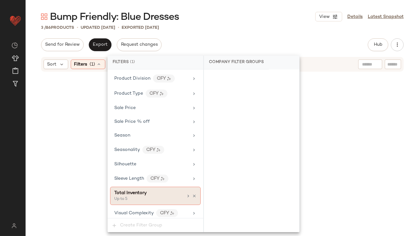
click at [150, 190] on div "Total Inventory" at bounding box center [148, 193] width 69 height 7
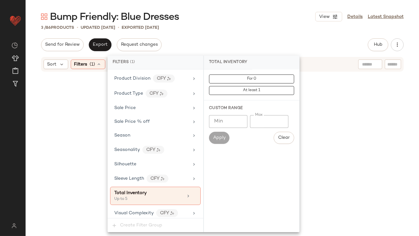
click at [255, 120] on input "*" at bounding box center [269, 121] width 38 height 13
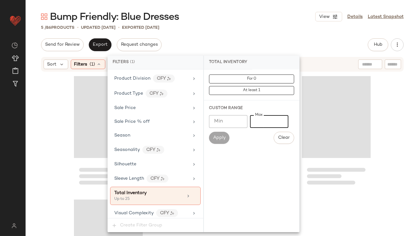
type input "**"
click at [260, 40] on div "Send for Review Export Request changes Hub Send for Review External Review Inte…" at bounding box center [222, 44] width 363 height 13
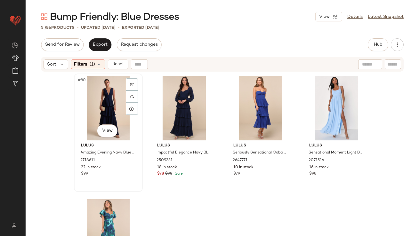
click at [87, 104] on div "#80 View" at bounding box center [108, 108] width 64 height 65
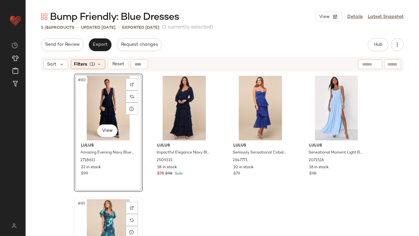
click at [104, 201] on div "#89 View" at bounding box center [108, 232] width 64 height 65
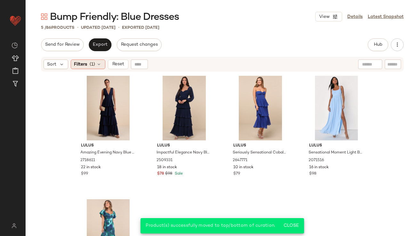
click at [86, 60] on div "Filters (1)" at bounding box center [88, 65] width 35 height 10
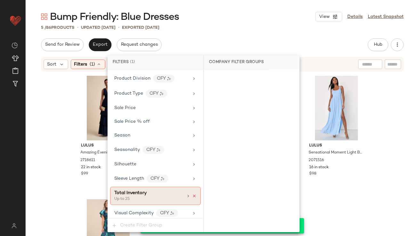
click at [193, 194] on icon at bounding box center [194, 196] width 4 height 4
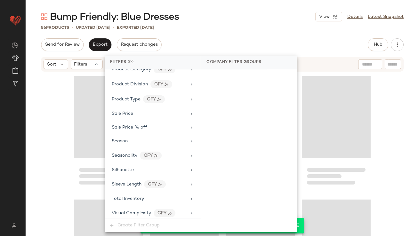
click at [241, 37] on div "Bump Friendly: Blue Dresses View Details Latest Snapshot 86 Products • updated …" at bounding box center [223, 123] width 394 height 226
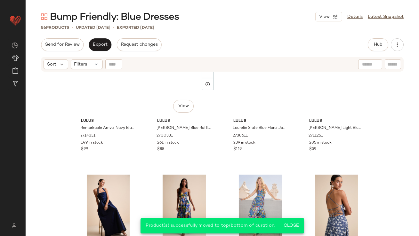
scroll to position [0, 0]
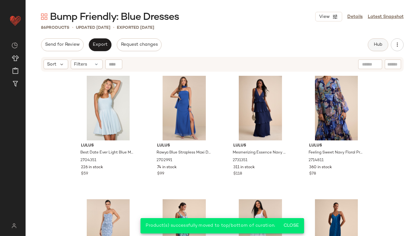
click at [378, 46] on span "Hub" at bounding box center [378, 44] width 9 height 5
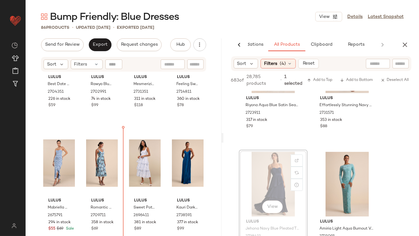
scroll to position [70, 0]
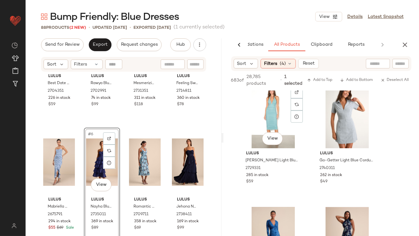
scroll to position [2541, 0]
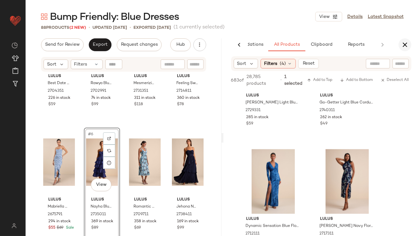
click at [403, 45] on icon "button" at bounding box center [405, 45] width 8 height 8
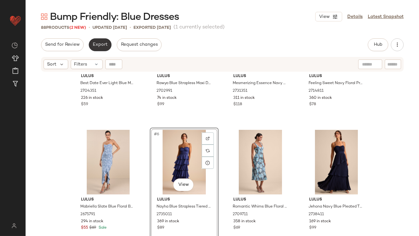
click at [105, 49] on button "Export" at bounding box center [100, 44] width 23 height 13
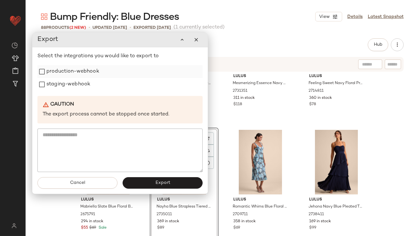
click at [97, 76] on label "production-webhook" at bounding box center [72, 71] width 53 height 13
click at [95, 85] on div "staging-webhook" at bounding box center [119, 84] width 165 height 13
click at [91, 89] on div "staging-webhook" at bounding box center [119, 84] width 165 height 13
click at [74, 88] on label "staging-webhook" at bounding box center [68, 84] width 44 height 13
click at [141, 184] on button "Export" at bounding box center [163, 183] width 80 height 12
